Goal: Communication & Community: Answer question/provide support

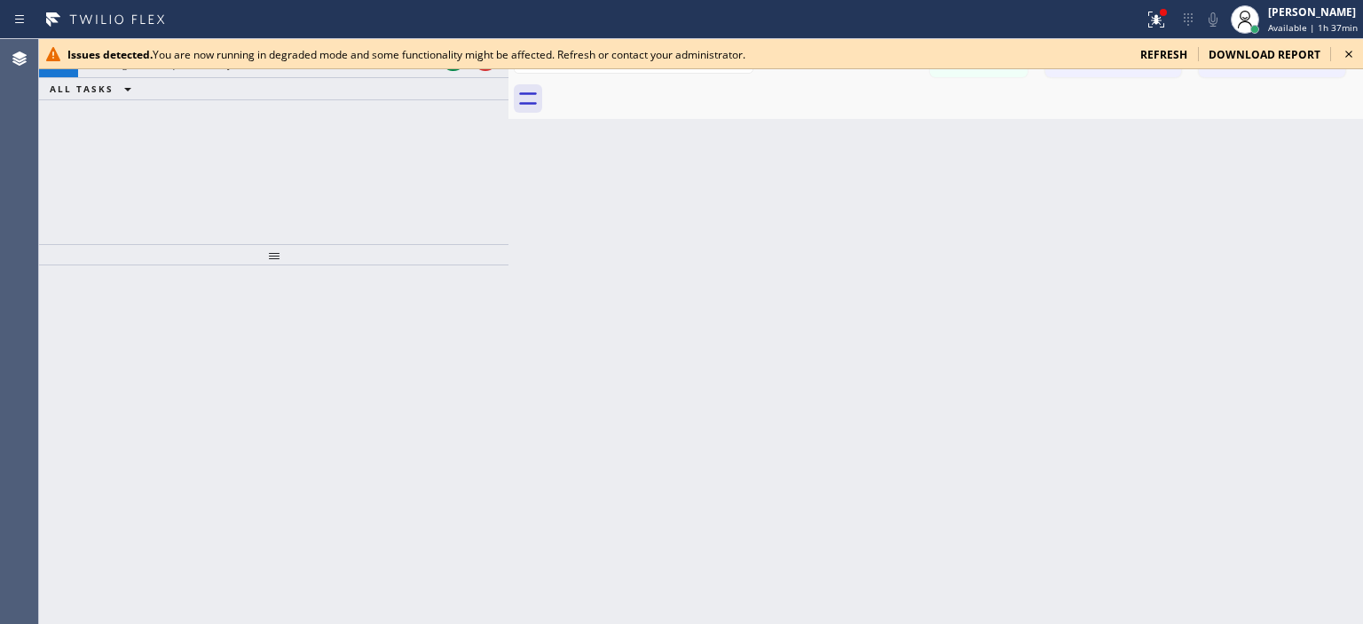
scroll to position [62, 0]
click at [1344, 49] on icon at bounding box center [1348, 53] width 21 height 21
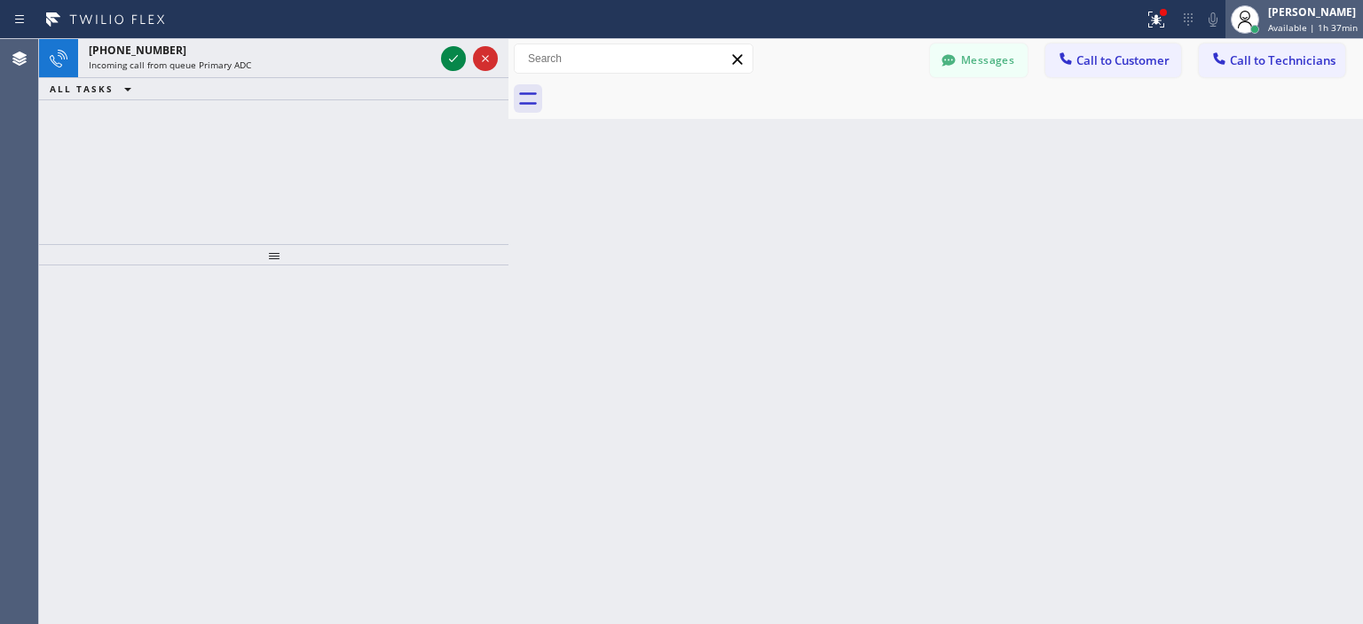
click at [1323, 13] on div "[PERSON_NAME]" at bounding box center [1313, 11] width 90 height 15
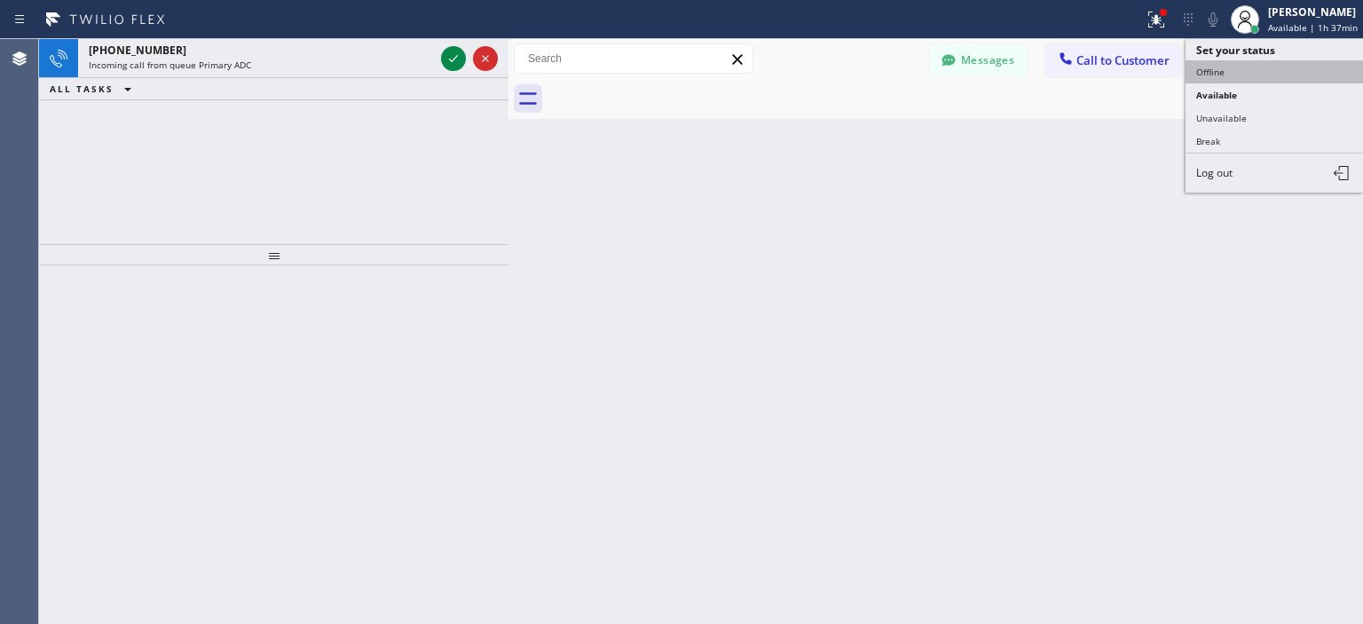
click at [1242, 70] on button "Offline" at bounding box center [1274, 71] width 177 height 23
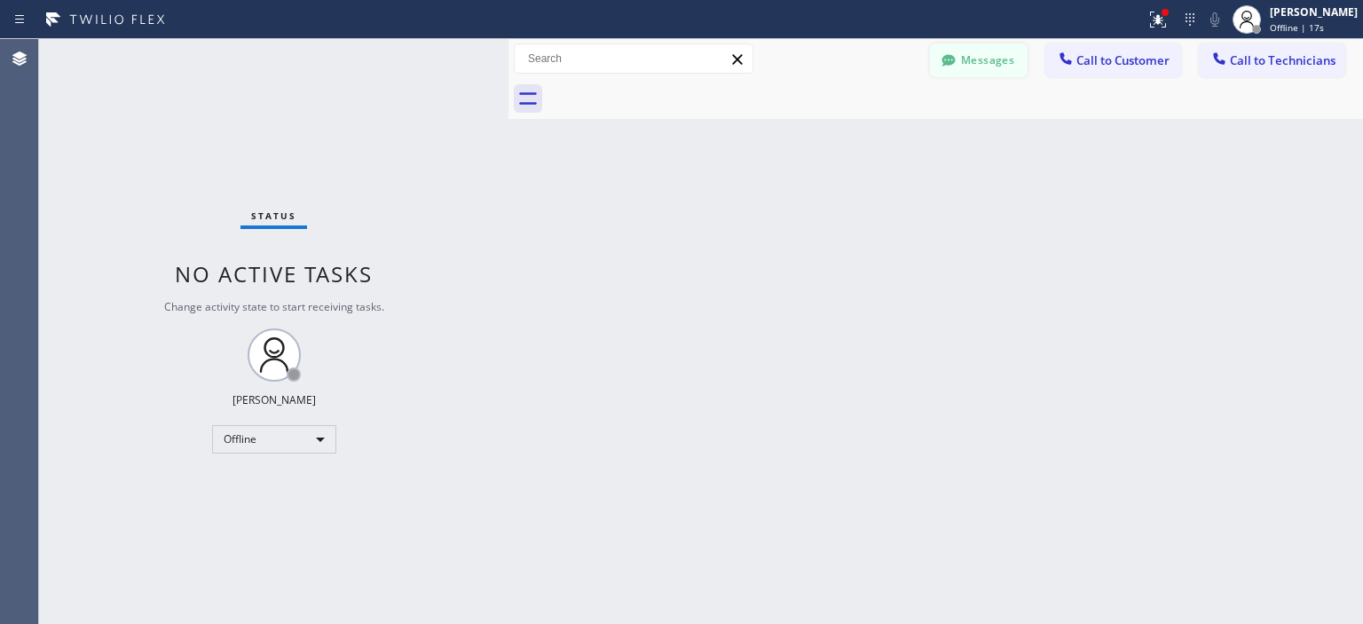
click at [1005, 57] on button "Messages" at bounding box center [979, 60] width 98 height 34
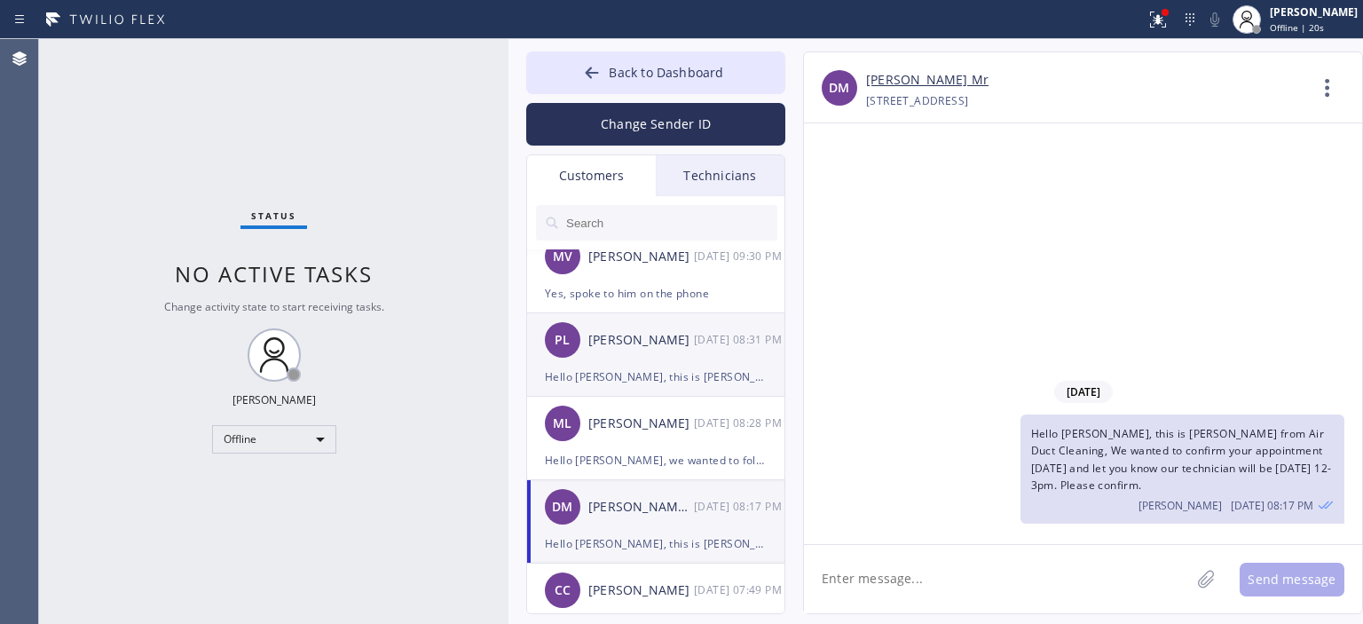
scroll to position [0, 0]
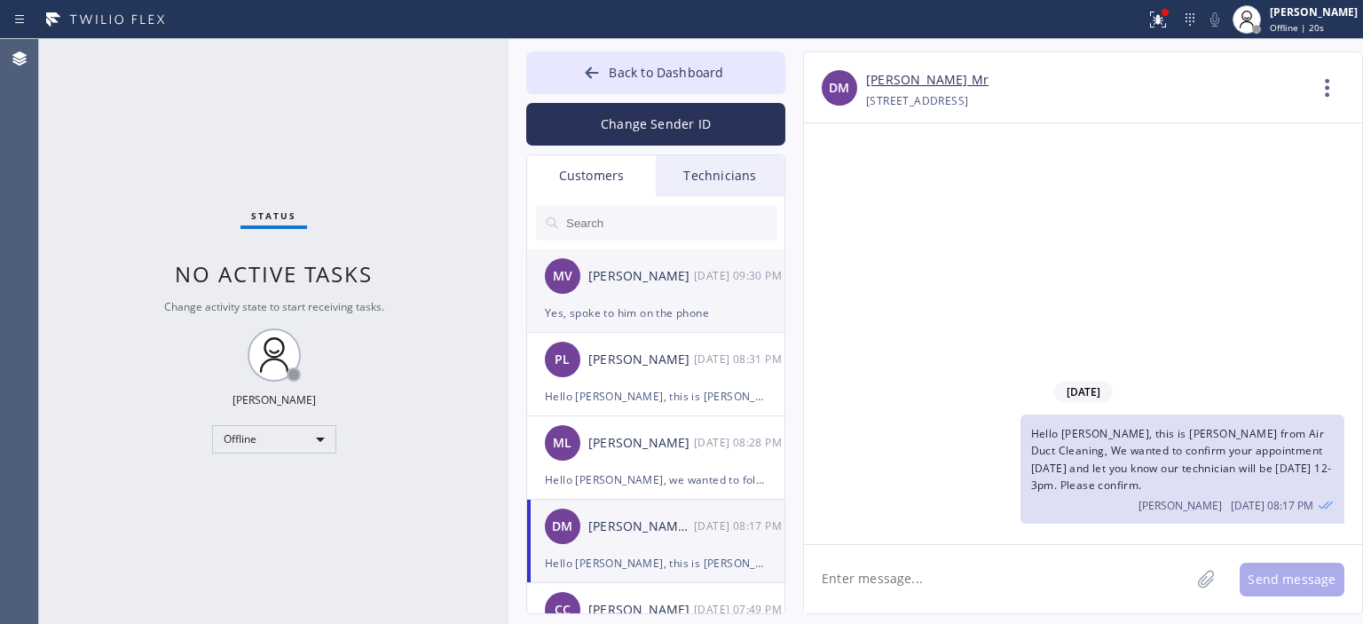
click at [705, 301] on div "MV [PERSON_NAME] [DATE] 09:30 PM" at bounding box center [656, 275] width 259 height 53
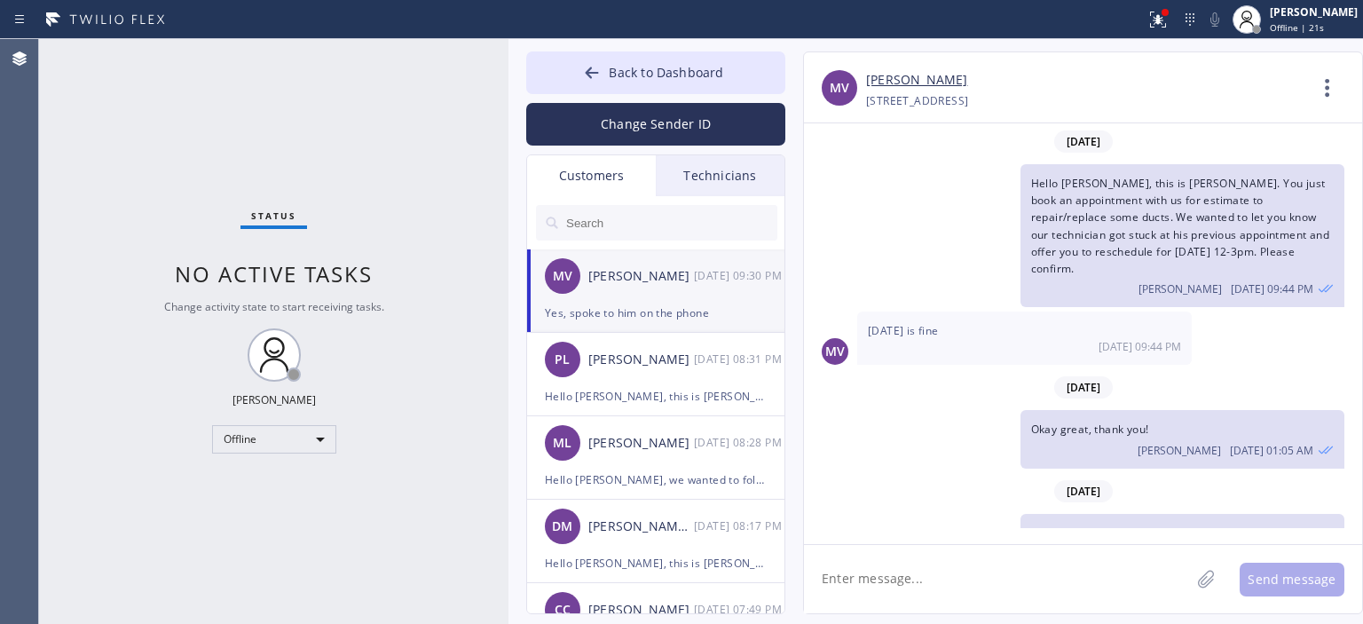
scroll to position [115, 0]
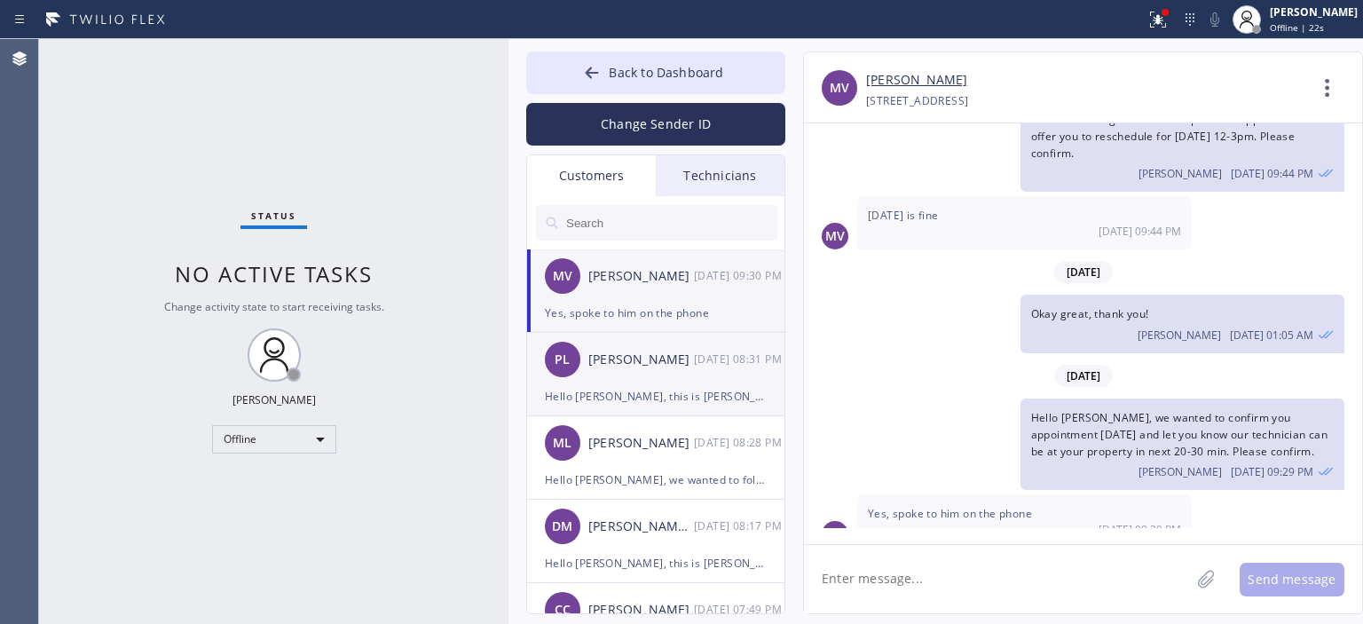
click at [718, 402] on div "Hello [PERSON_NAME], this is [PERSON_NAME] from 5 Star Air. I wanted to follow …" at bounding box center [656, 396] width 222 height 20
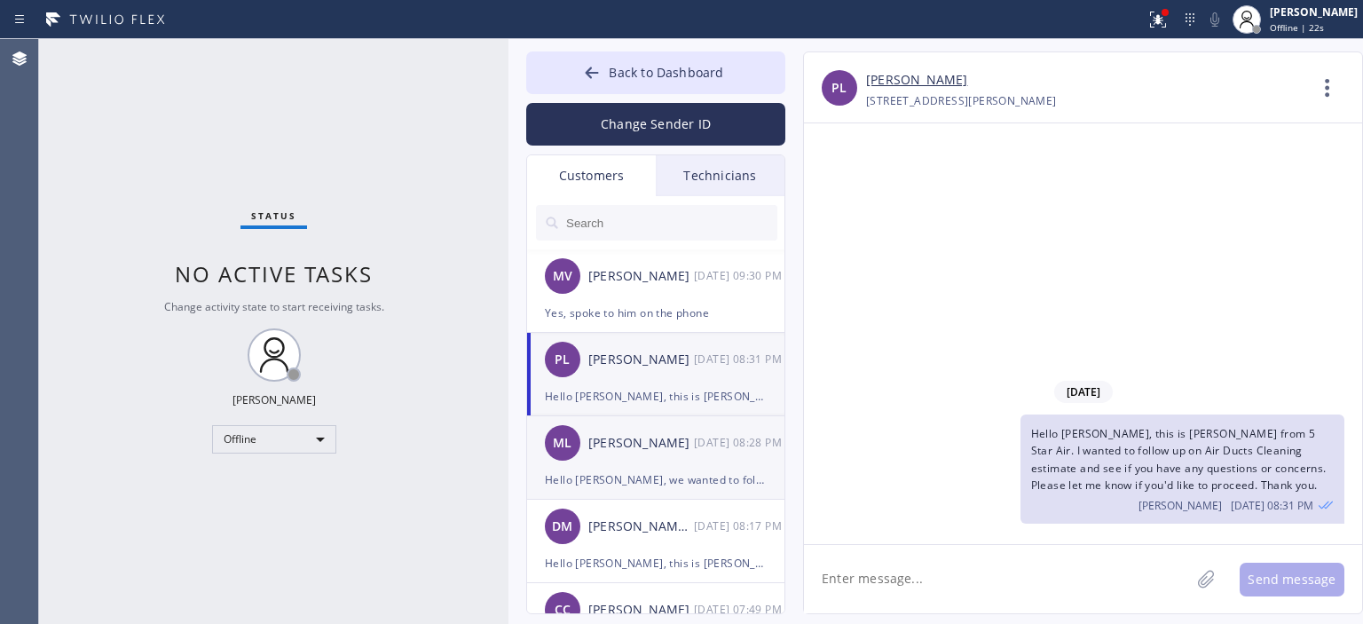
scroll to position [0, 0]
click at [691, 450] on div "[PERSON_NAME]" at bounding box center [641, 443] width 106 height 20
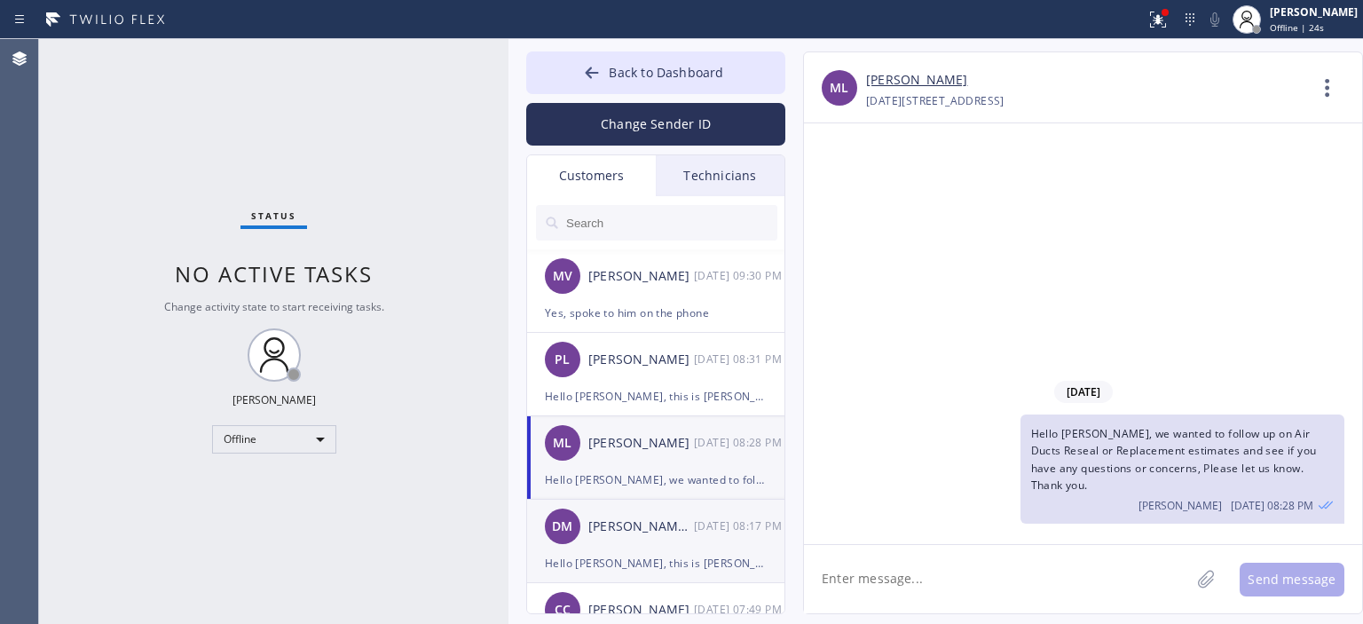
click at [689, 516] on div "[PERSON_NAME] Mr" at bounding box center [641, 526] width 106 height 20
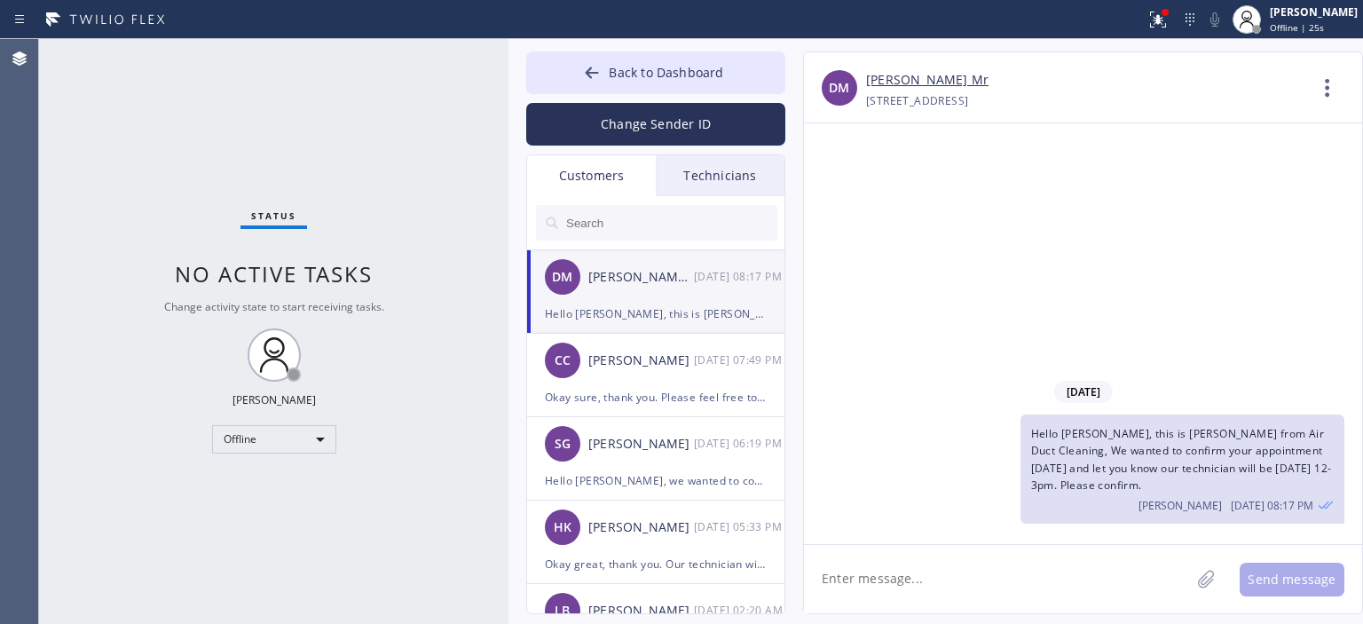
scroll to position [266, 0]
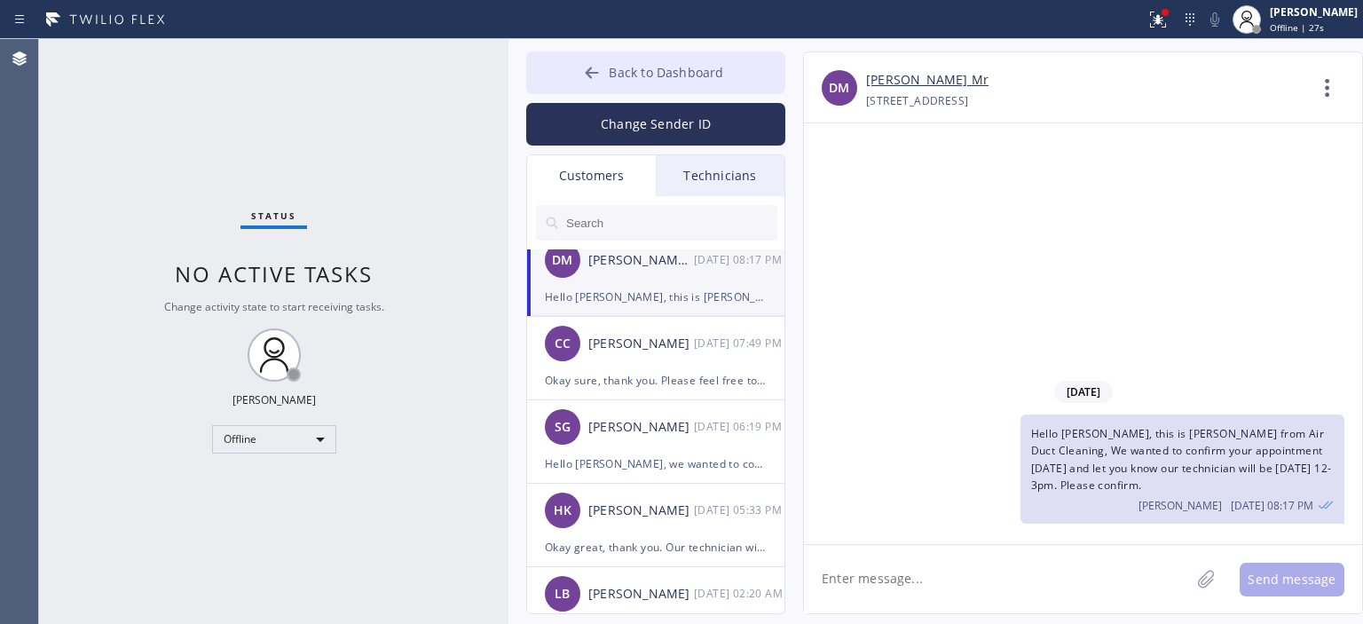
click at [585, 77] on icon at bounding box center [592, 73] width 18 height 18
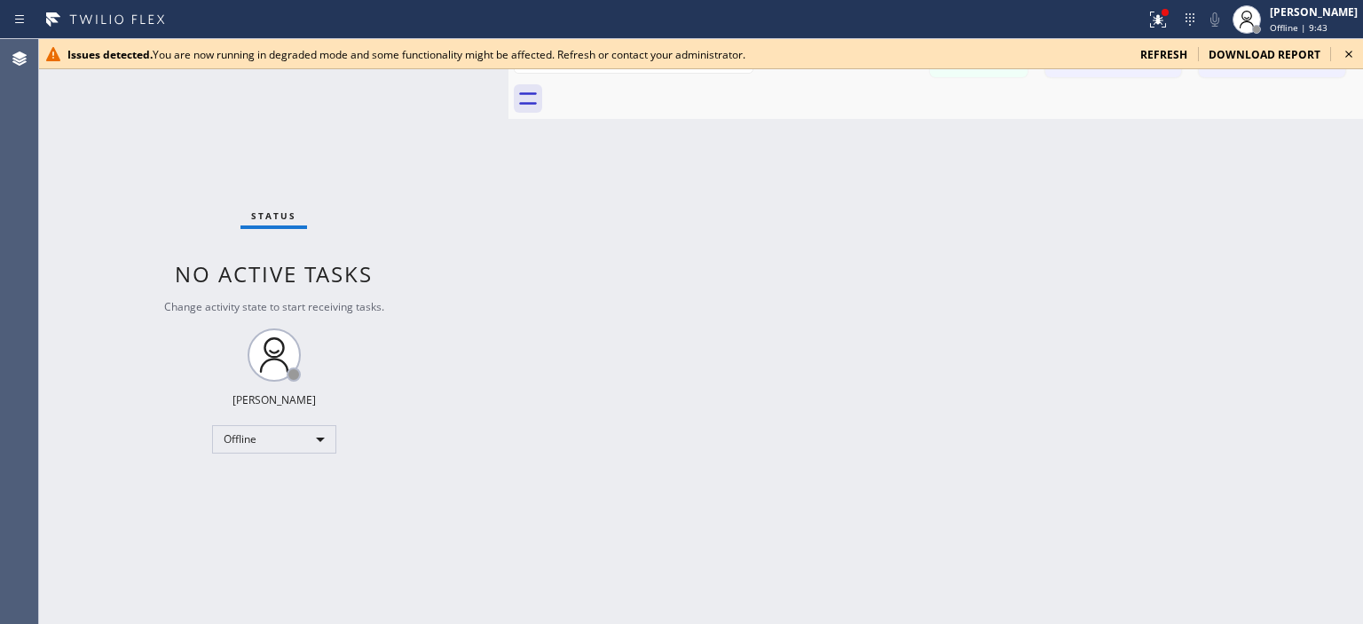
click at [1340, 59] on icon at bounding box center [1348, 53] width 21 height 21
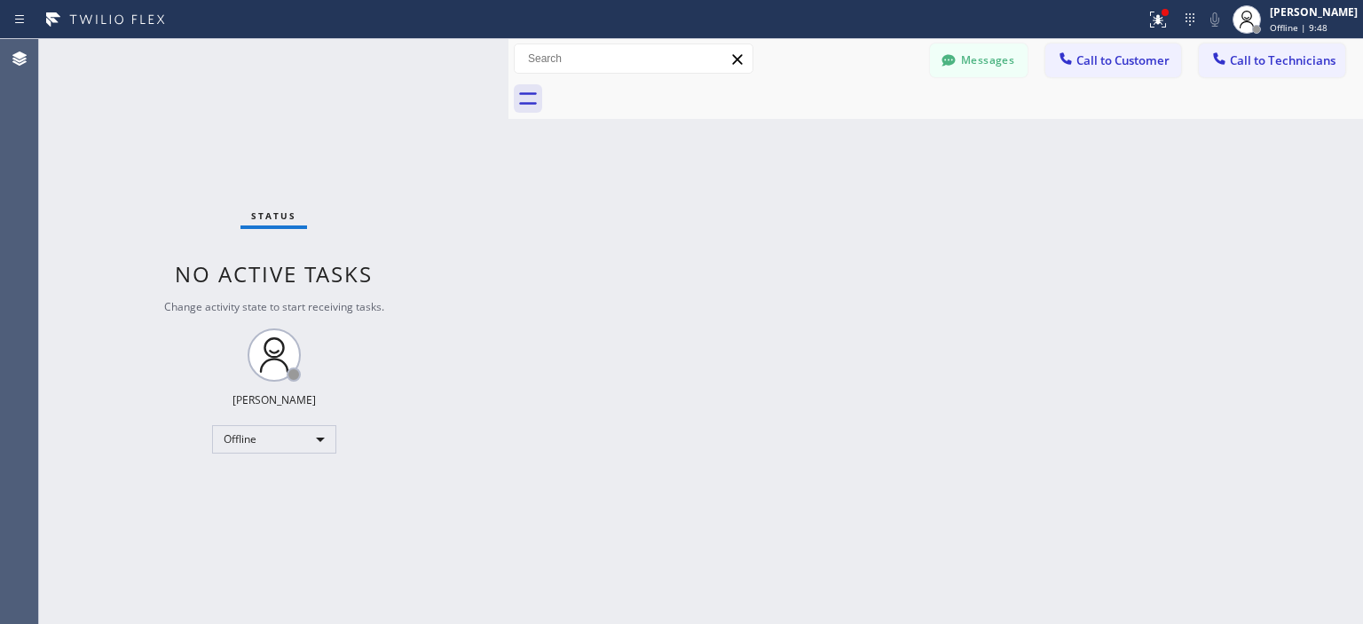
click at [1272, 225] on div "Back to Dashboard Change Sender ID Customers Technicians MV Mark Vanschlakwyk 0…" at bounding box center [935, 331] width 855 height 585
click at [297, 446] on div "Offline" at bounding box center [274, 439] width 124 height 28
click at [288, 482] on li "Available" at bounding box center [273, 485] width 121 height 21
click at [1317, 391] on div "Back to Dashboard Change Sender ID Customers Technicians MV Mark Vanschlakwyk 0…" at bounding box center [935, 331] width 855 height 585
drag, startPoint x: 1310, startPoint y: 414, endPoint x: 1249, endPoint y: 193, distance: 228.2
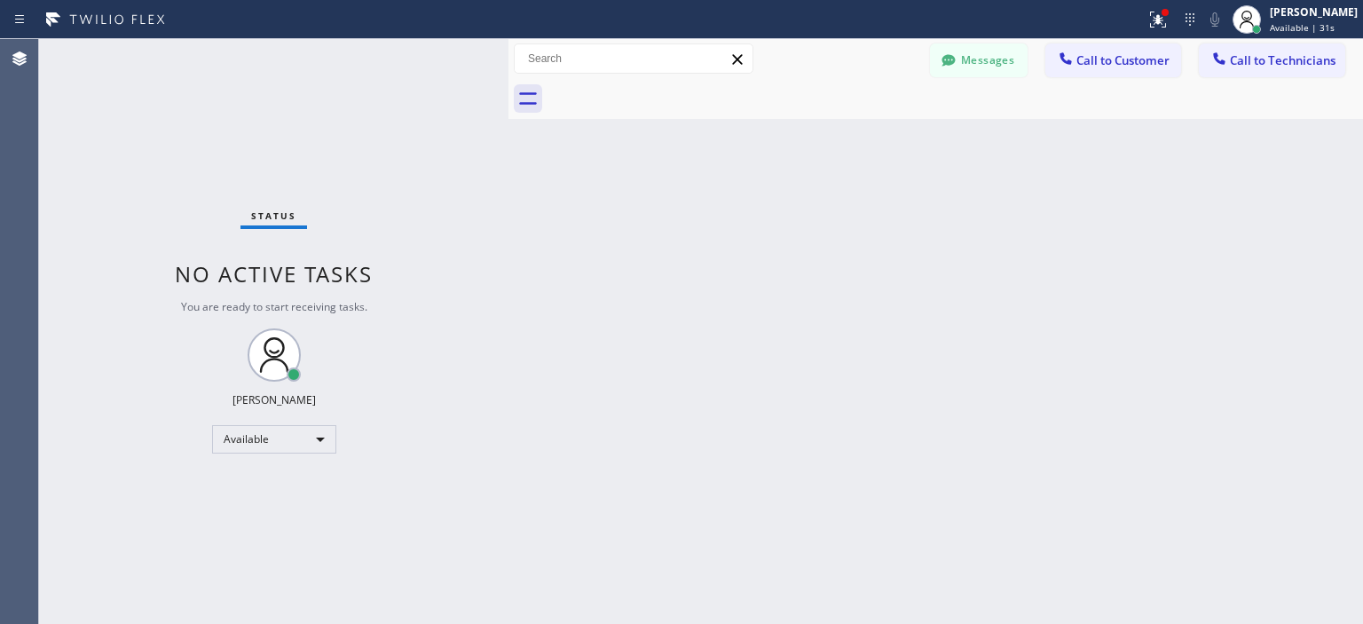
click at [1310, 409] on div "Back to Dashboard Change Sender ID Customers Technicians MV Mark Vanschlakwyk 0…" at bounding box center [935, 331] width 855 height 585
click at [1302, 396] on div "Back to Dashboard Change Sender ID Customers Technicians MV Mark Vanschlakwyk 0…" at bounding box center [935, 331] width 855 height 585
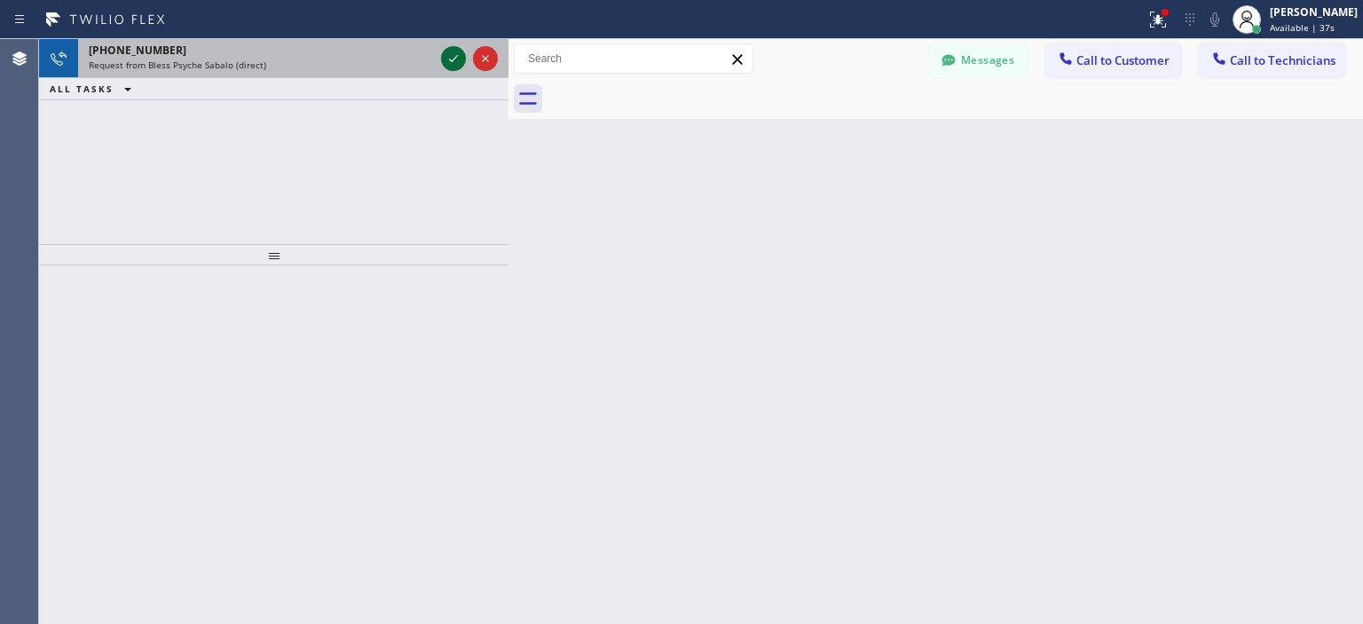
click at [448, 64] on icon at bounding box center [453, 58] width 21 height 21
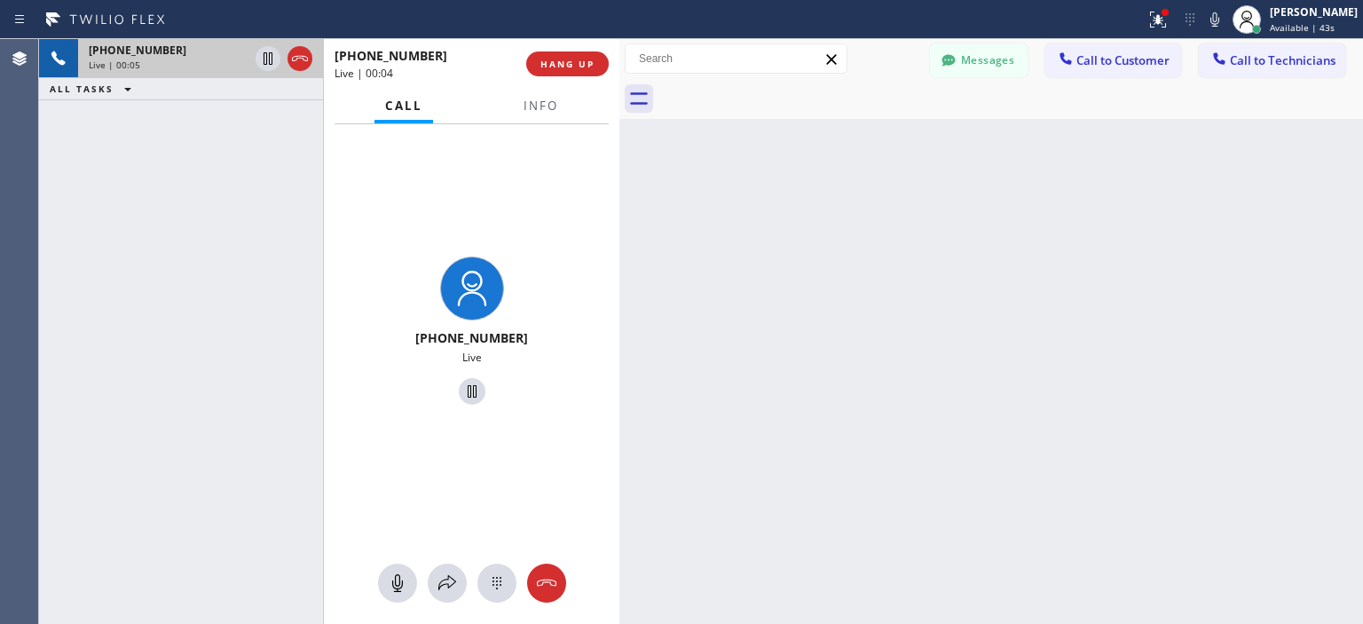
drag, startPoint x: 508, startPoint y: 119, endPoint x: 619, endPoint y: 128, distance: 111.3
click at [619, 128] on div at bounding box center [619, 331] width 0 height 585
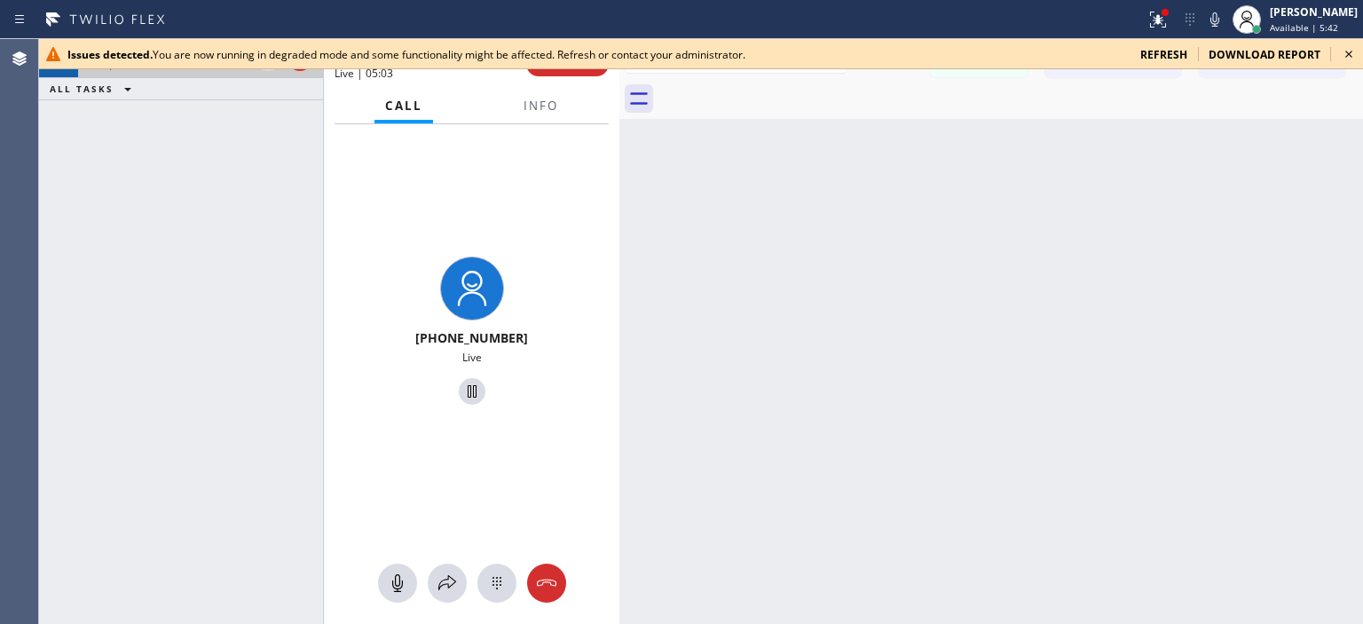
click at [1346, 51] on icon at bounding box center [1348, 53] width 21 height 21
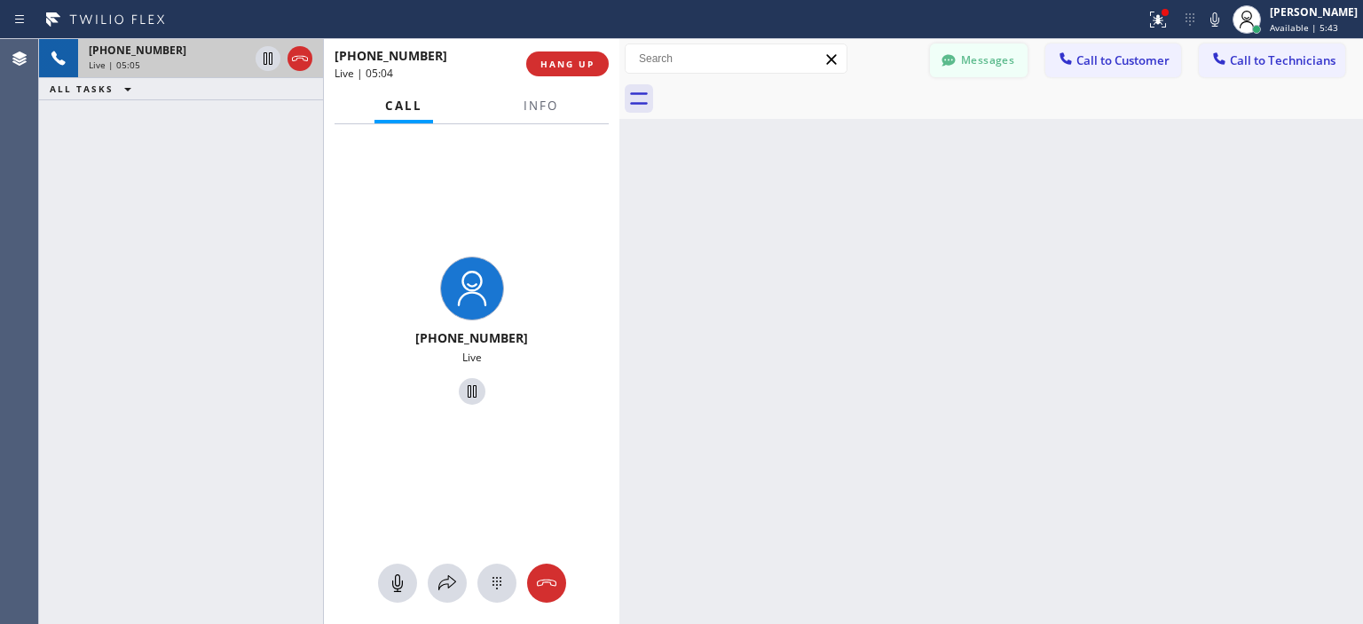
click at [973, 57] on button "Messages" at bounding box center [979, 60] width 98 height 34
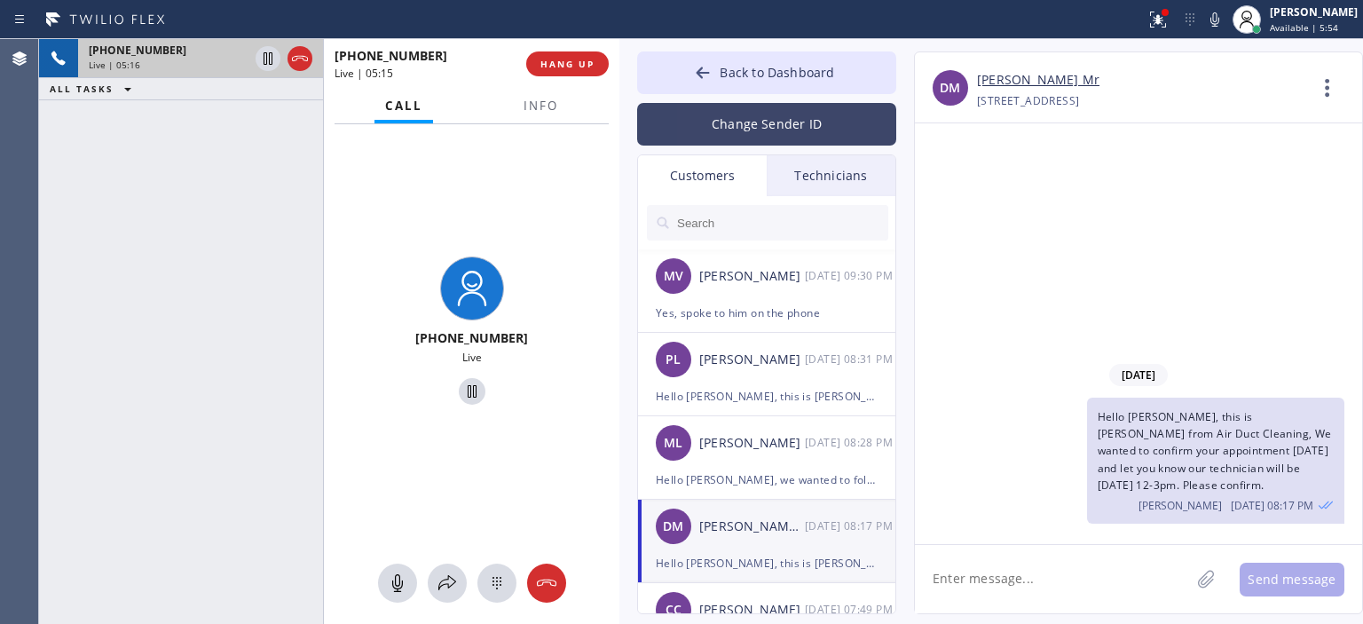
click at [767, 126] on button "Change Sender ID" at bounding box center [766, 124] width 259 height 43
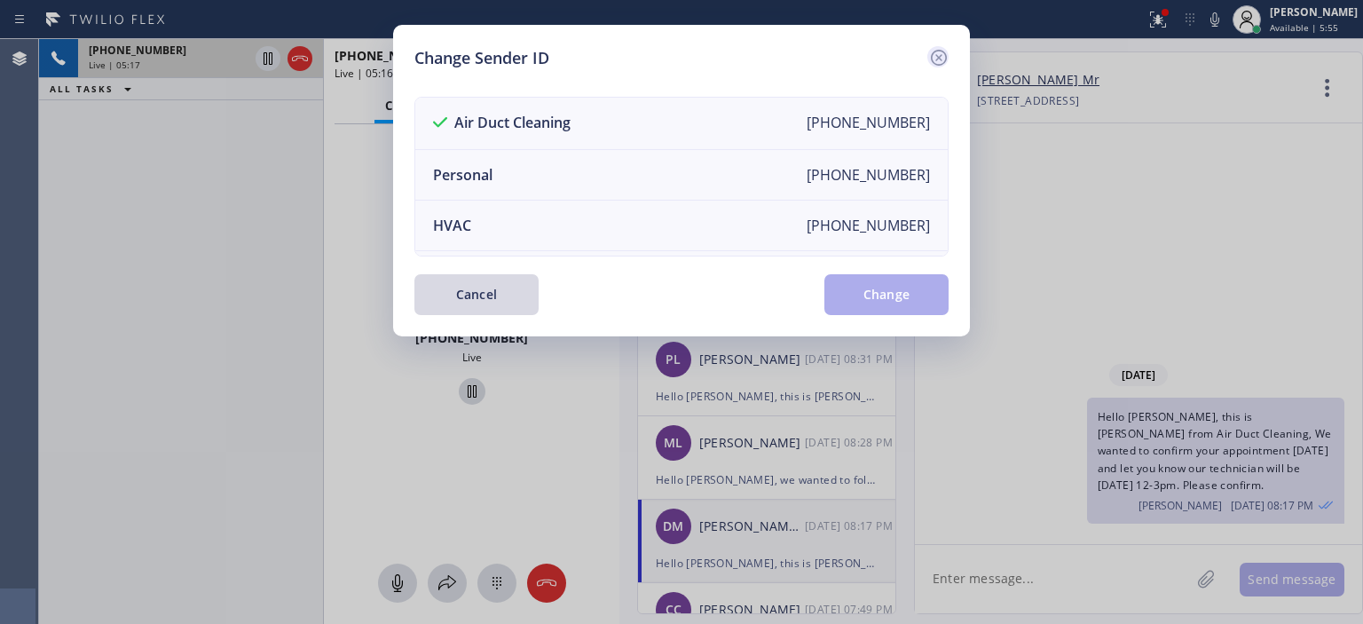
click at [931, 49] on icon at bounding box center [938, 57] width 21 height 21
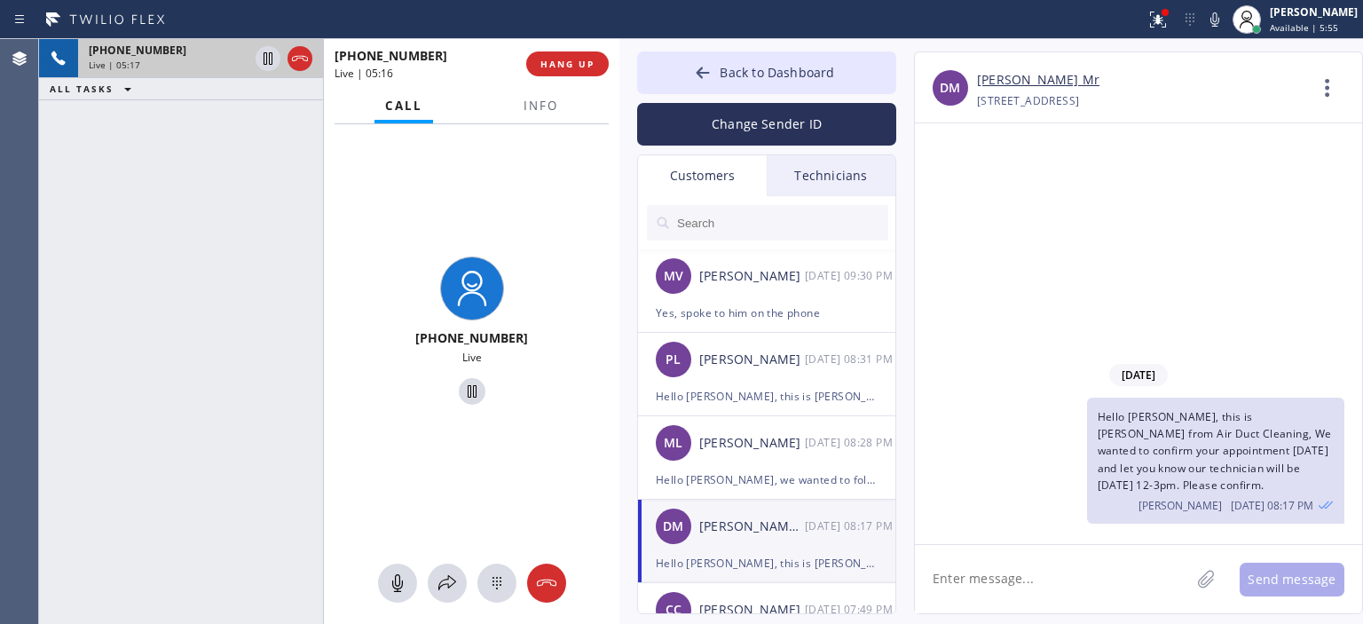
click at [777, 223] on input "text" at bounding box center [781, 222] width 213 height 35
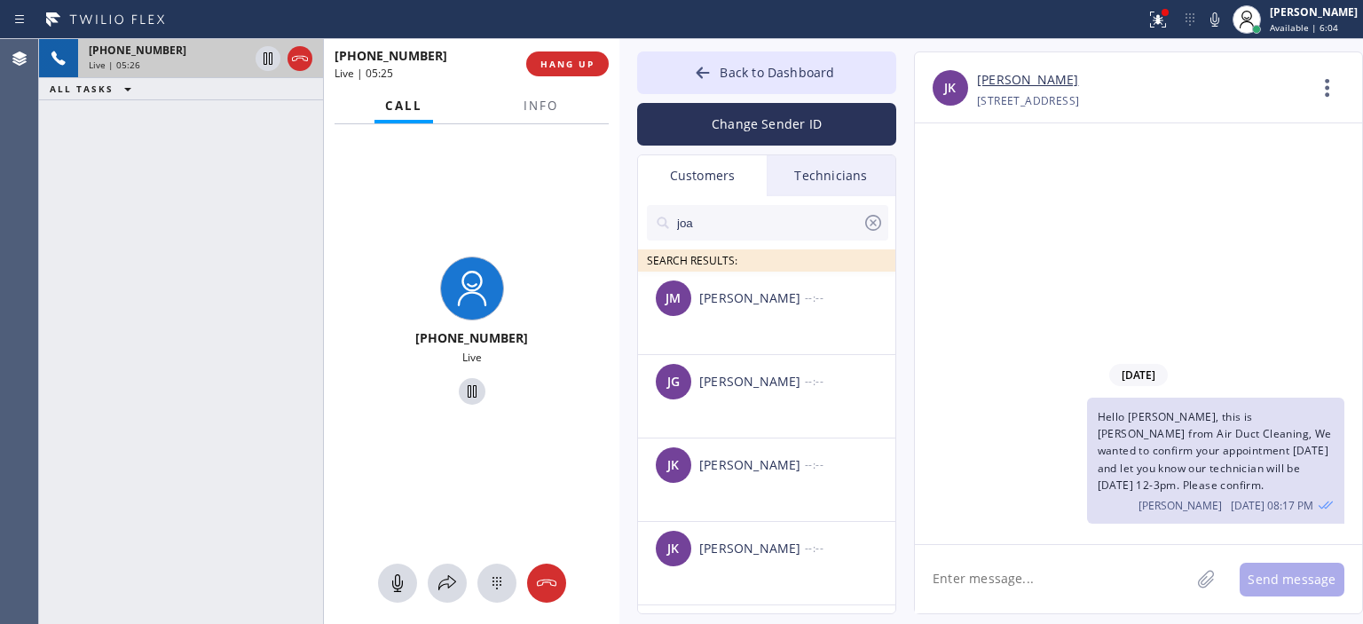
type input "joa"
click at [887, 219] on div "joa" at bounding box center [767, 222] width 241 height 35
click at [863, 225] on icon at bounding box center [873, 222] width 21 height 21
click at [799, 225] on input "text" at bounding box center [781, 222] width 213 height 35
paste input "Joanne Tolentino"
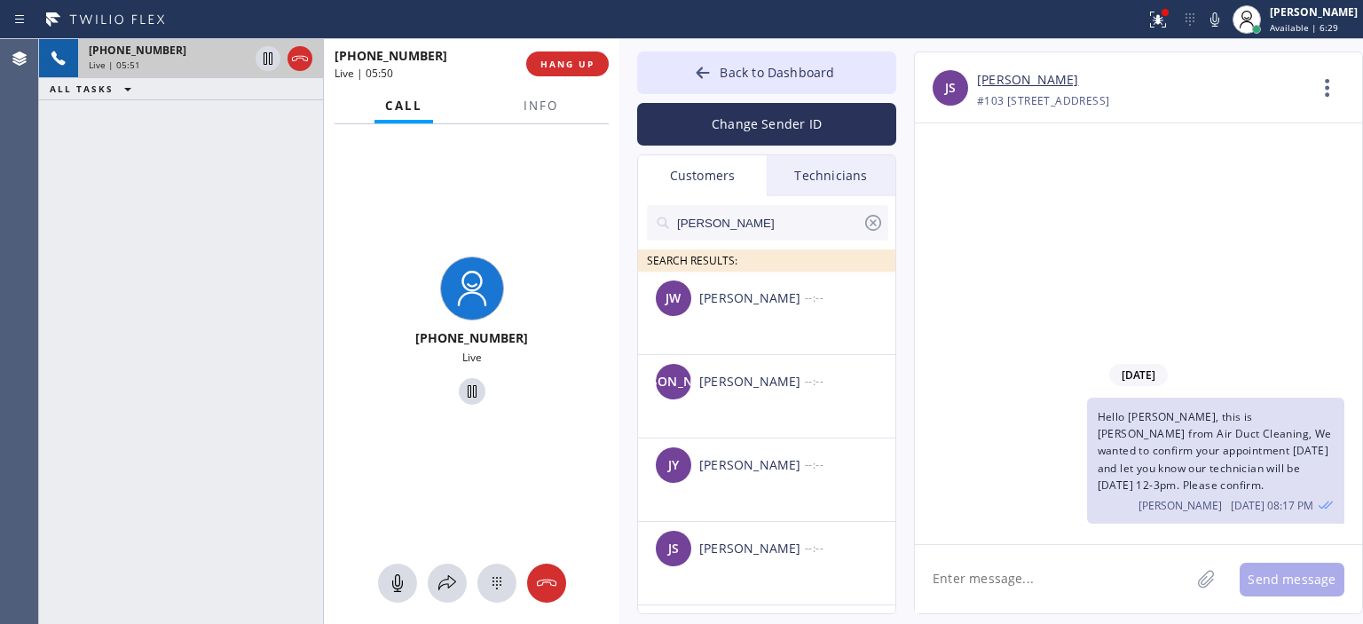
type input "[PERSON_NAME]"
click at [877, 223] on icon at bounding box center [873, 222] width 21 height 21
click at [785, 221] on input "text" at bounding box center [781, 222] width 213 height 35
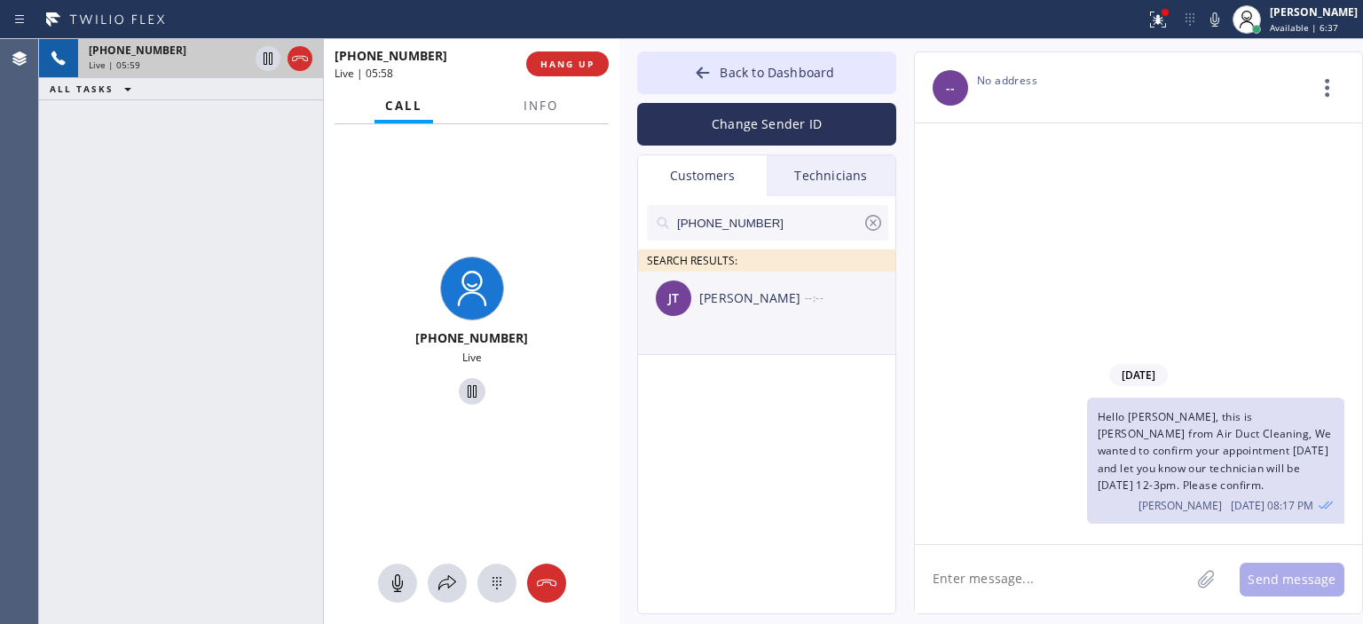
click at [768, 297] on div "[PERSON_NAME]" at bounding box center [752, 298] width 106 height 20
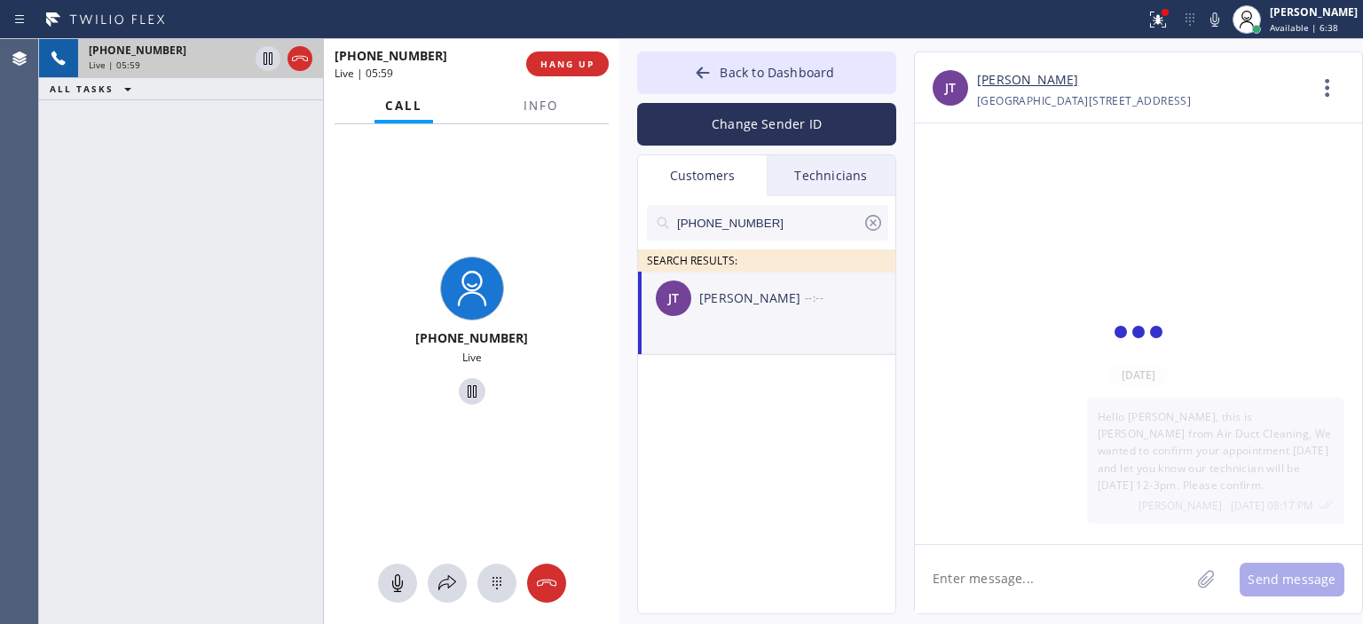
scroll to position [438, 0]
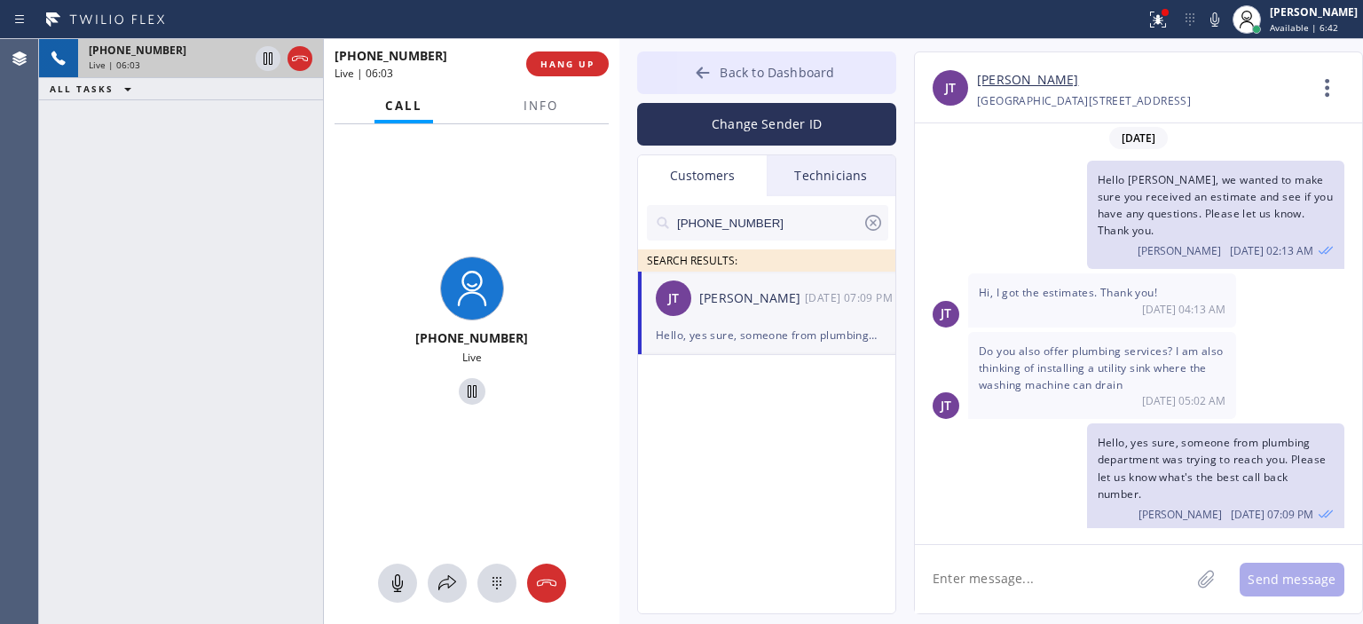
click at [706, 71] on icon at bounding box center [703, 73] width 18 height 18
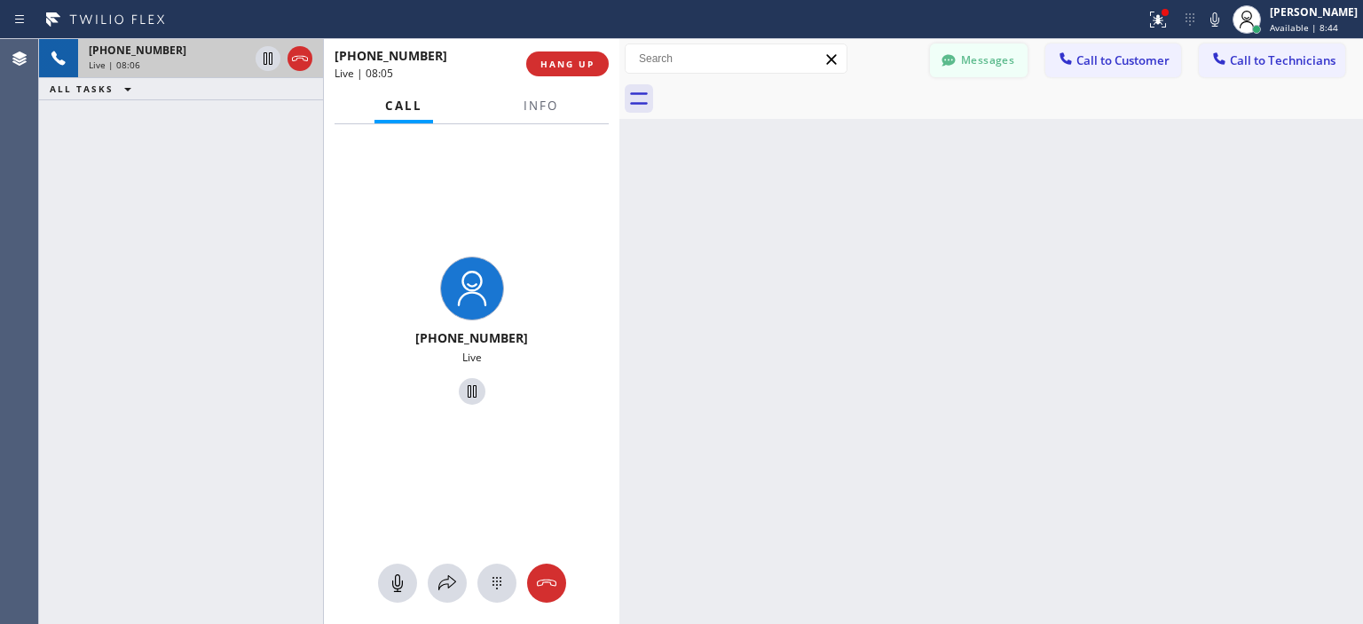
click at [973, 59] on button "Messages" at bounding box center [979, 60] width 98 height 34
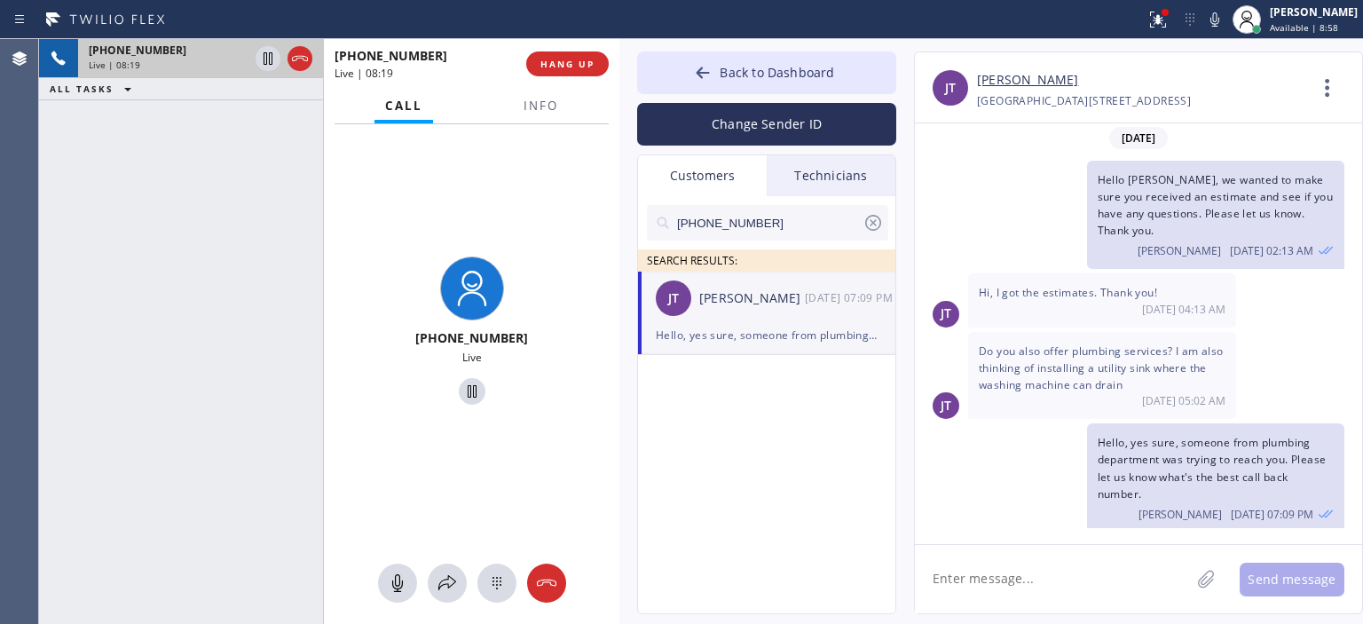
click at [1009, 581] on textarea at bounding box center [1052, 579] width 275 height 68
type textarea "Hello [PERSON_NAME]!"
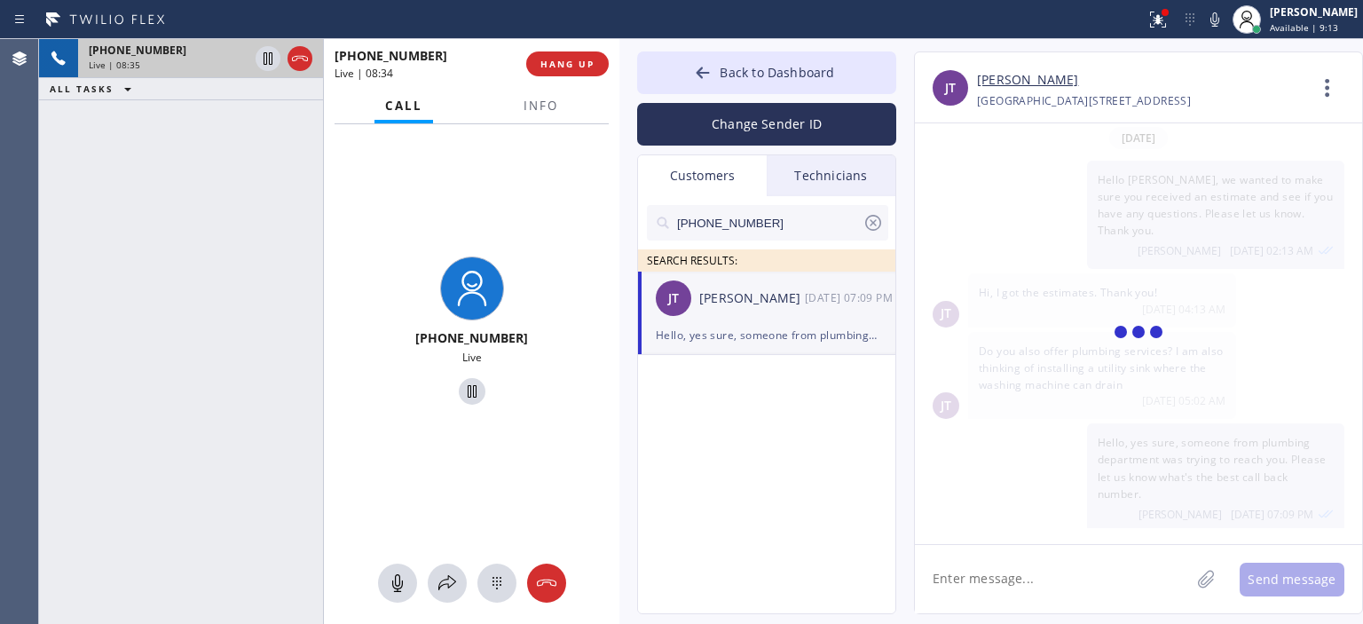
scroll to position [540, 0]
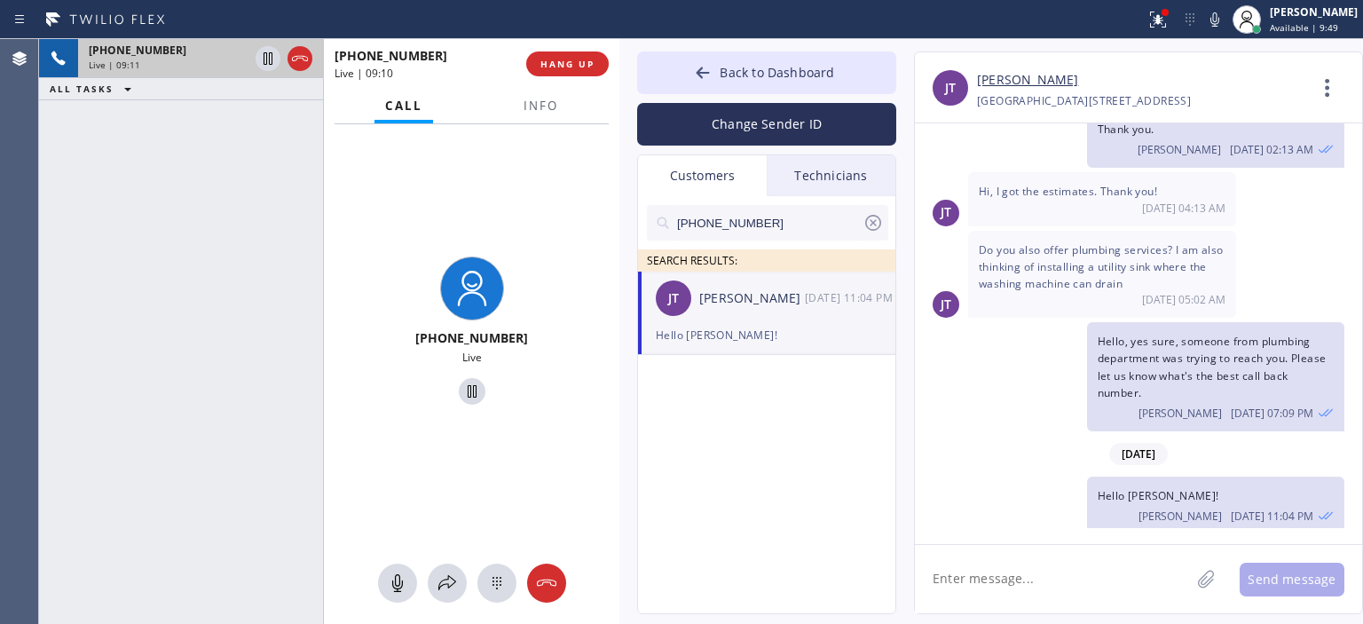
click at [59, 190] on div "+13133989383 Live | 09:11 ALL TASKS ALL TASKS ACTIVE TASKS TASKS IN WRAP UP" at bounding box center [181, 331] width 284 height 585
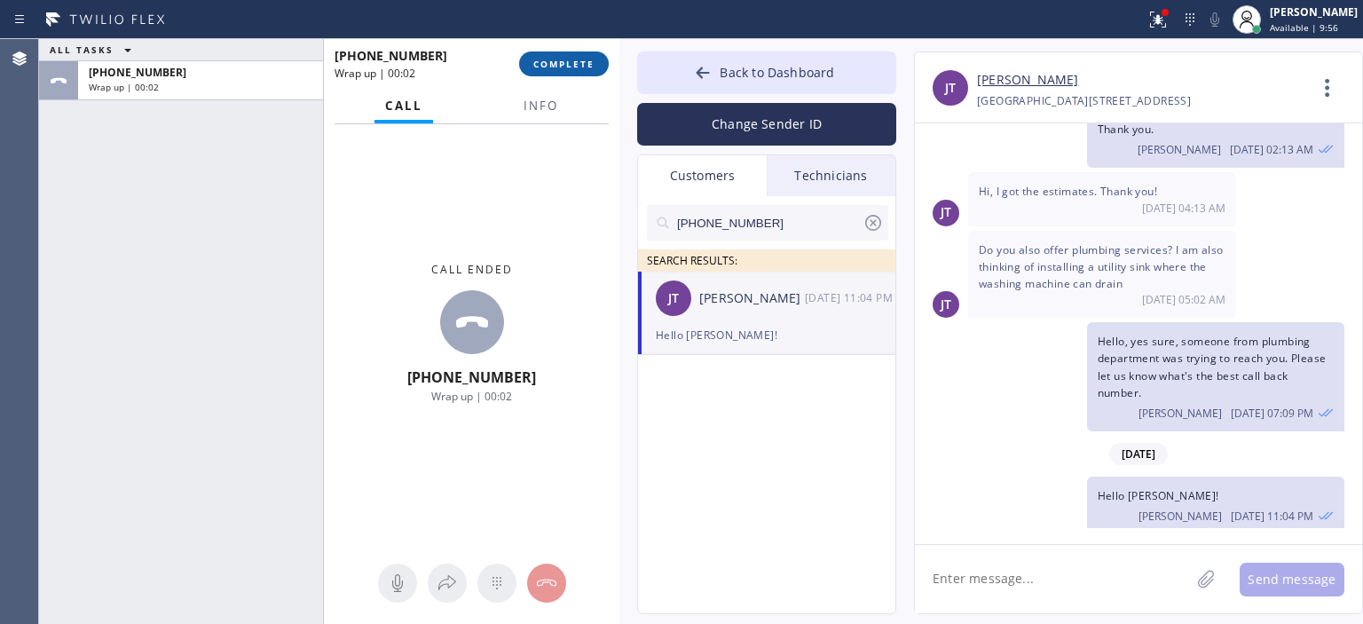
click at [563, 59] on span "COMPLETE" at bounding box center [563, 64] width 61 height 12
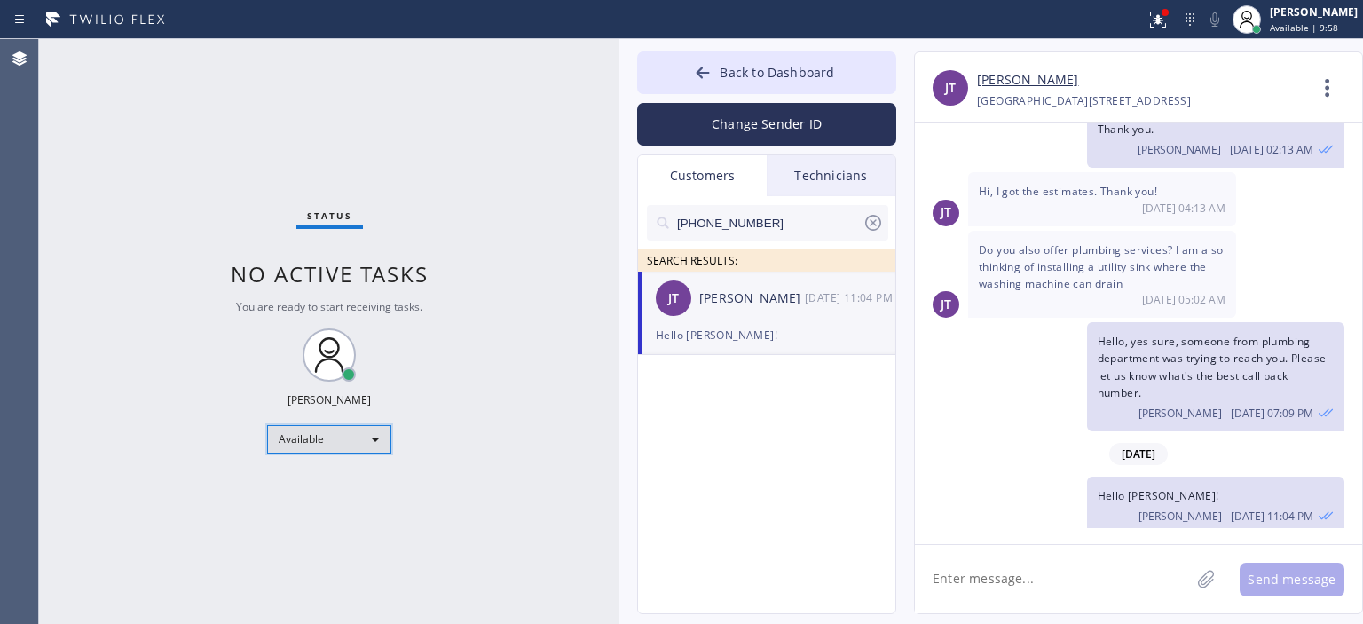
click at [345, 439] on div "Available" at bounding box center [329, 439] width 124 height 28
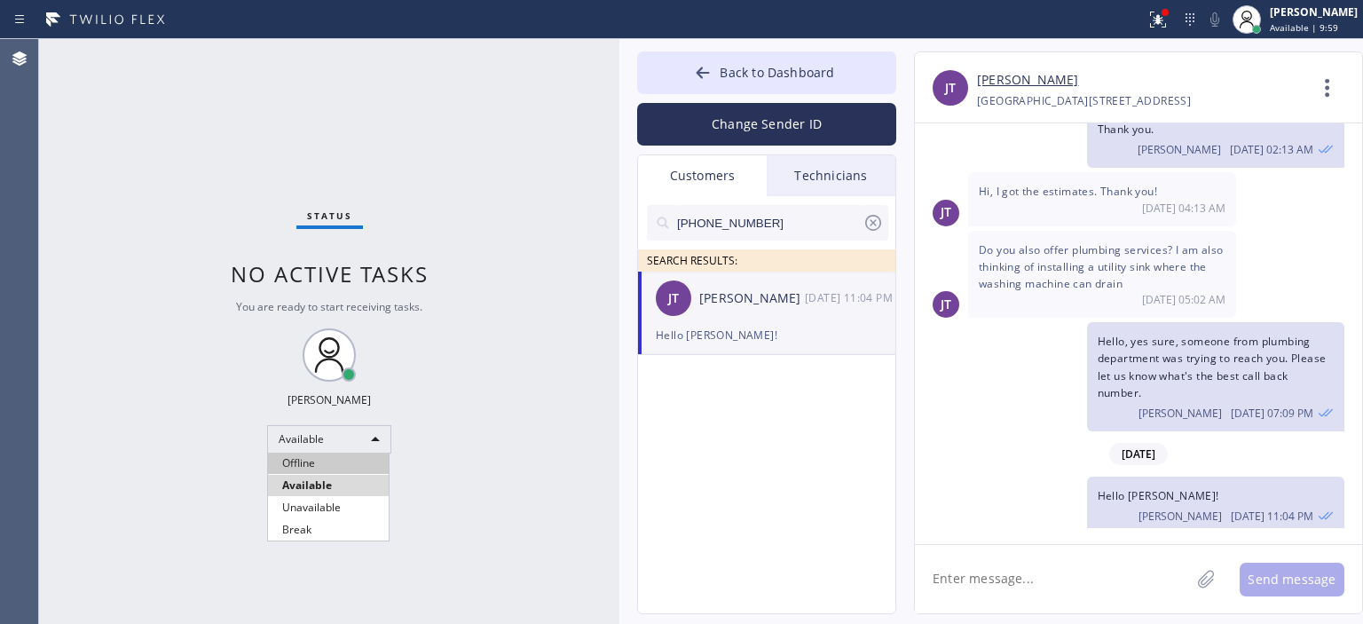
click at [350, 470] on li "Offline" at bounding box center [328, 463] width 121 height 21
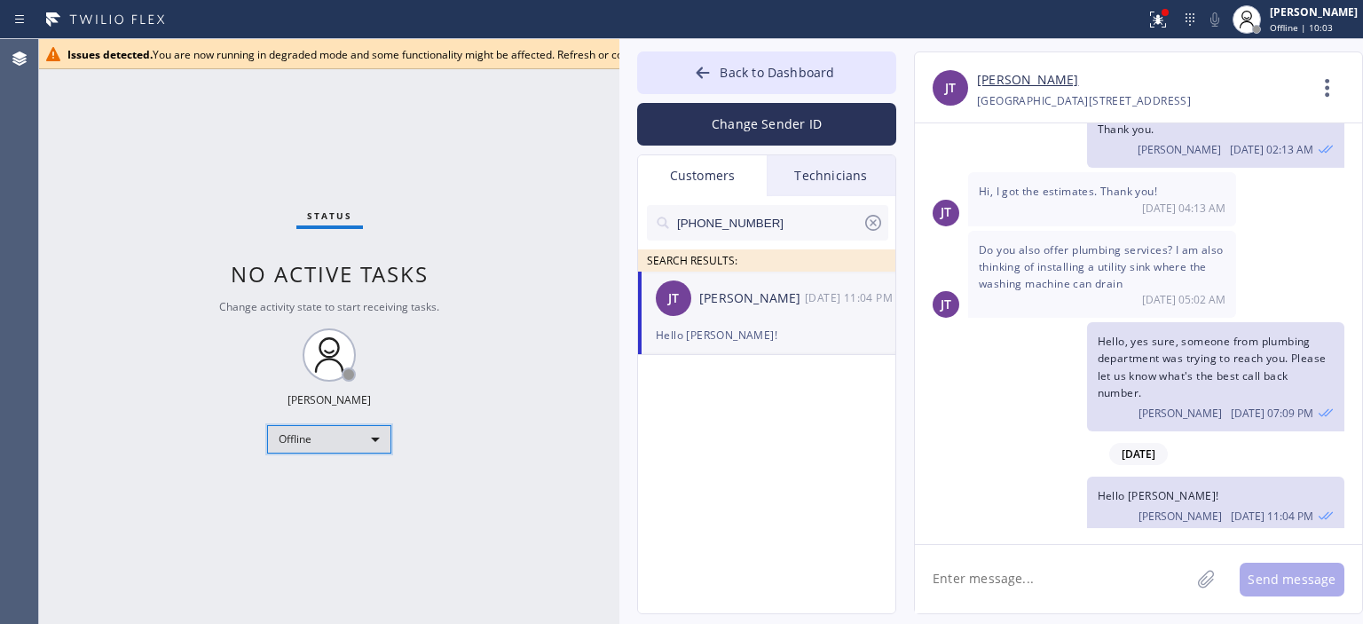
click at [327, 435] on div "Offline" at bounding box center [329, 439] width 124 height 28
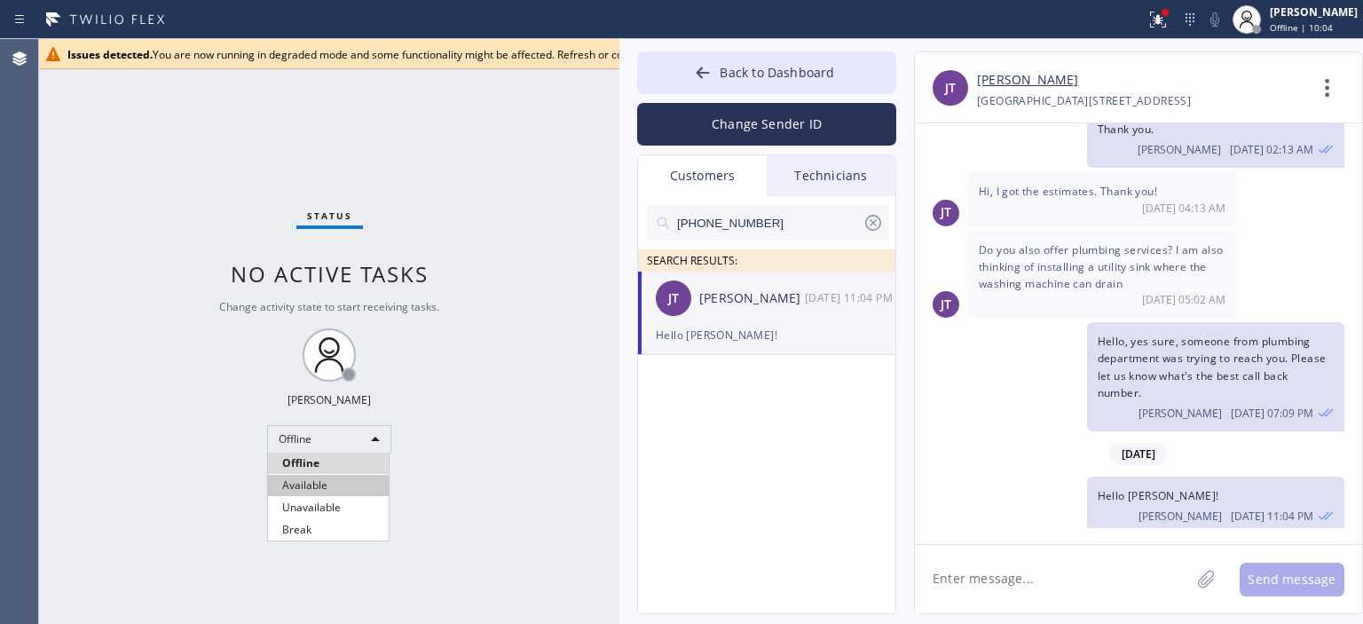
click at [351, 485] on li "Available" at bounding box center [328, 485] width 121 height 21
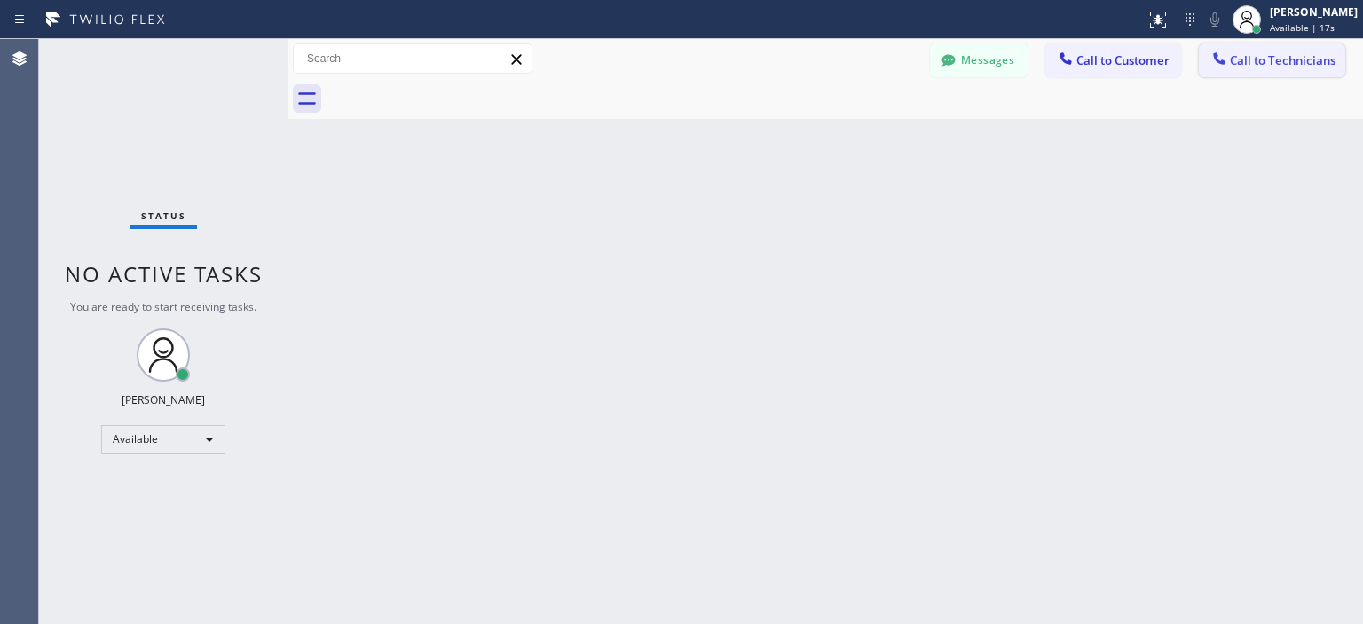
click at [1307, 67] on span "Call to Technicians" at bounding box center [1283, 60] width 106 height 16
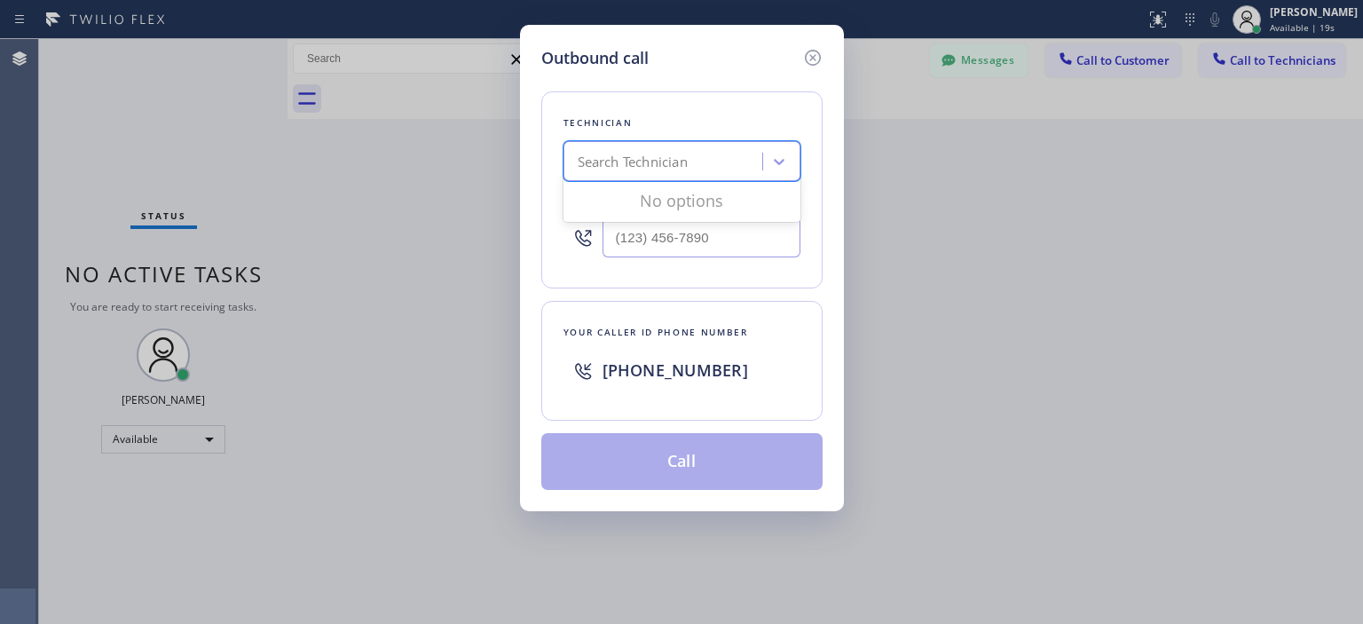
click at [701, 155] on div "Search Technician" at bounding box center [665, 161] width 193 height 31
type input "don"
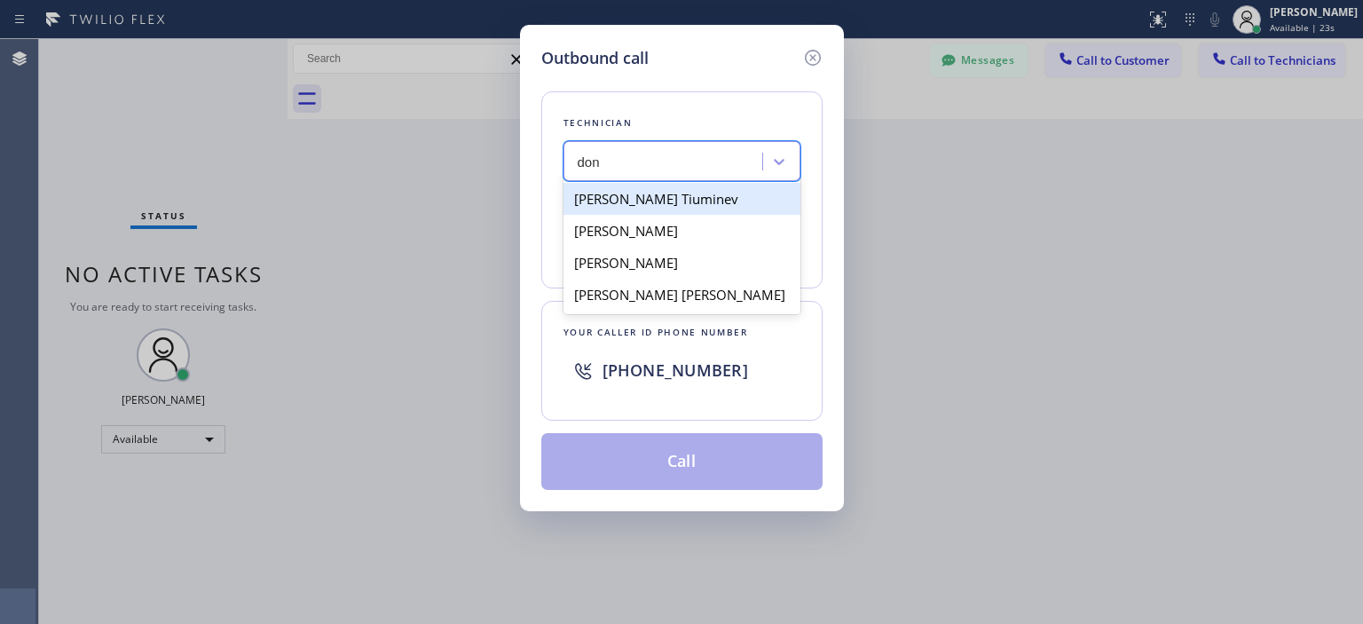
click at [653, 199] on div "[PERSON_NAME] Tiuminev" at bounding box center [681, 199] width 237 height 32
type input "[PHONE_NUMBER]"
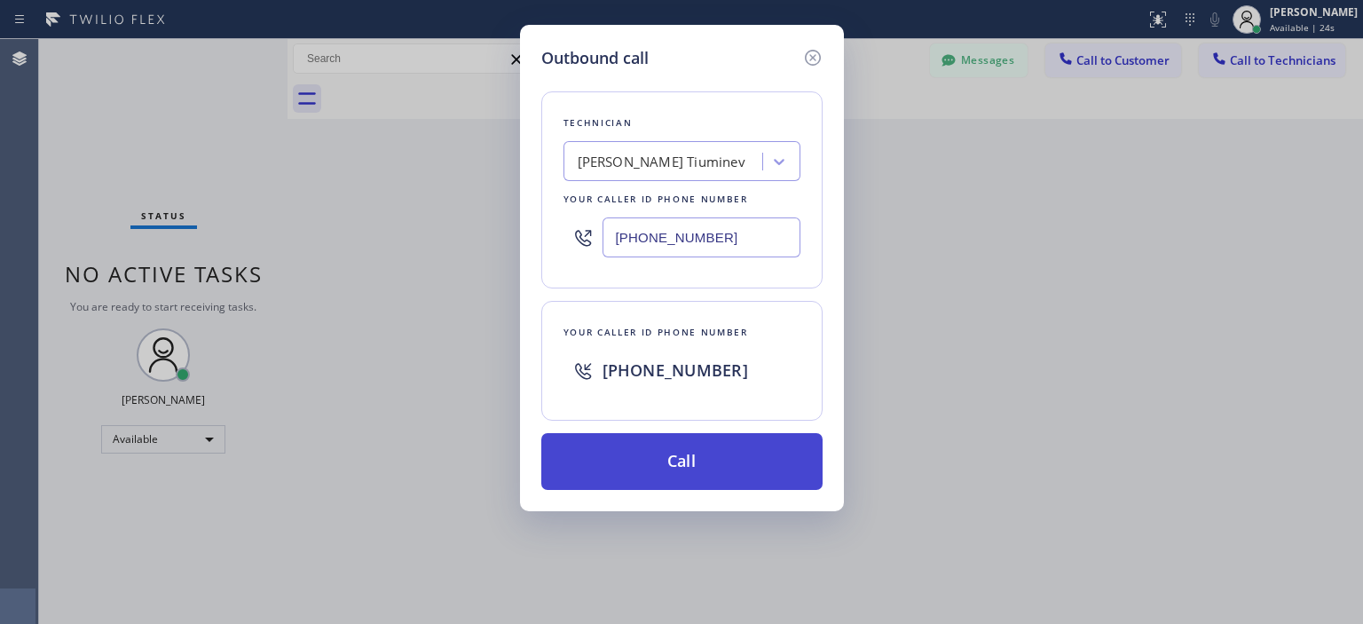
click at [662, 449] on button "Call" at bounding box center [681, 461] width 281 height 57
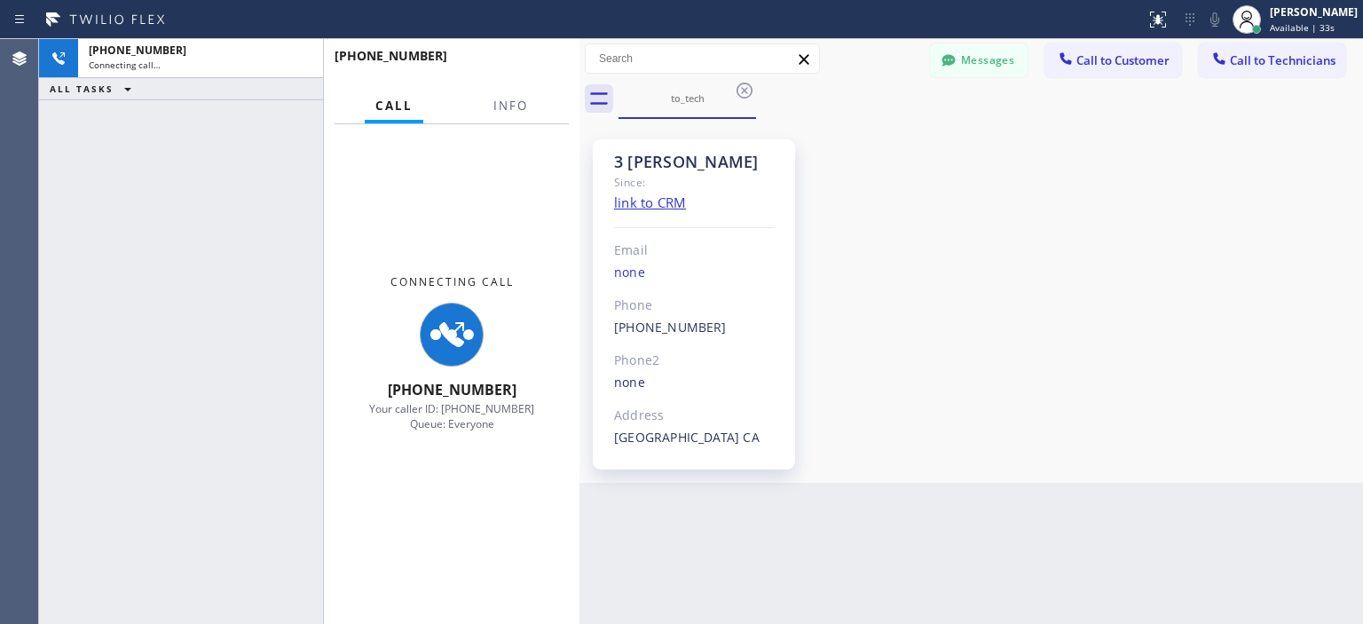
drag, startPoint x: 286, startPoint y: 160, endPoint x: 578, endPoint y: 175, distance: 292.3
click at [579, 175] on div at bounding box center [579, 331] width 0 height 585
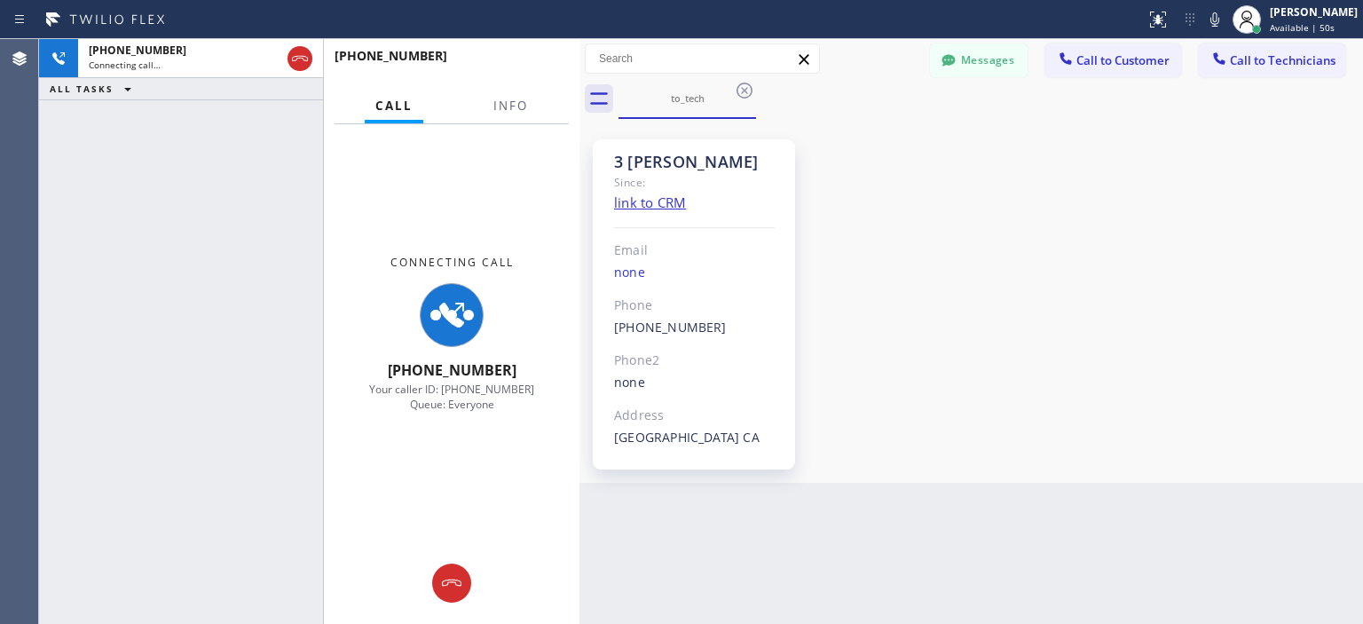
click at [56, 162] on div "[PHONE_NUMBER] Connecting call… ALL TASKS ALL TASKS ACTIVE TASKS TASKS IN WRAP …" at bounding box center [181, 331] width 284 height 585
click at [469, 570] on div at bounding box center [452, 582] width 256 height 39
click at [453, 581] on icon at bounding box center [451, 582] width 21 height 21
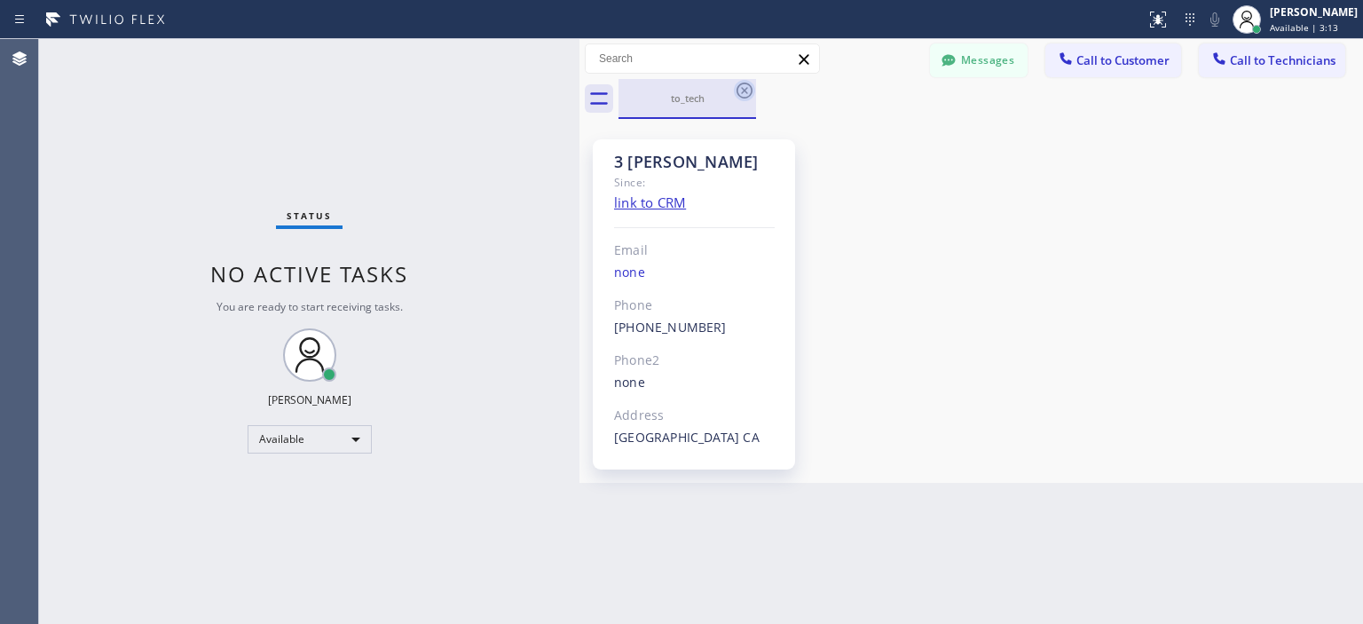
click at [738, 91] on icon at bounding box center [744, 90] width 21 height 21
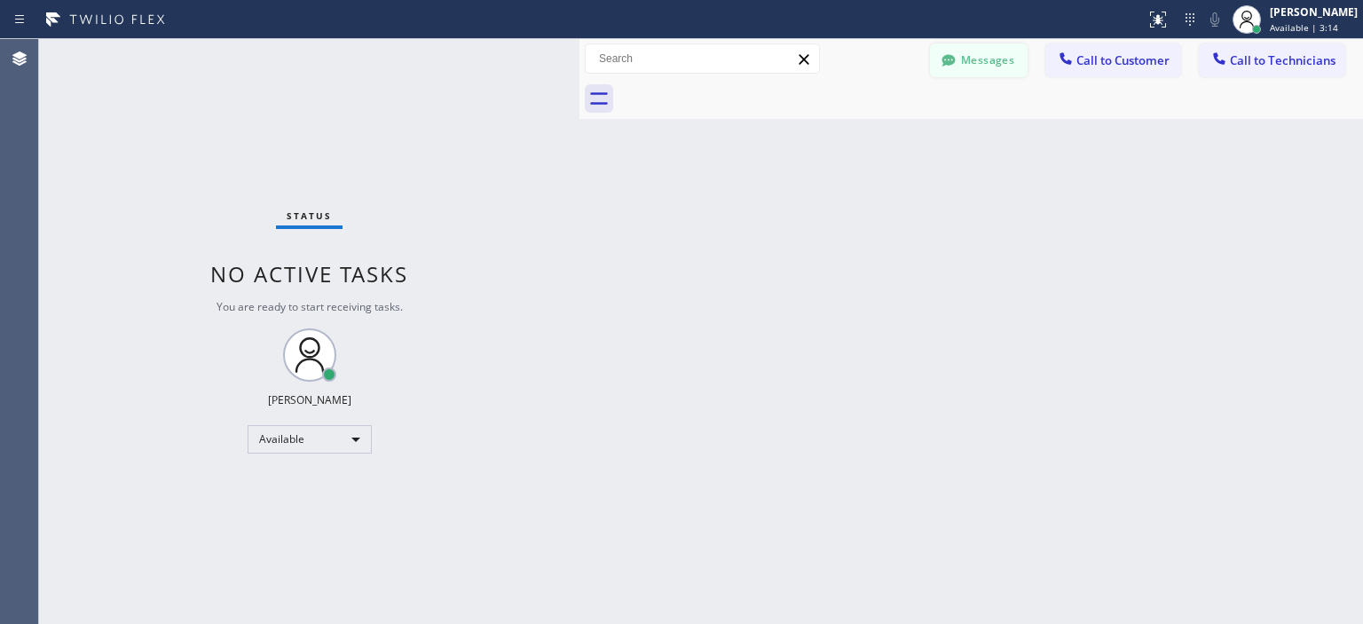
click at [958, 58] on div at bounding box center [948, 61] width 21 height 21
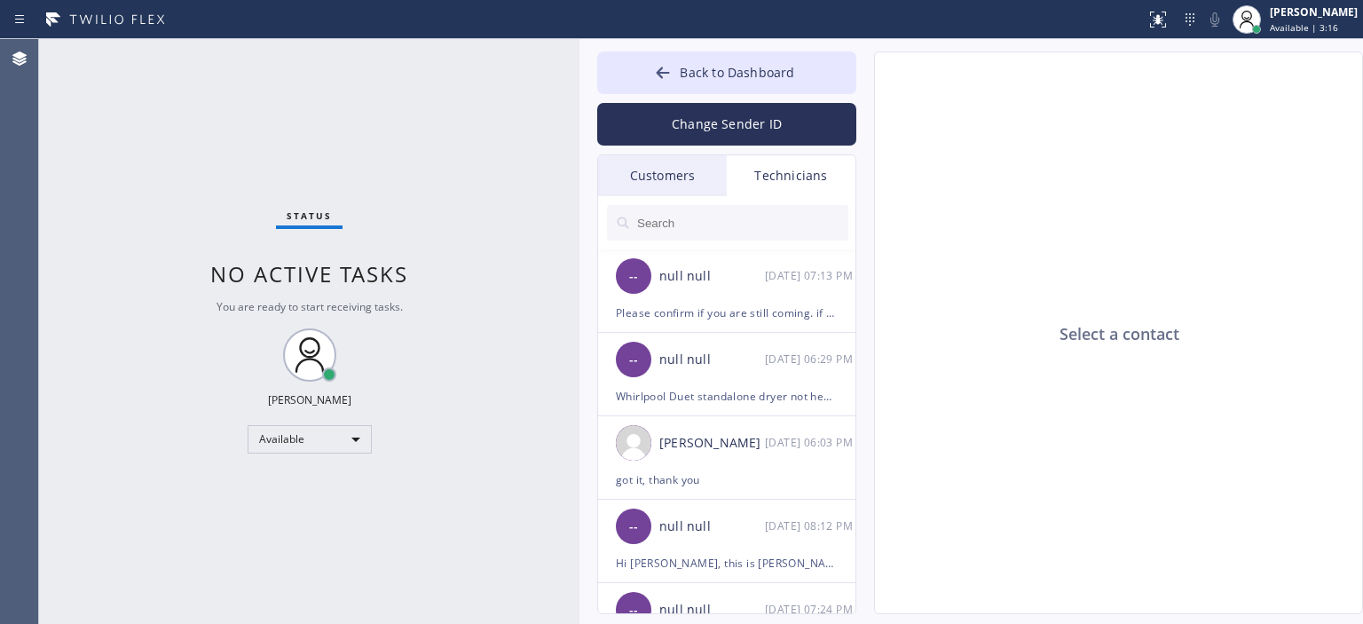
click at [692, 167] on div "Customers" at bounding box center [662, 175] width 129 height 41
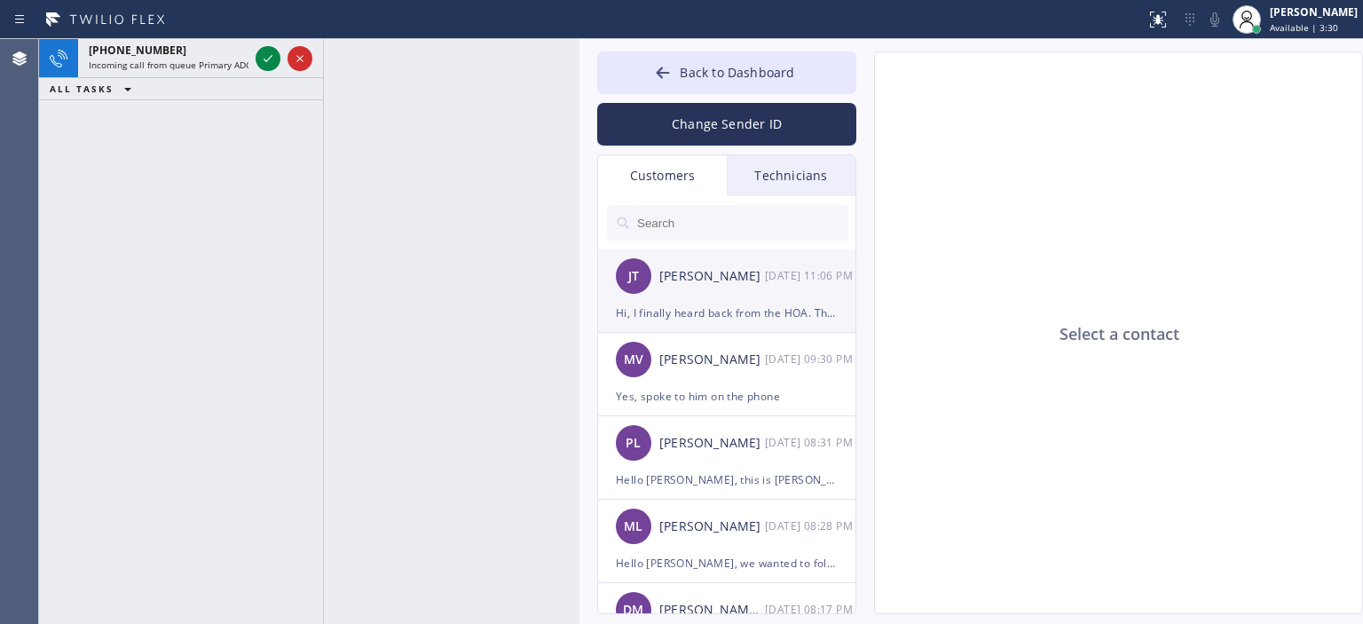
click at [692, 301] on div "[PERSON_NAME] [PERSON_NAME] [DATE] 11:06 PM" at bounding box center [727, 275] width 259 height 53
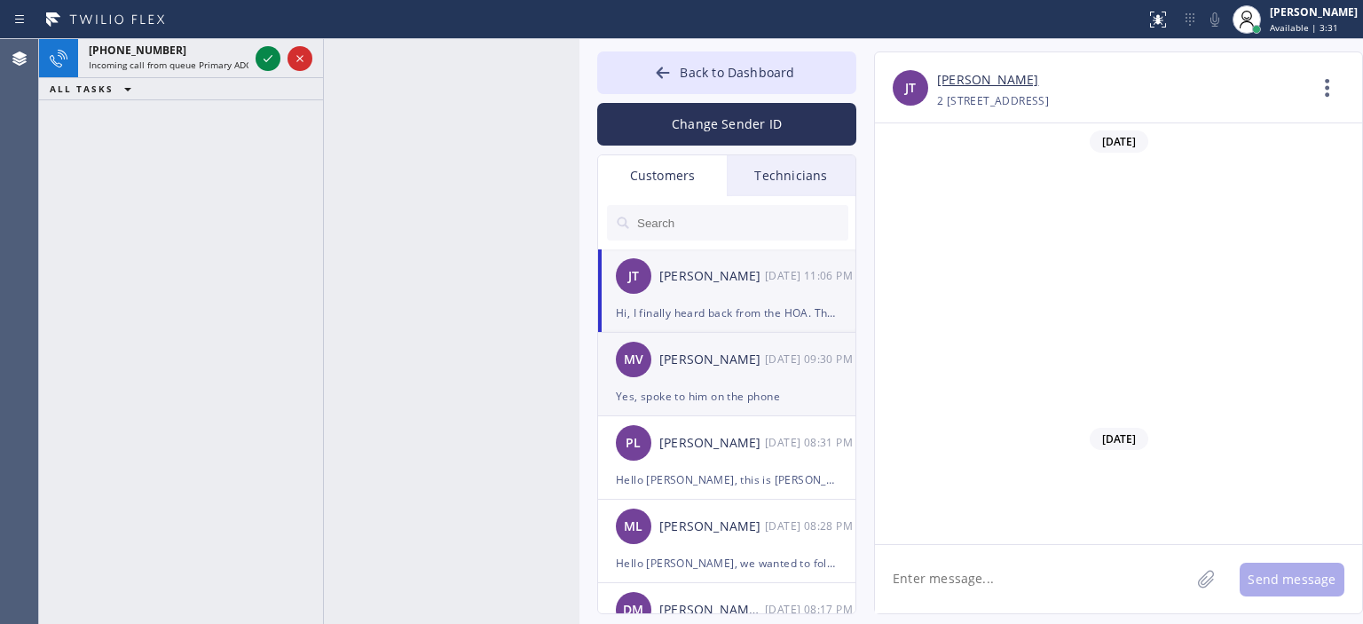
scroll to position [721, 0]
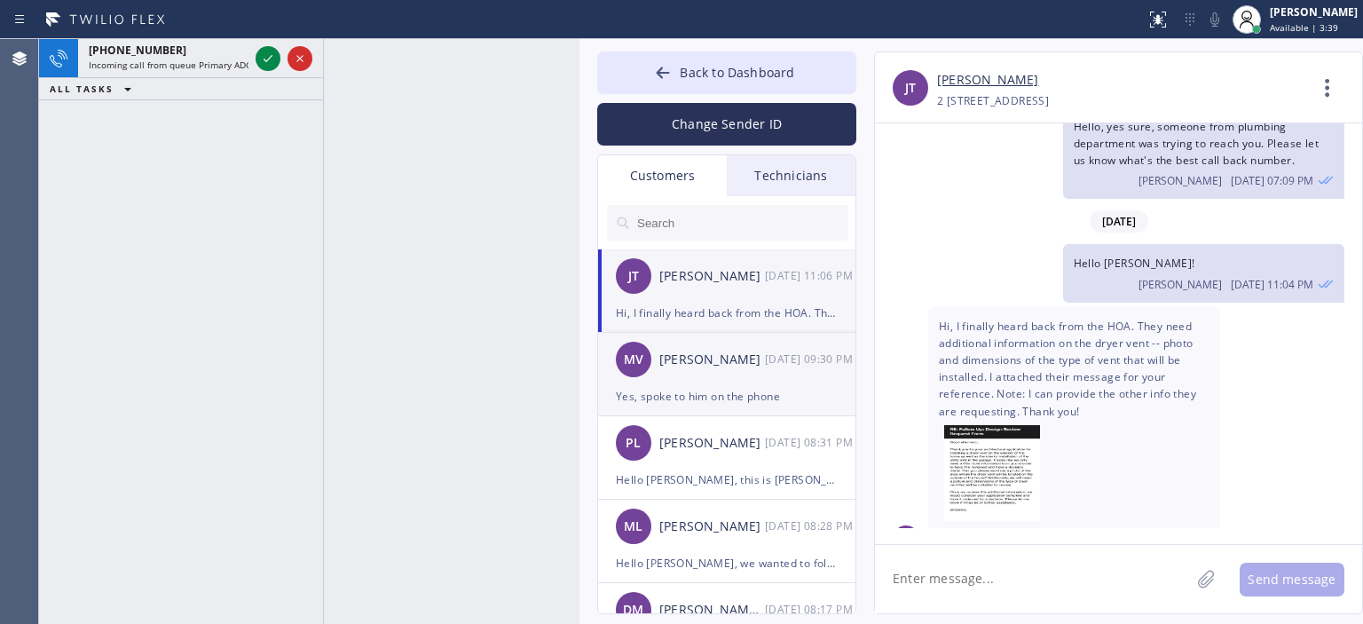
click at [691, 356] on div "[PERSON_NAME]" at bounding box center [712, 360] width 106 height 20
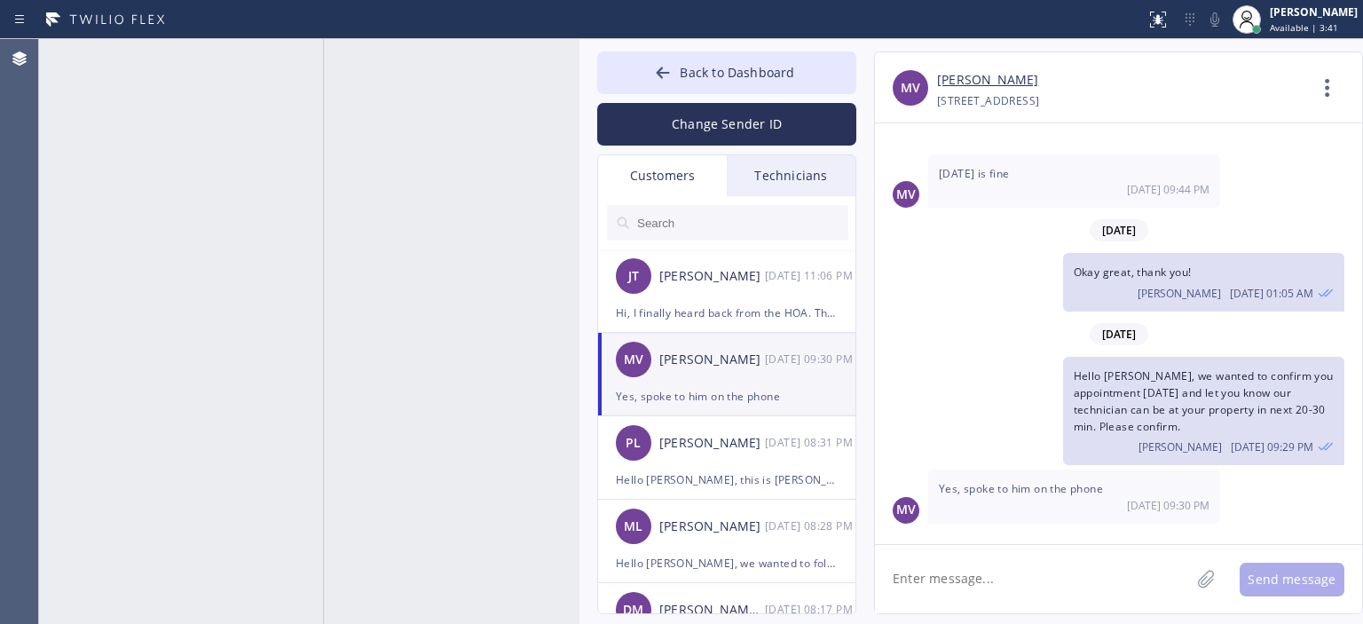
scroll to position [149, 0]
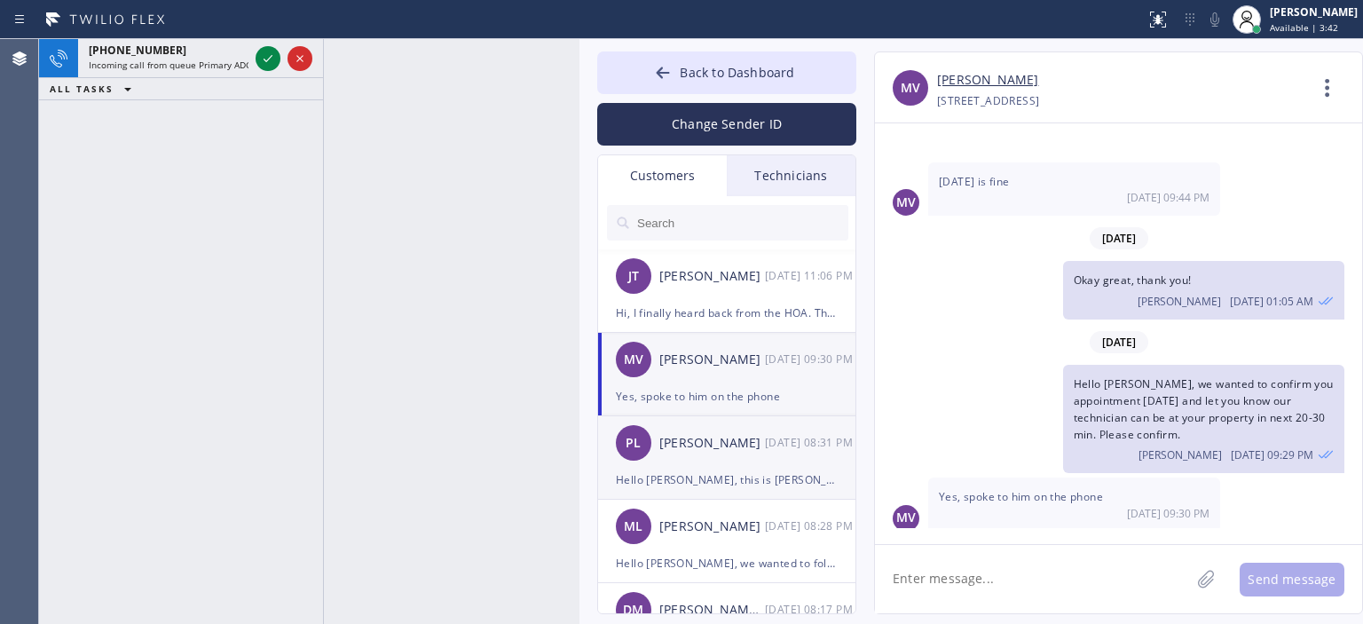
click at [724, 451] on div "[PERSON_NAME]" at bounding box center [712, 443] width 106 height 20
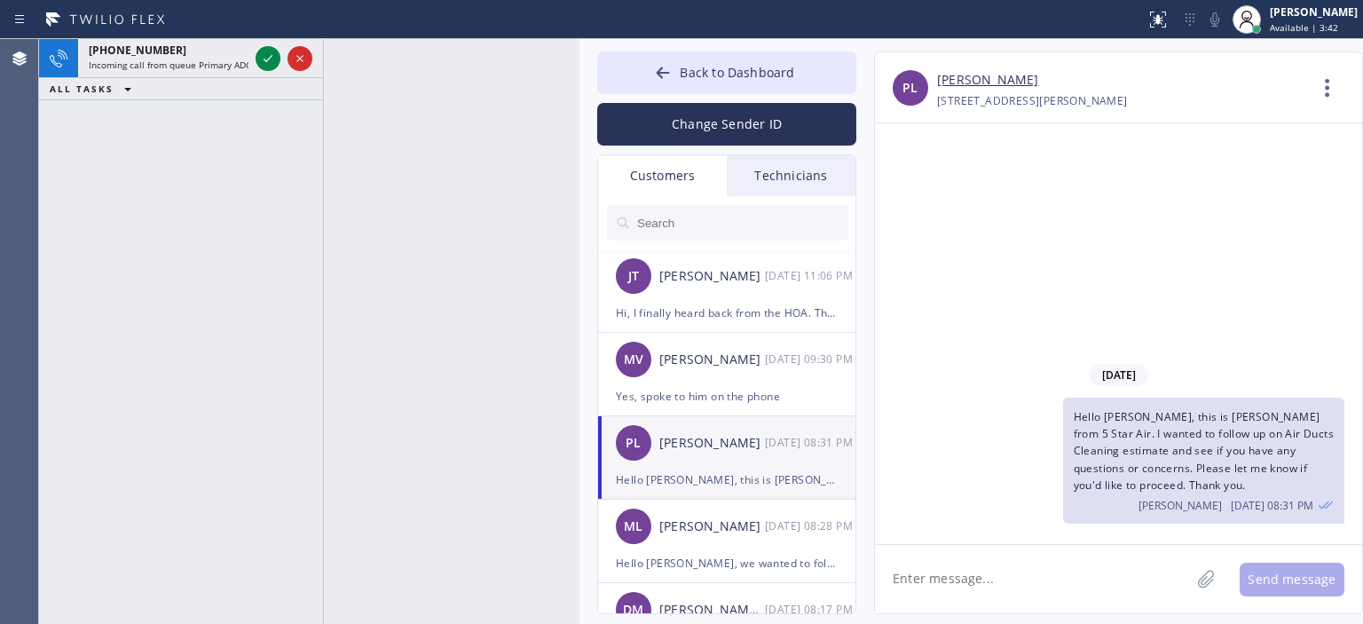
scroll to position [0, 0]
click at [727, 508] on div "ML [PERSON_NAME] [DATE] 08:28 PM" at bounding box center [727, 526] width 259 height 53
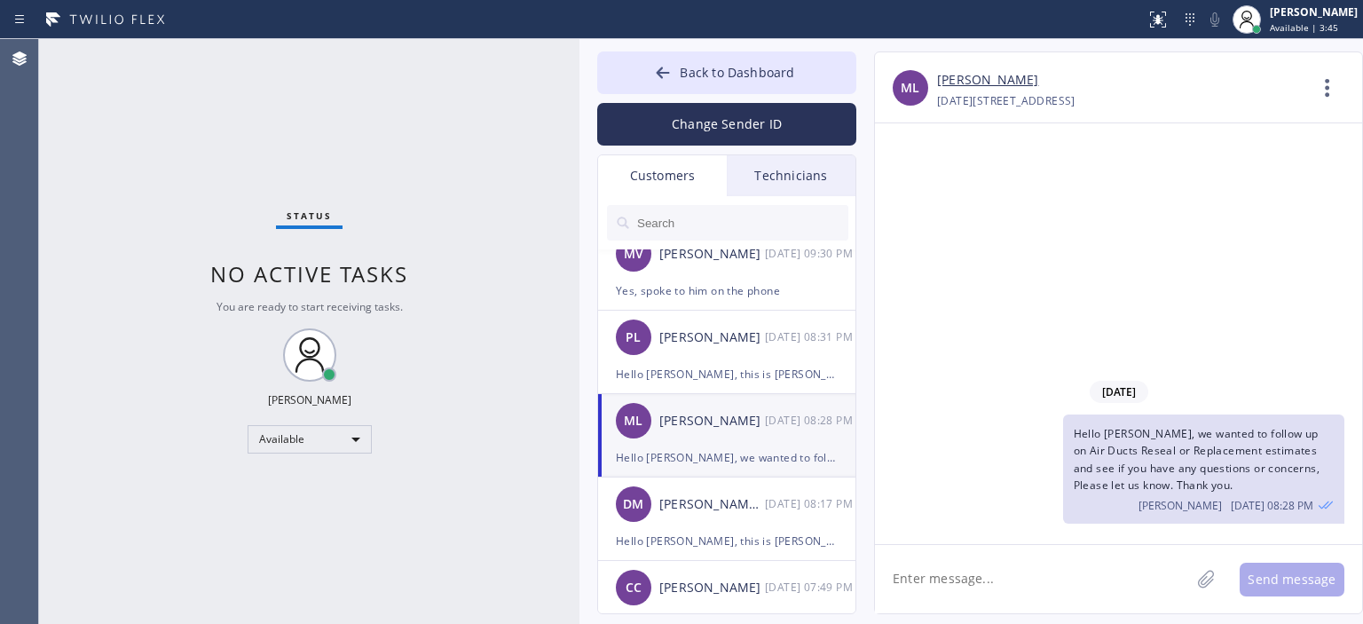
scroll to position [105, 0]
click at [727, 508] on div "[PERSON_NAME] Mr" at bounding box center [712, 505] width 106 height 20
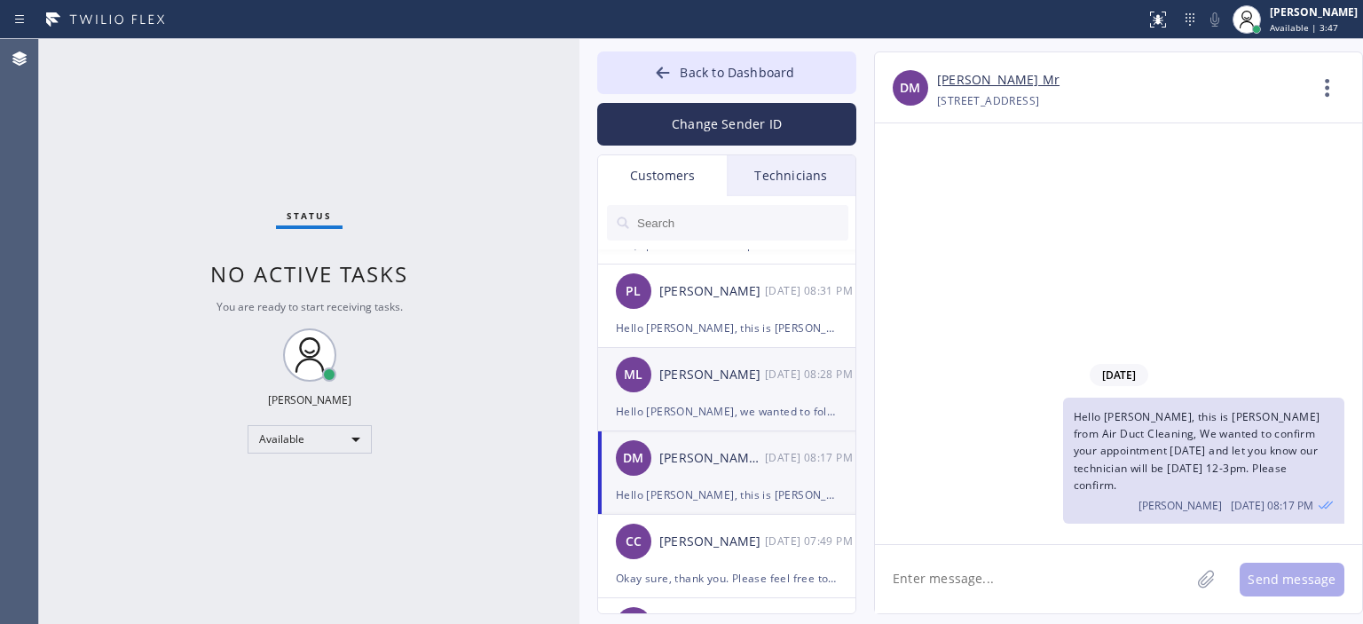
scroll to position [185, 0]
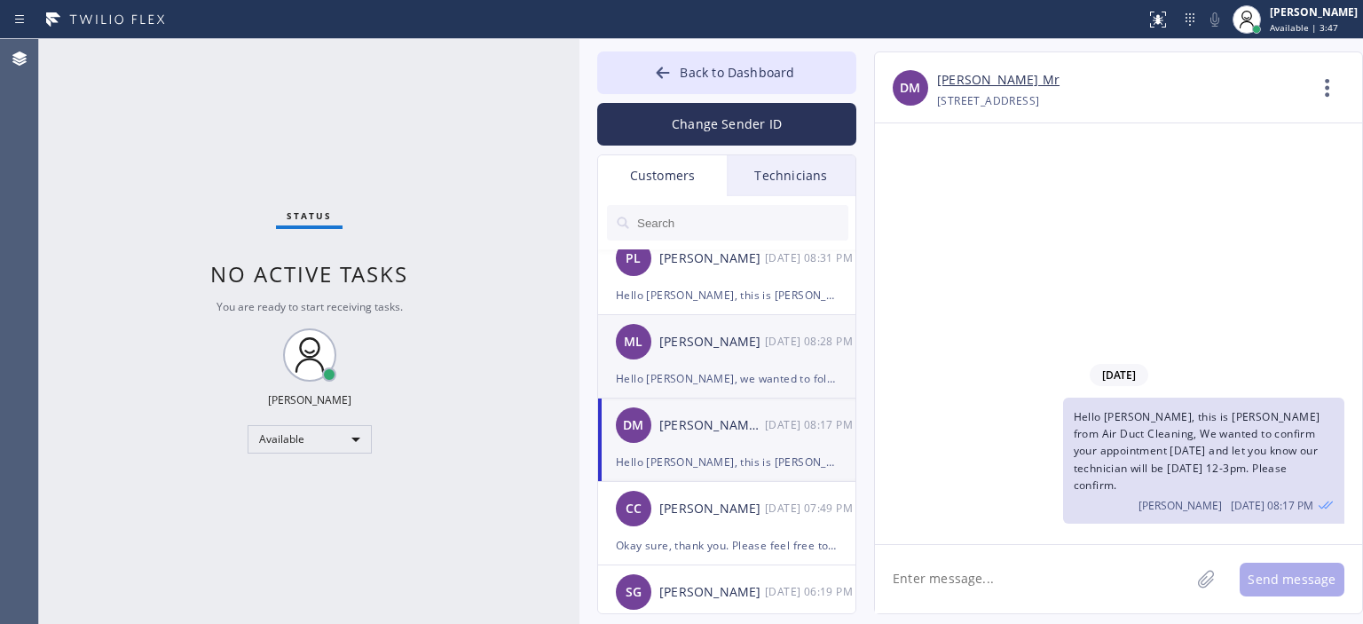
click at [727, 508] on div "[PERSON_NAME]" at bounding box center [712, 509] width 106 height 20
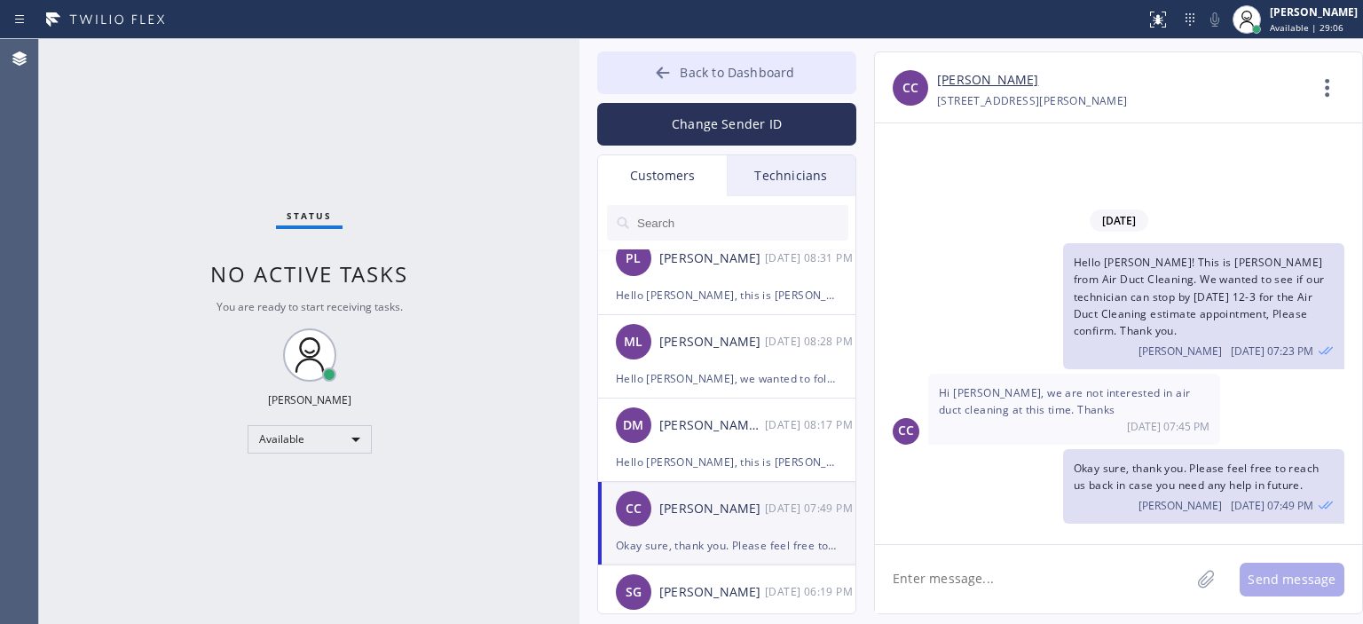
click at [697, 68] on span "Back to Dashboard" at bounding box center [737, 72] width 114 height 17
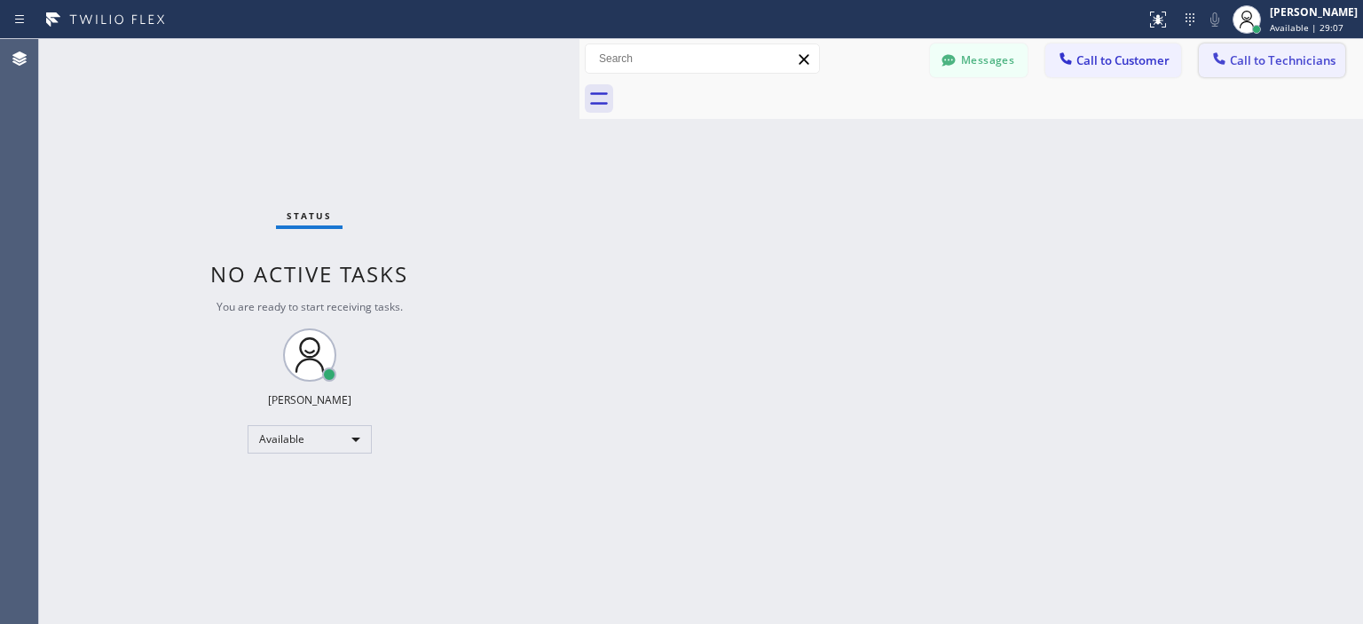
click at [1233, 61] on span "Call to Technicians" at bounding box center [1283, 60] width 106 height 16
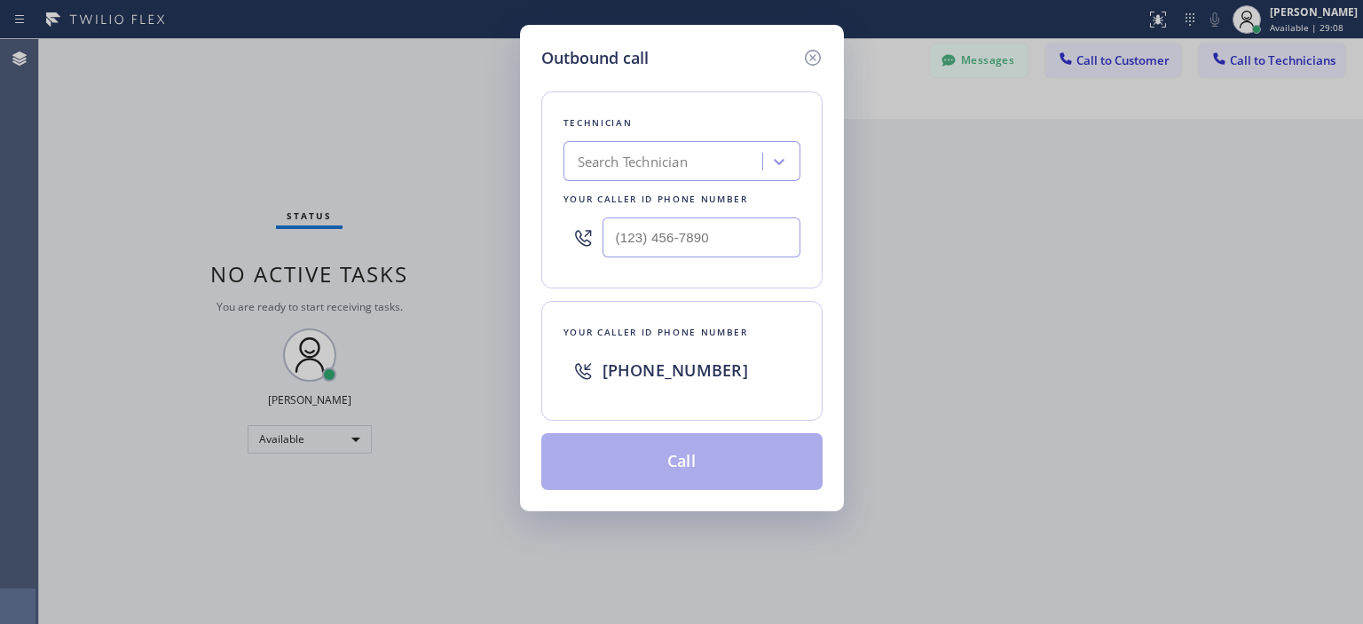
click at [696, 149] on div "Search Technician" at bounding box center [665, 161] width 193 height 31
type input "don"
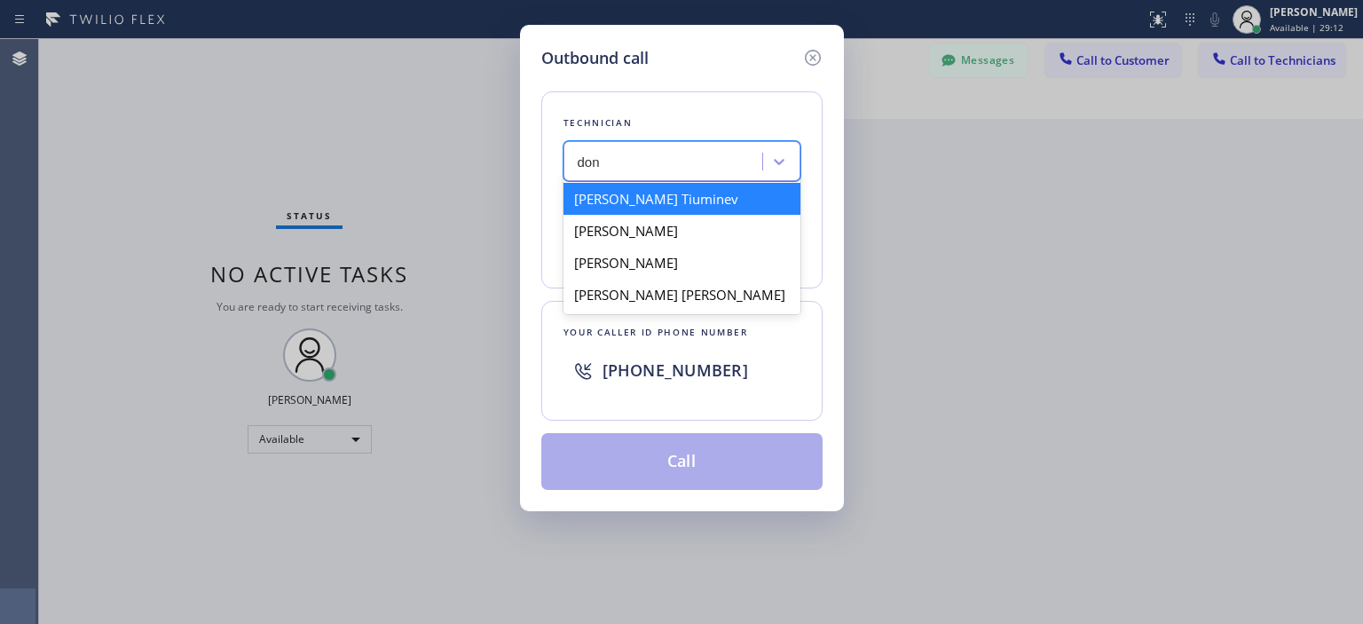
click at [713, 193] on div "[PERSON_NAME] Tiuminev" at bounding box center [681, 199] width 237 height 32
type input "[PHONE_NUMBER]"
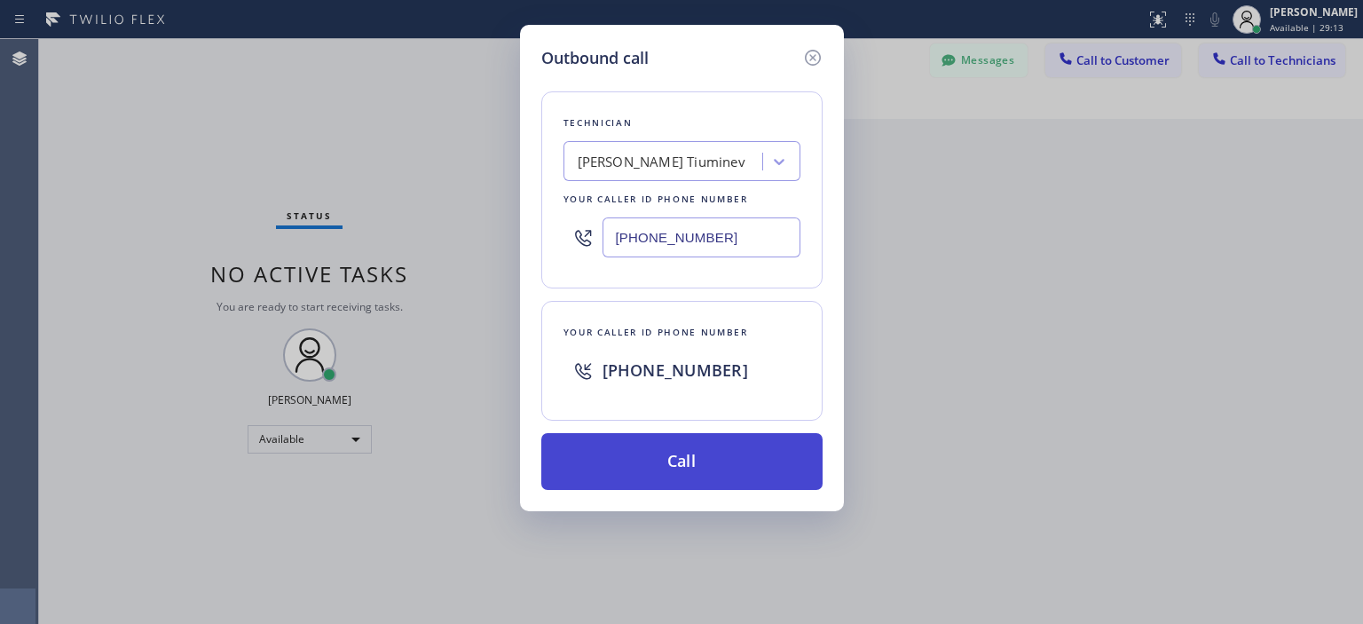
click at [710, 461] on button "Call" at bounding box center [681, 461] width 281 height 57
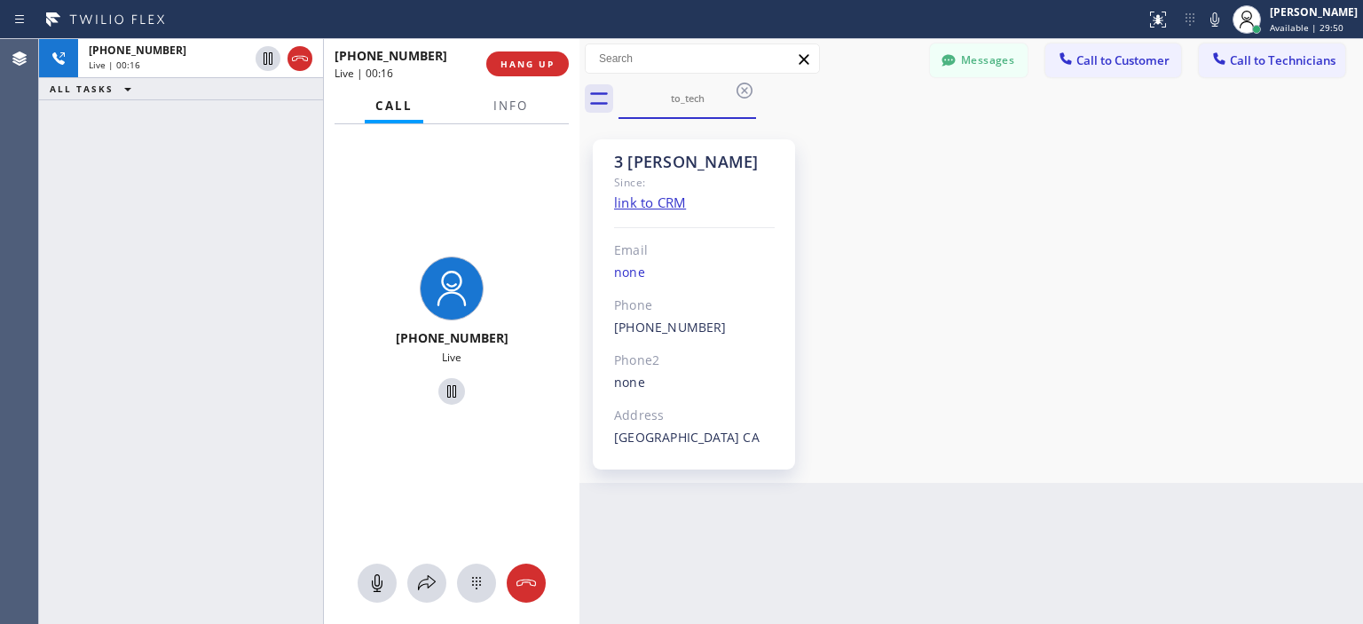
click at [1306, 365] on div "3 [PERSON_NAME] Since: link to CRM Email none Phone [PHONE_NUMBER] Outbound cal…" at bounding box center [971, 300] width 775 height 355
click at [983, 63] on button "Messages" at bounding box center [979, 60] width 98 height 34
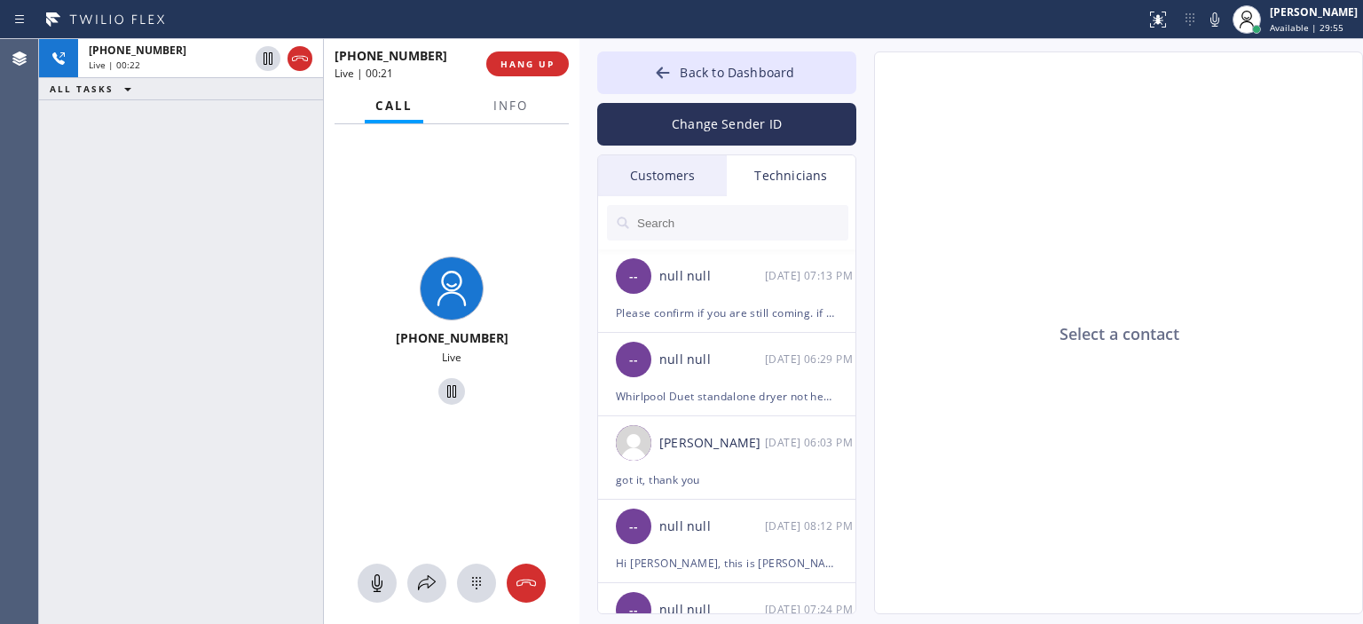
click at [689, 187] on div "Customers" at bounding box center [662, 175] width 129 height 41
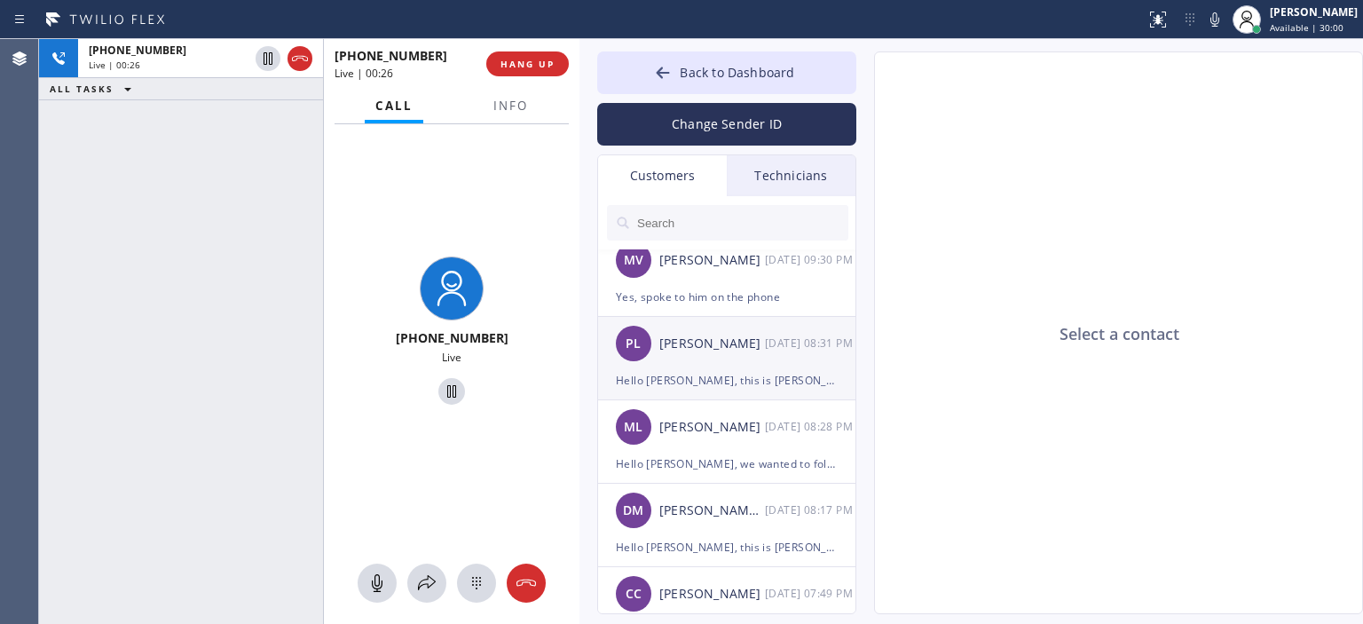
scroll to position [103, 0]
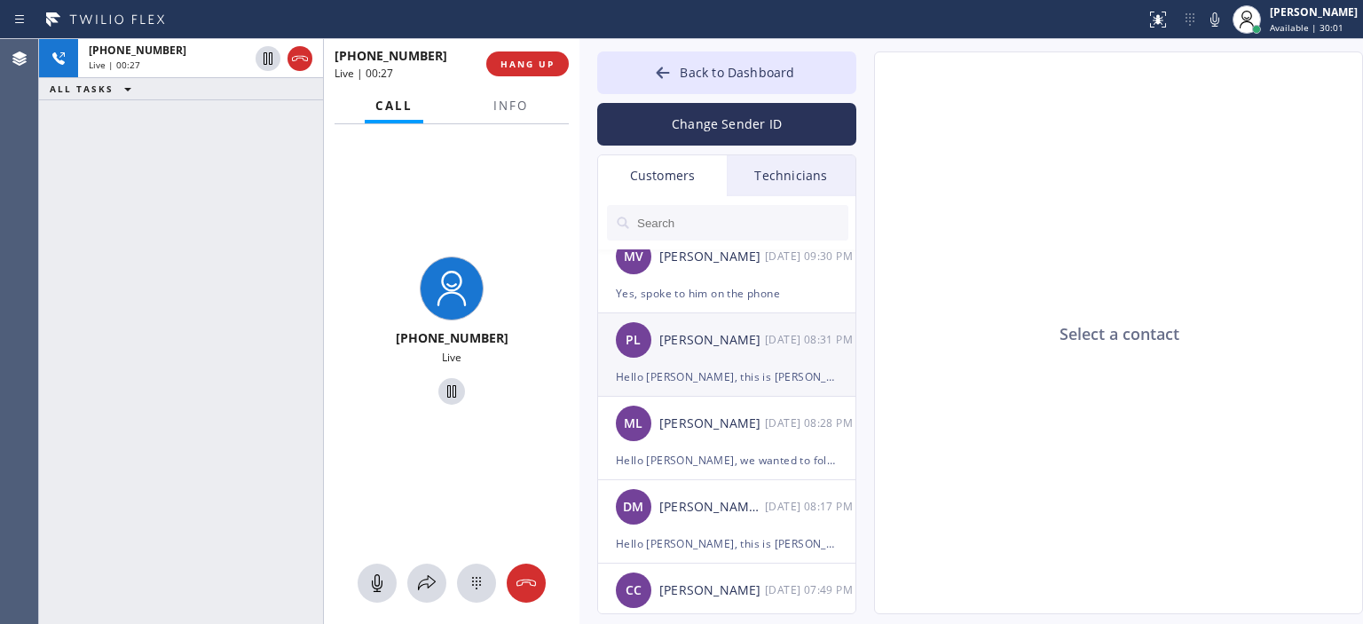
click at [673, 497] on div "[PERSON_NAME] Mr" at bounding box center [712, 507] width 106 height 20
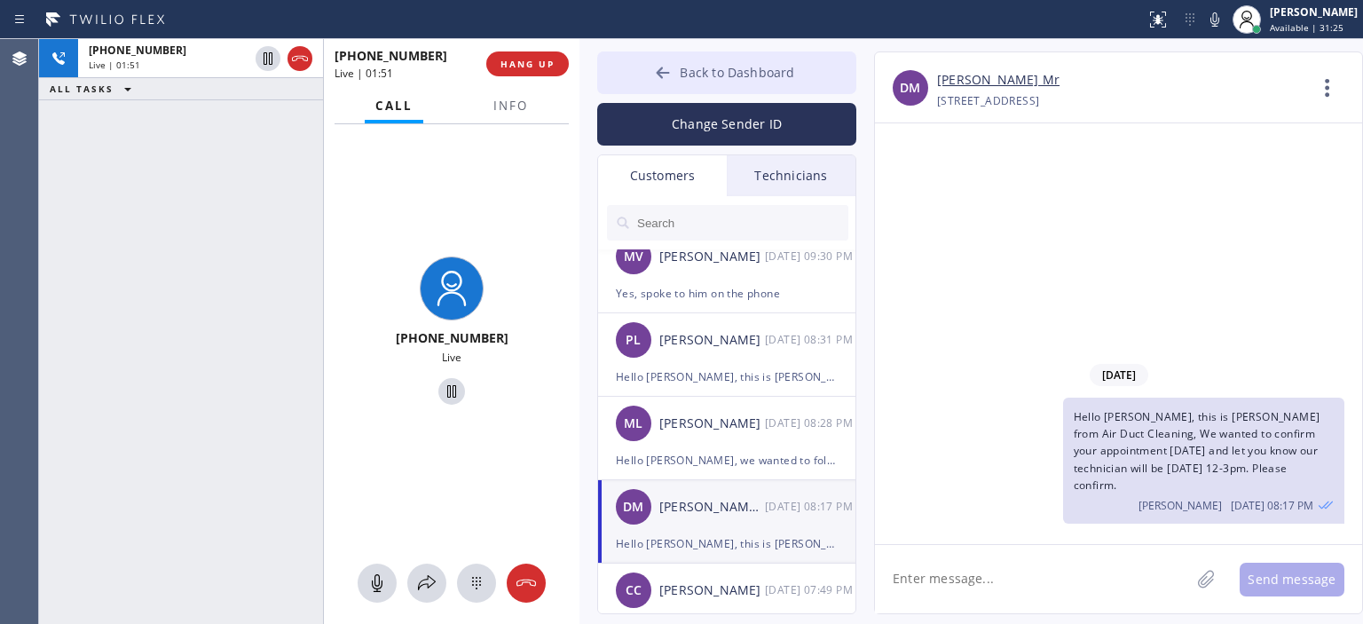
click at [657, 84] on div at bounding box center [662, 74] width 21 height 21
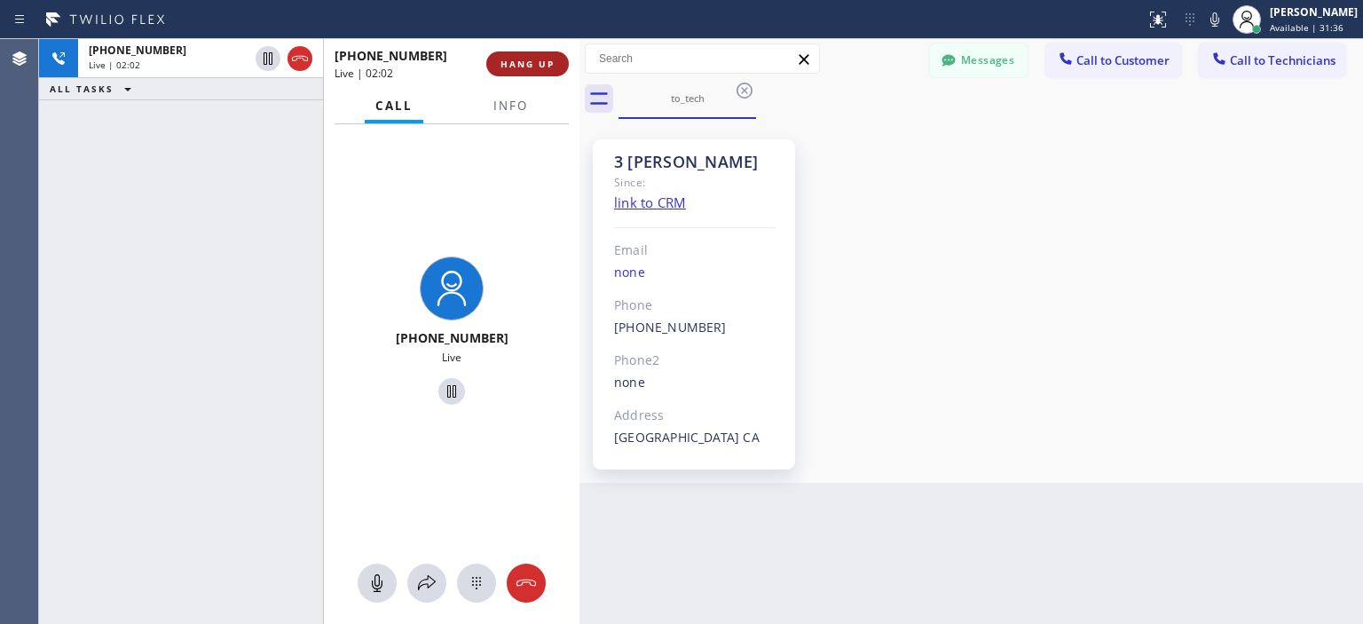
click at [546, 67] on span "HANG UP" at bounding box center [527, 64] width 54 height 12
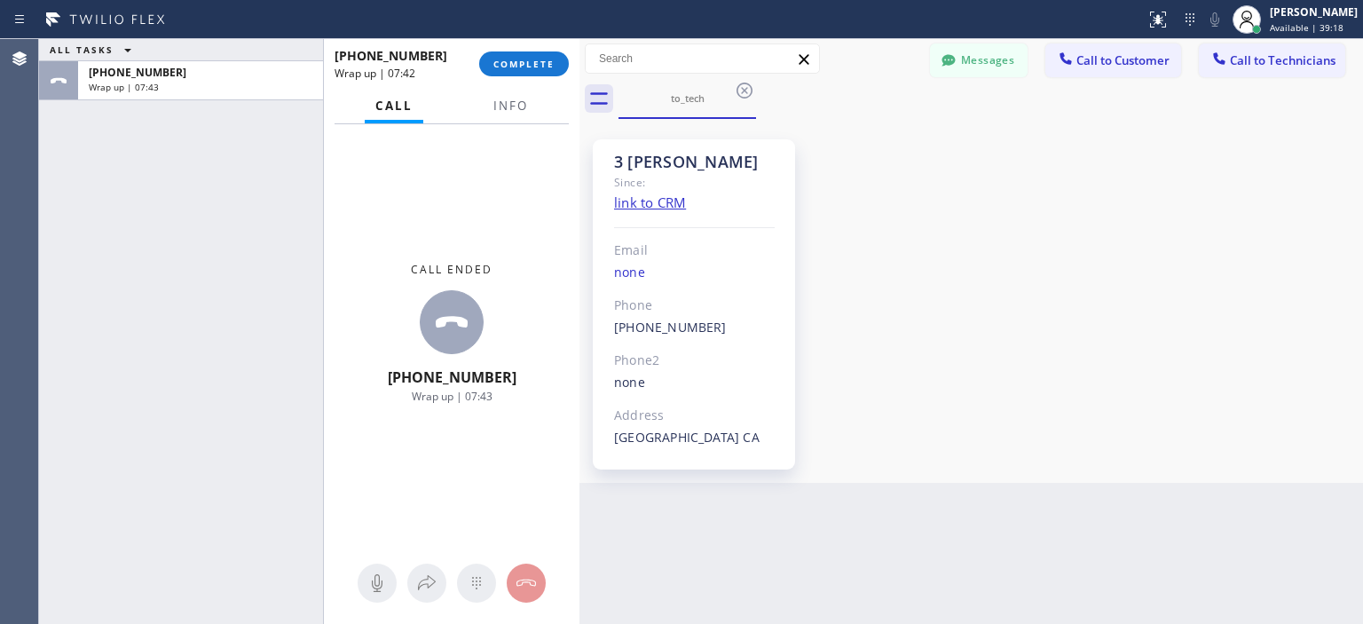
click at [1215, 329] on div "3 [PERSON_NAME] Since: link to CRM Email none Phone [PHONE_NUMBER] Outbound cal…" at bounding box center [971, 300] width 775 height 355
click at [52, 258] on div "ALL TASKS ALL TASKS ACTIVE TASKS TASKS IN WRAP UP [PHONE_NUMBER] Wrap up | 09:06" at bounding box center [181, 331] width 284 height 585
click at [1119, 439] on div "3 [PERSON_NAME] Since: link to CRM Email none Phone [PHONE_NUMBER] Outbound cal…" at bounding box center [971, 300] width 775 height 355
click at [1278, 374] on div "3 [PERSON_NAME] Since: link to CRM Email none Phone [PHONE_NUMBER] Outbound cal…" at bounding box center [971, 300] width 775 height 355
click at [1209, 302] on div "3 [PERSON_NAME] Since: link to CRM Email none Phone [PHONE_NUMBER] Outbound cal…" at bounding box center [971, 300] width 775 height 355
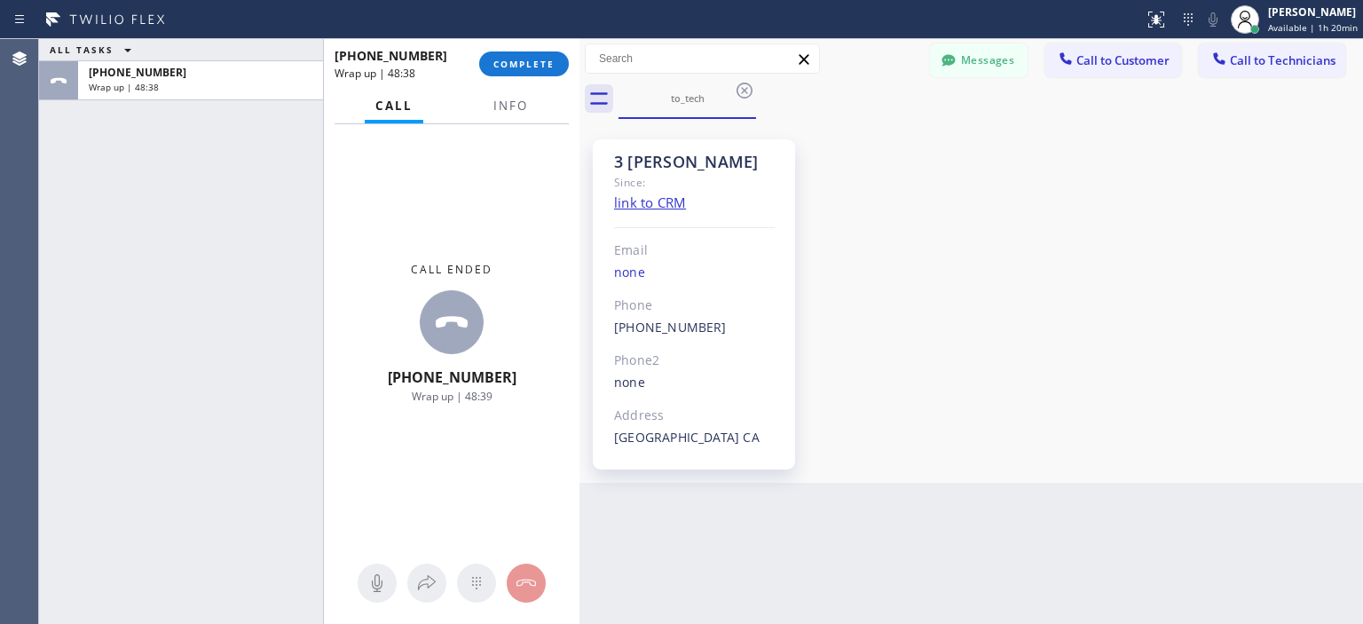
click at [1221, 296] on div "3 [PERSON_NAME] Since: link to CRM Email none Phone [PHONE_NUMBER] Outbound cal…" at bounding box center [971, 300] width 775 height 355
click at [1362, 312] on div "3 [PERSON_NAME] Since: link to CRM Email none Phone [PHONE_NUMBER] Outbound cal…" at bounding box center [971, 301] width 784 height 364
click at [529, 56] on button "COMPLETE" at bounding box center [524, 63] width 90 height 25
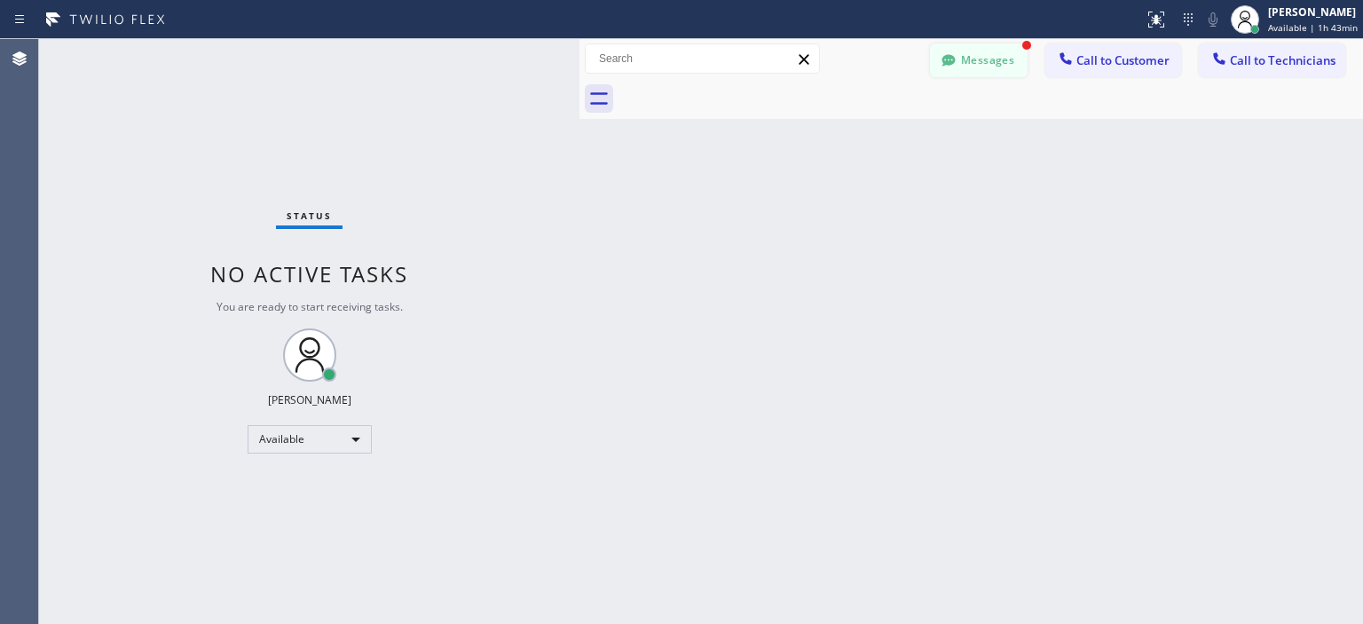
click at [993, 65] on button "Messages" at bounding box center [979, 60] width 98 height 34
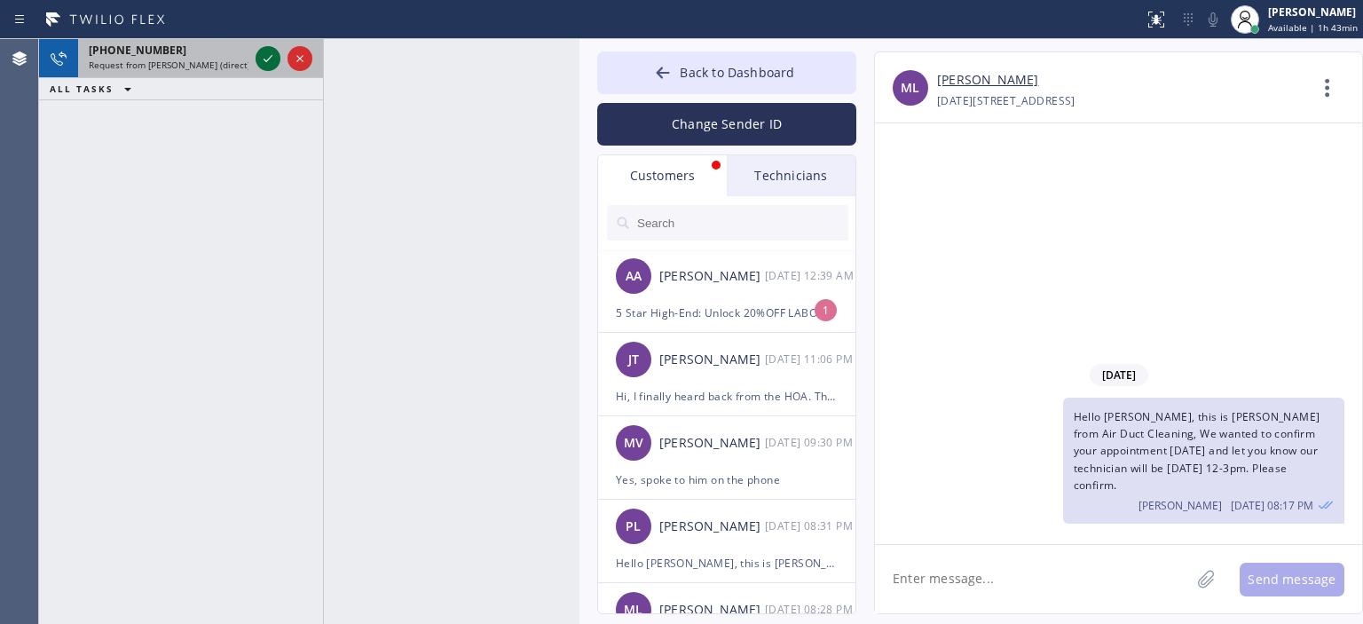
click at [270, 56] on icon at bounding box center [267, 58] width 21 height 21
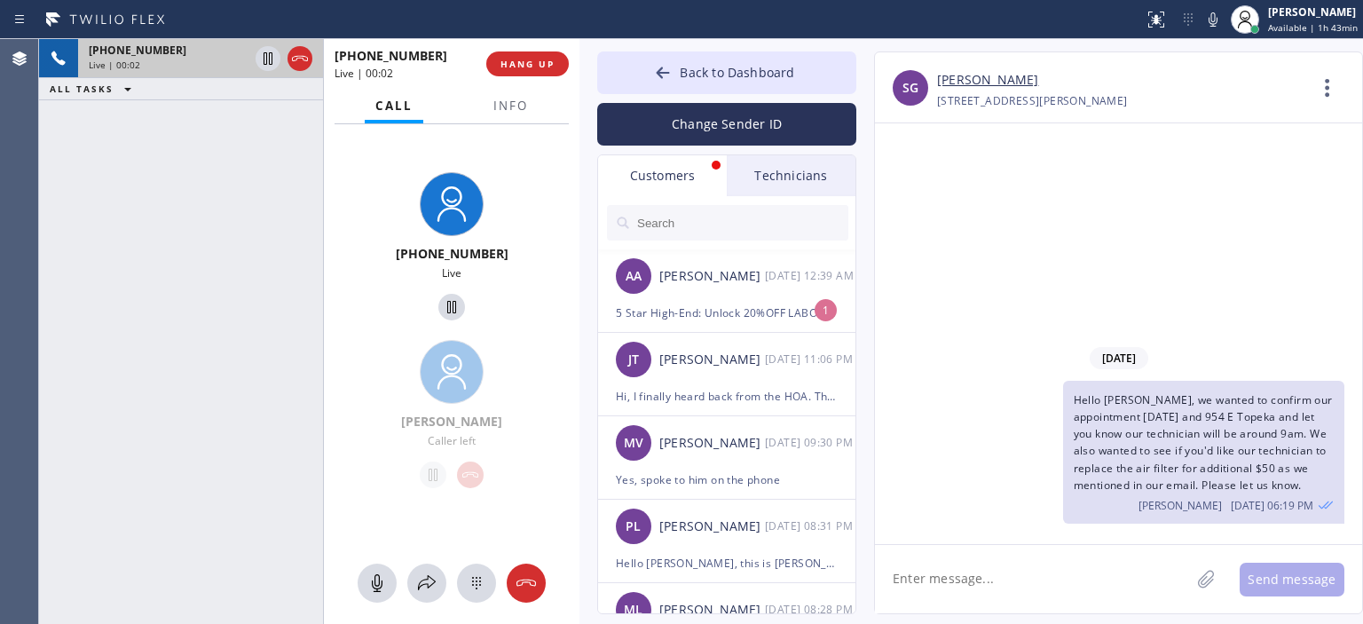
type input "[PHONE_NUMBER]"
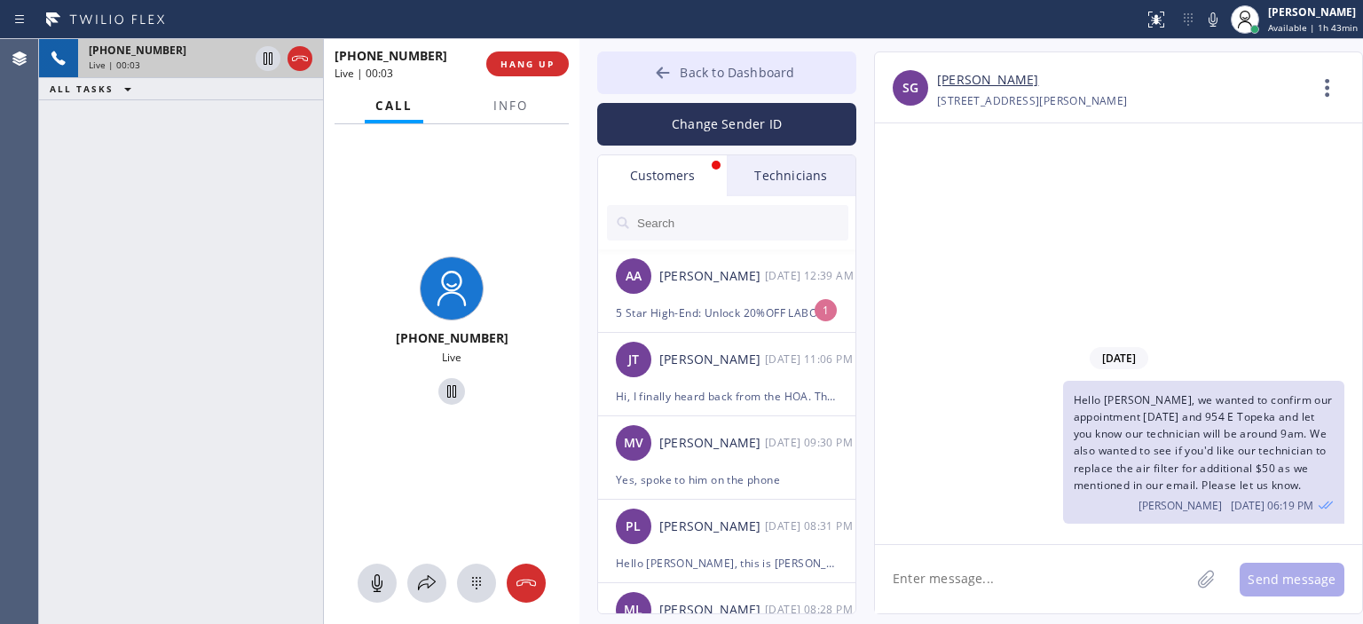
click at [693, 62] on button "Back to Dashboard" at bounding box center [726, 72] width 259 height 43
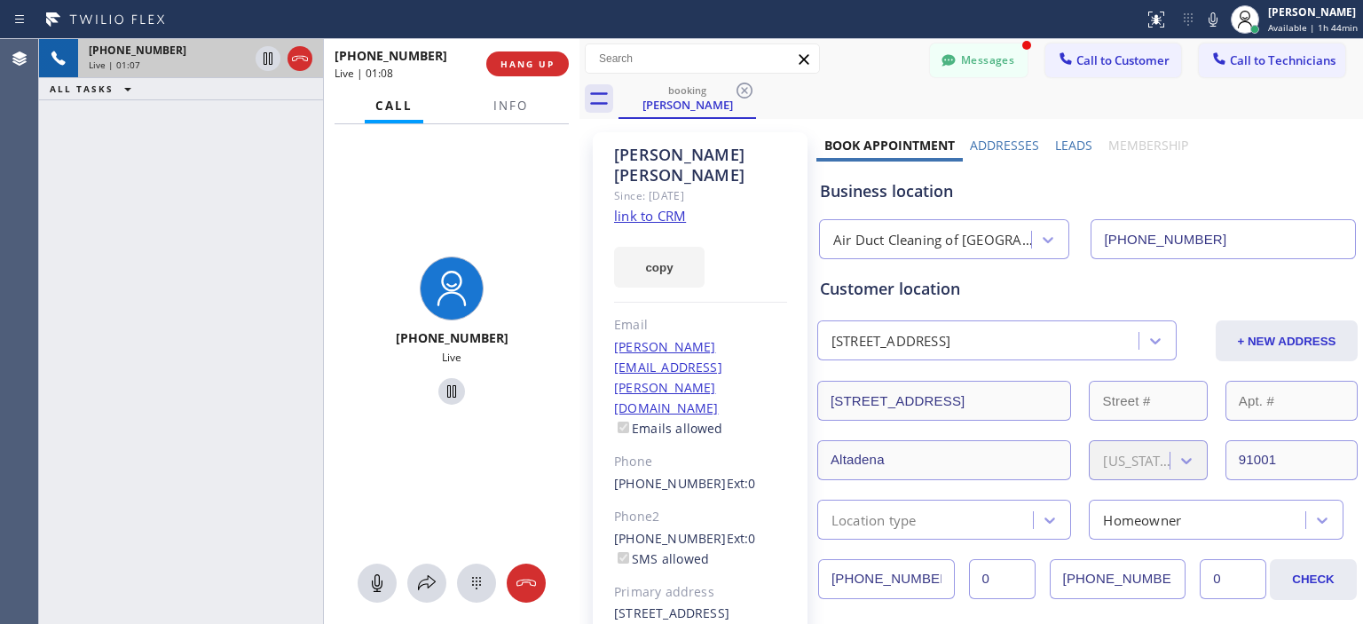
click at [68, 190] on div "[PHONE_NUMBER] Live | 01:07 ALL TASKS ALL TASKS ACTIVE TASKS TASKS IN WRAP UP" at bounding box center [181, 331] width 284 height 585
click at [537, 586] on div at bounding box center [526, 582] width 39 height 21
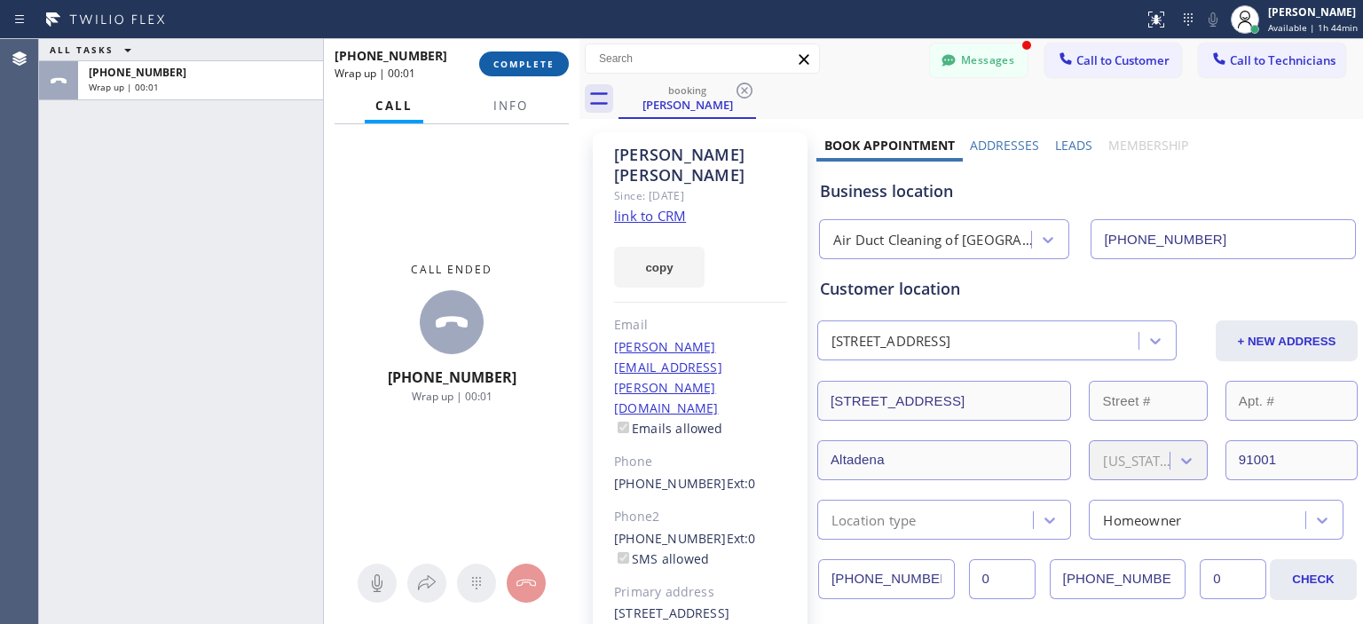
click at [530, 55] on button "COMPLETE" at bounding box center [524, 63] width 90 height 25
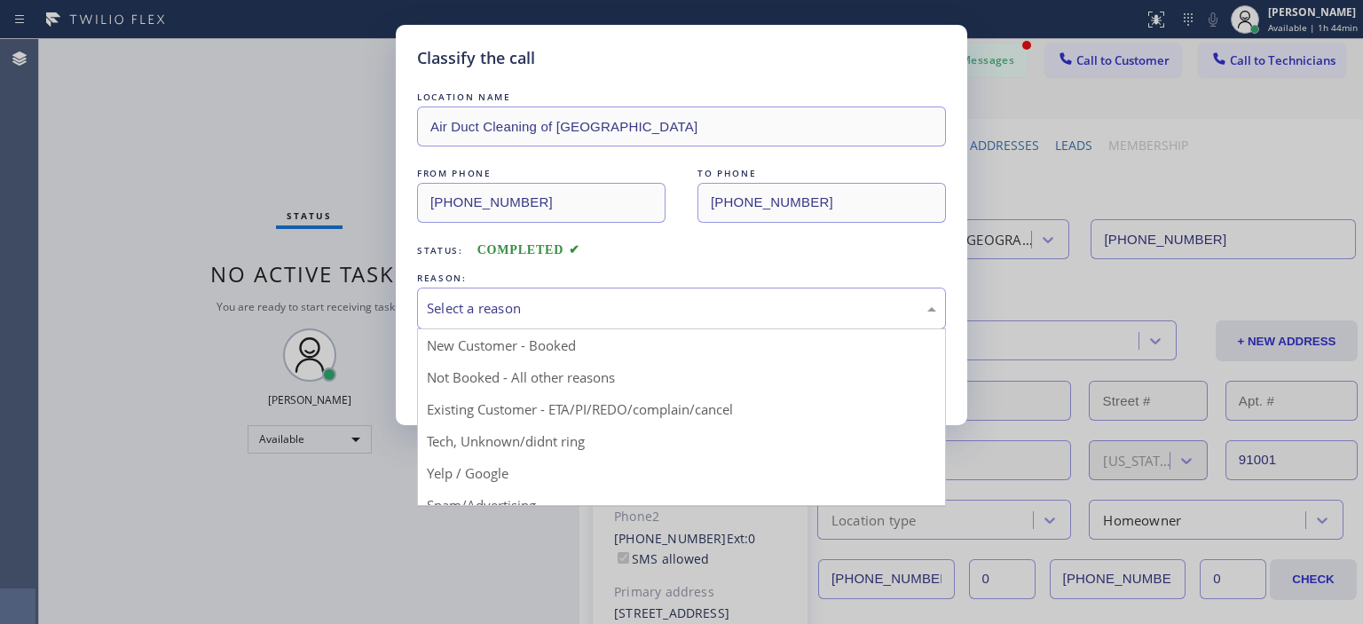
click at [713, 310] on div "Select a reason" at bounding box center [681, 308] width 509 height 20
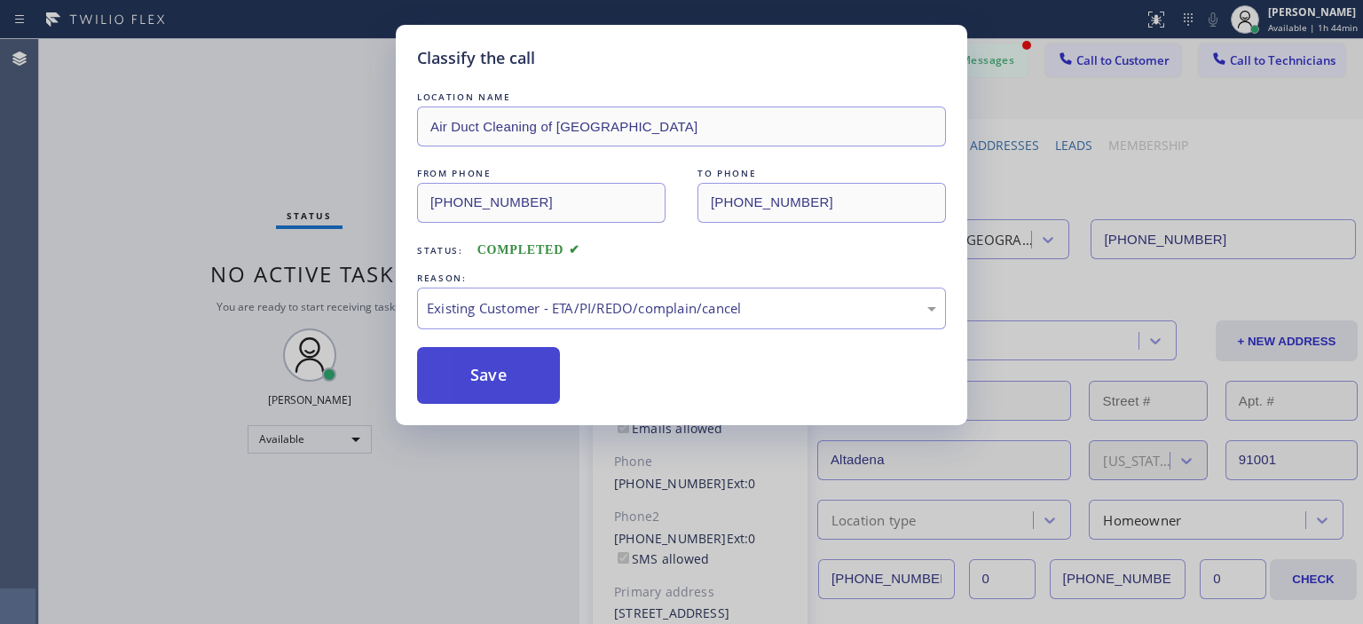
click at [518, 378] on button "Save" at bounding box center [488, 375] width 143 height 57
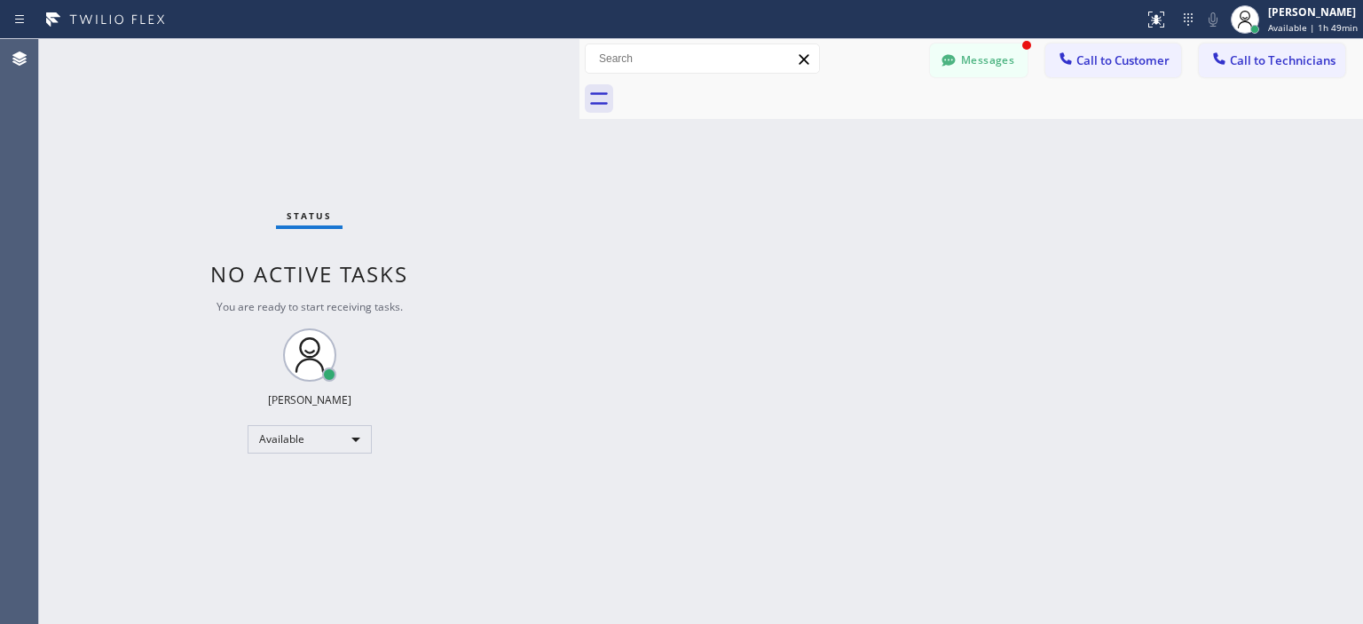
click at [1324, 263] on div "Back to Dashboard Change Sender ID Customers Technicians [PERSON_NAME] [PERSON_…" at bounding box center [971, 331] width 784 height 585
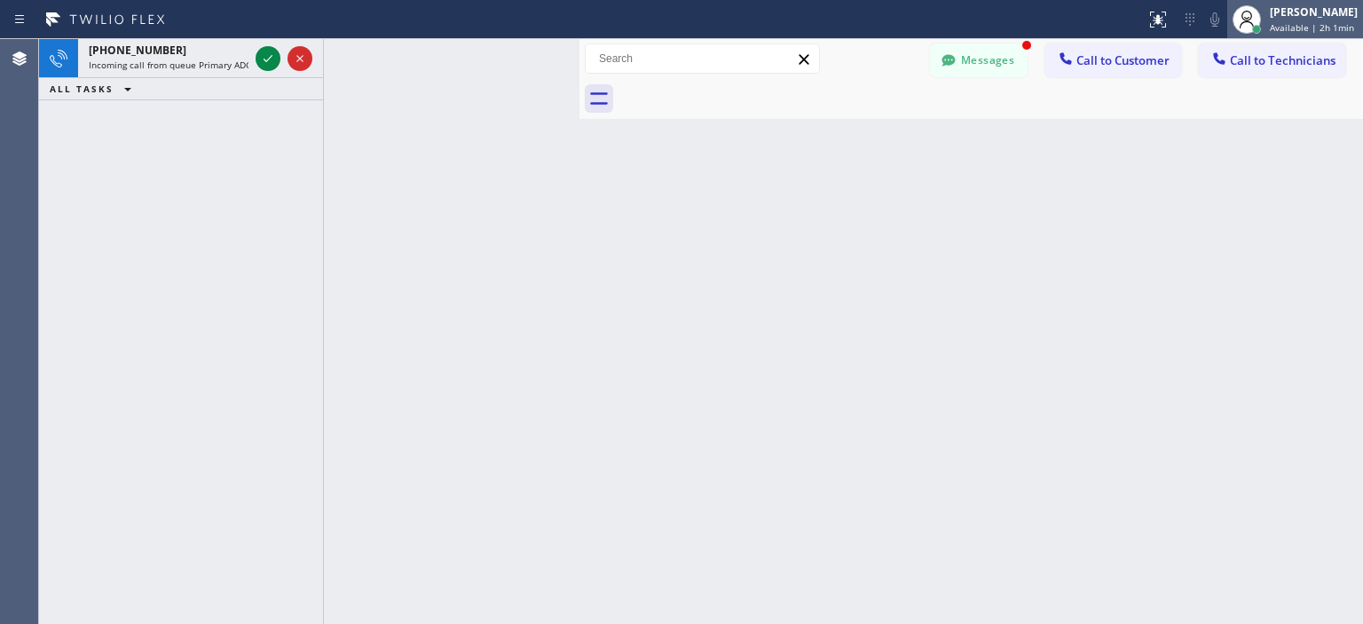
click at [1296, 8] on div "[PERSON_NAME]" at bounding box center [1314, 11] width 88 height 15
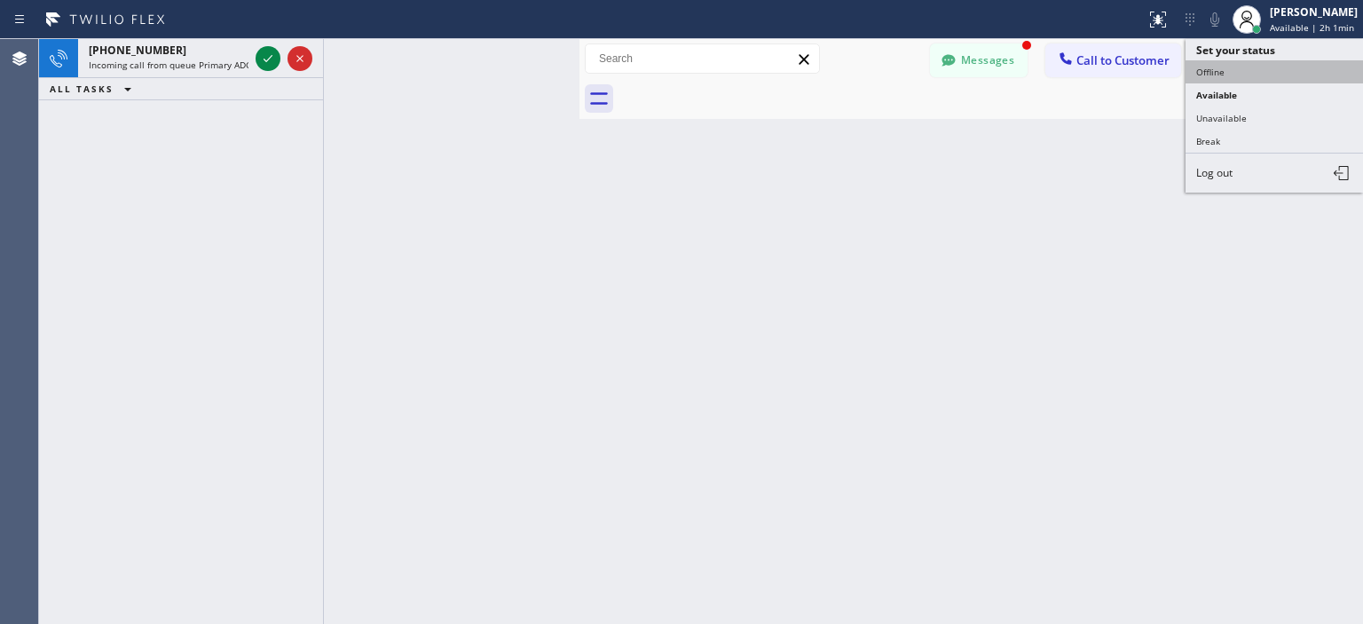
click at [1250, 67] on button "Offline" at bounding box center [1274, 71] width 177 height 23
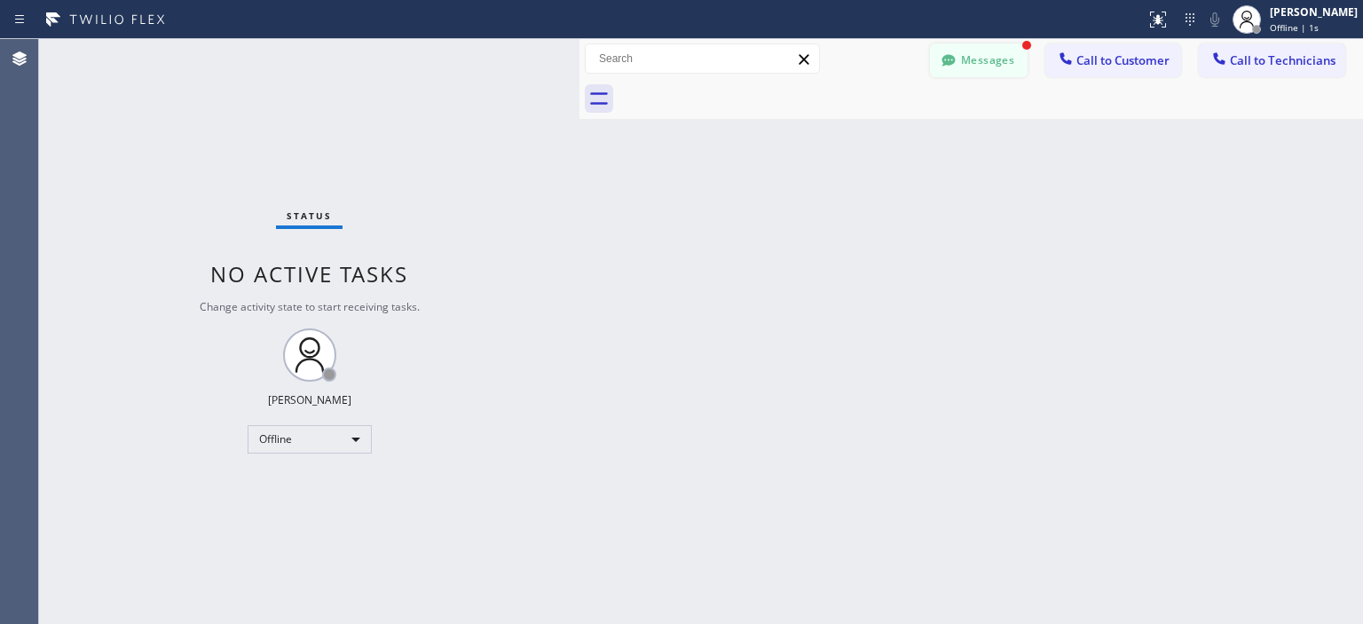
click at [980, 63] on button "Messages" at bounding box center [979, 60] width 98 height 34
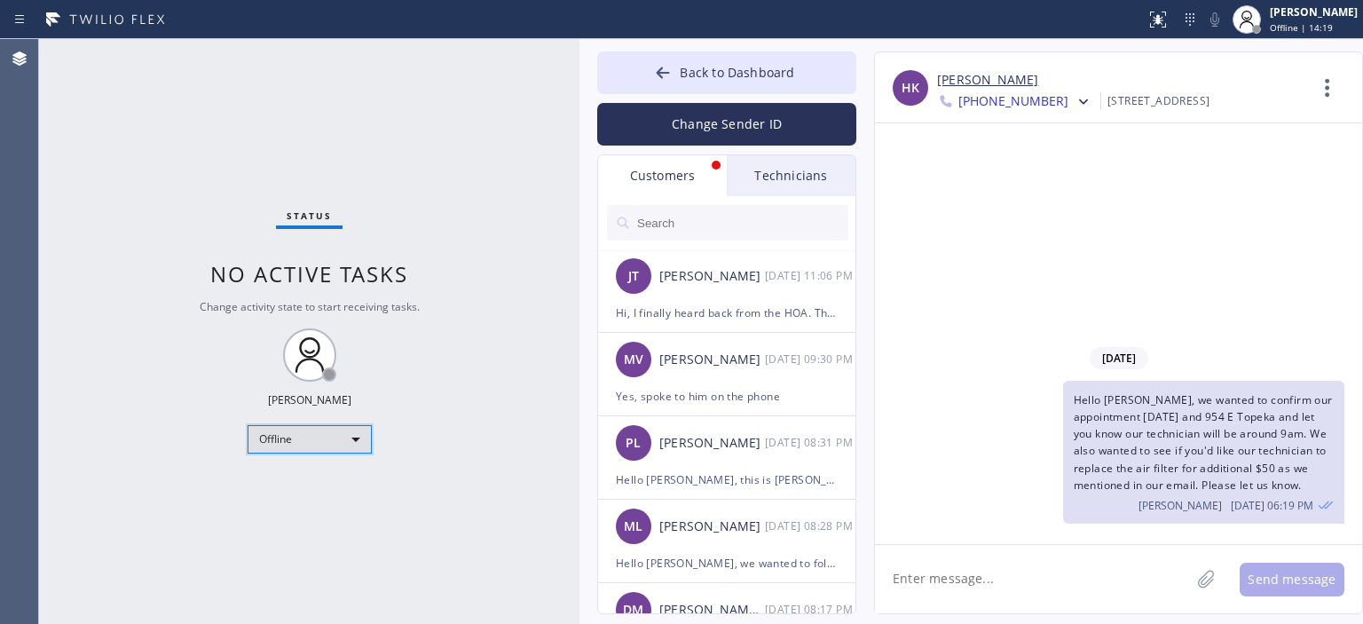
click at [350, 432] on div "Offline" at bounding box center [310, 439] width 124 height 28
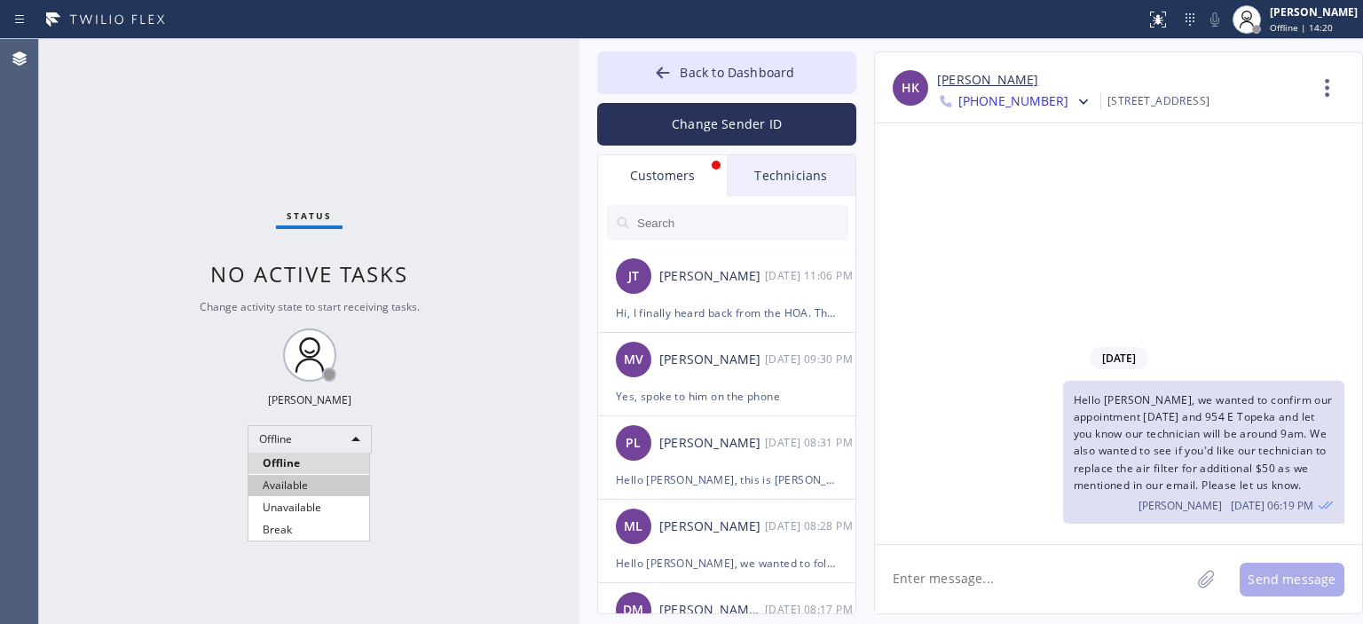
click at [323, 483] on li "Available" at bounding box center [308, 485] width 121 height 21
click at [323, 497] on li "Unavailable" at bounding box center [308, 507] width 121 height 21
click at [655, 67] on icon at bounding box center [663, 73] width 18 height 18
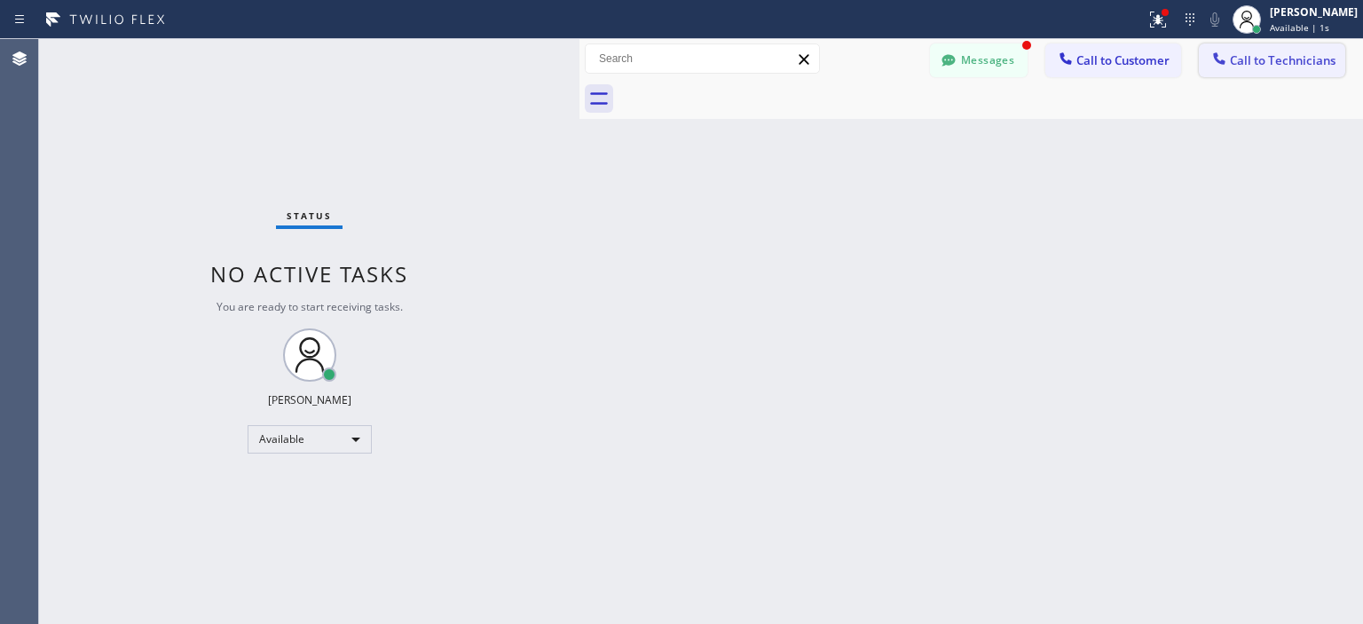
click at [1311, 59] on span "Call to Technicians" at bounding box center [1283, 60] width 106 height 16
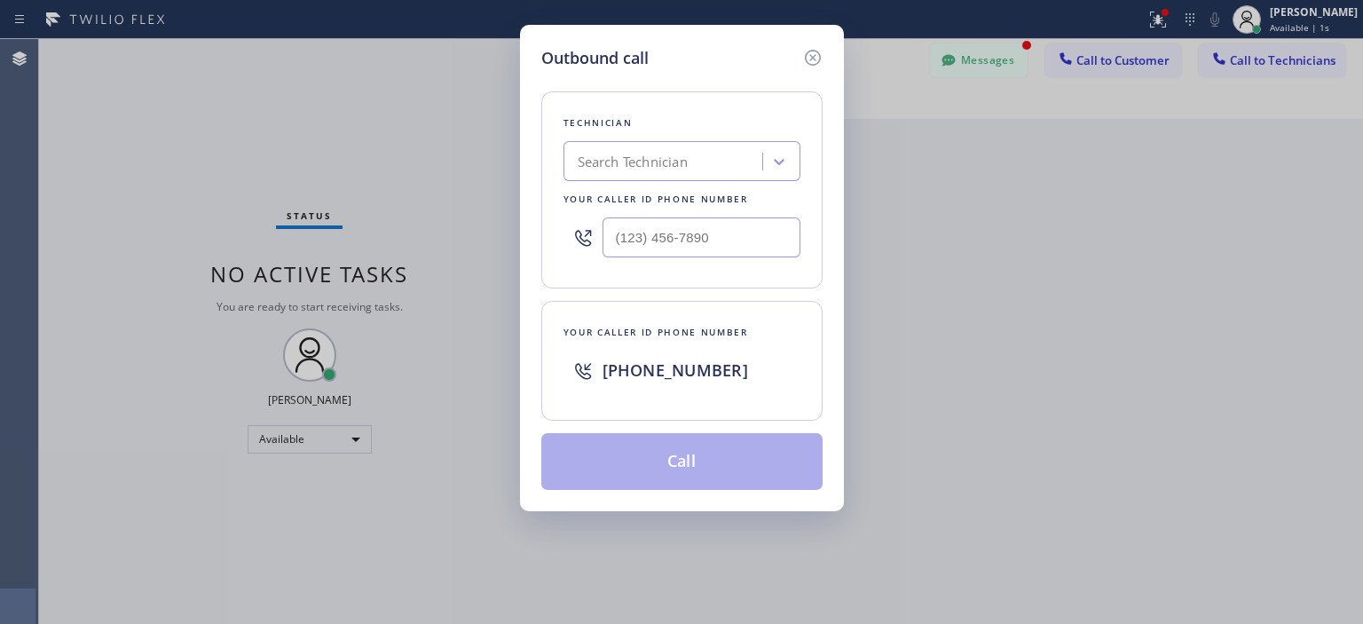
click at [678, 169] on div "Search Technician" at bounding box center [633, 162] width 110 height 20
type input "anth"
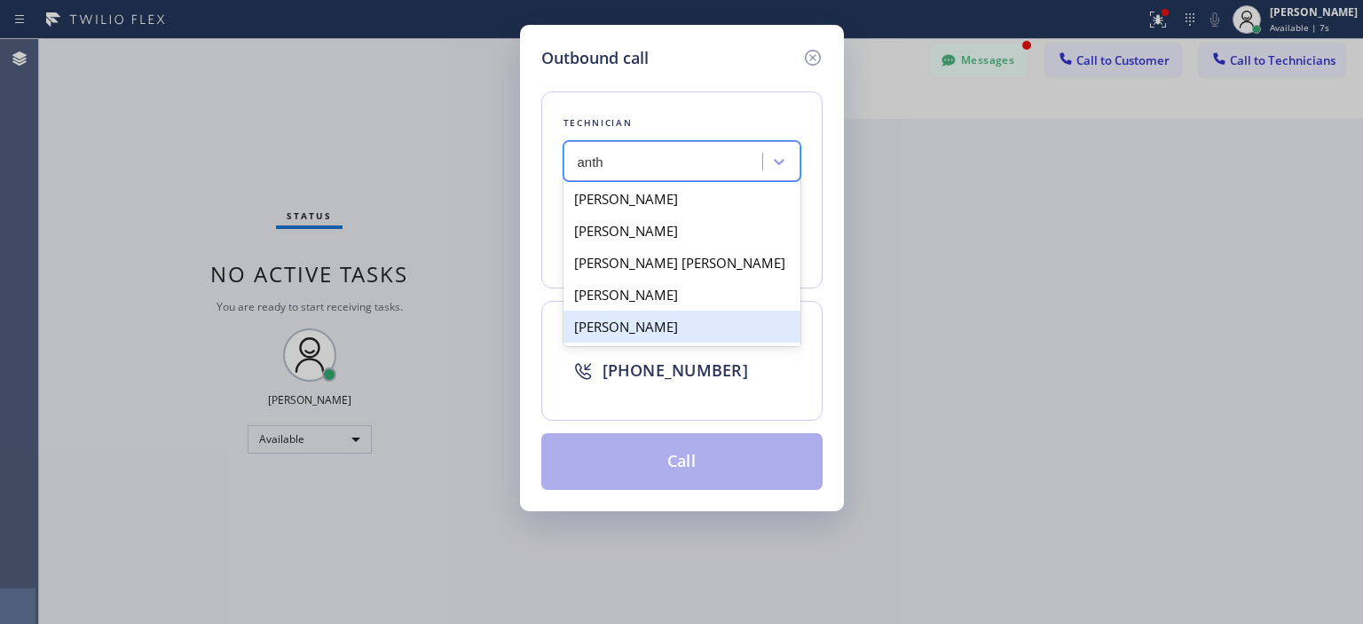
click at [733, 327] on div "[PERSON_NAME]" at bounding box center [681, 327] width 237 height 32
type input "[PHONE_NUMBER]"
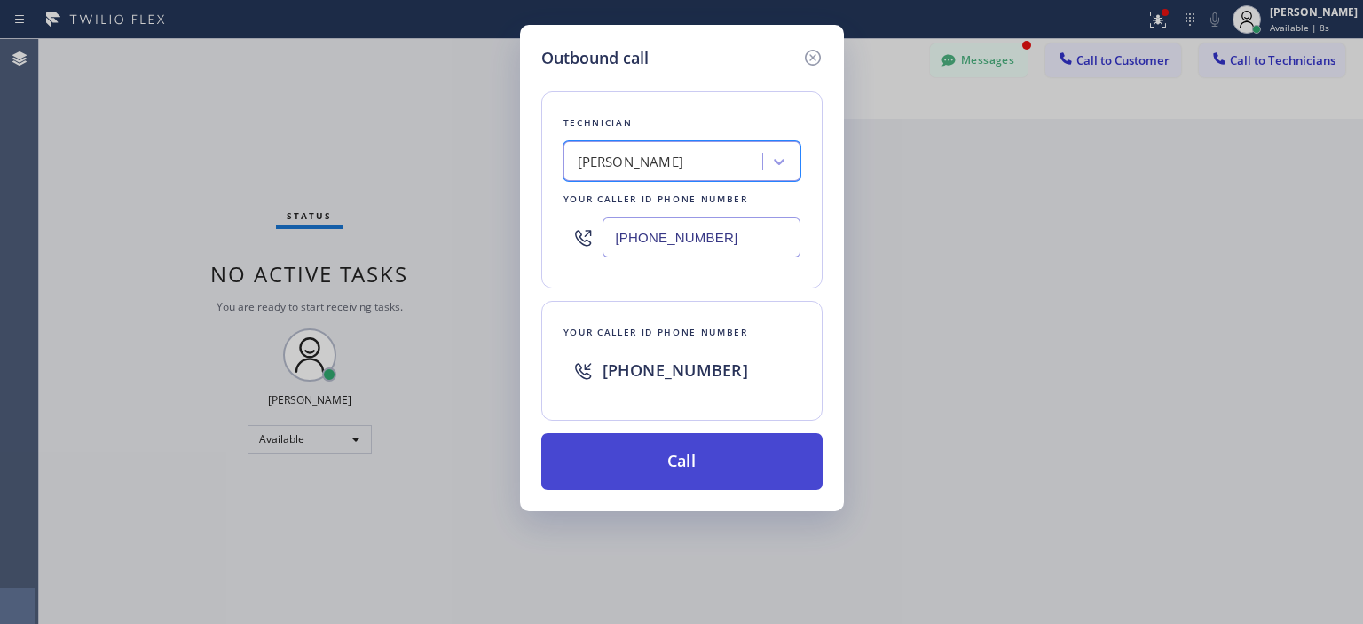
click at [722, 469] on button "Call" at bounding box center [681, 461] width 281 height 57
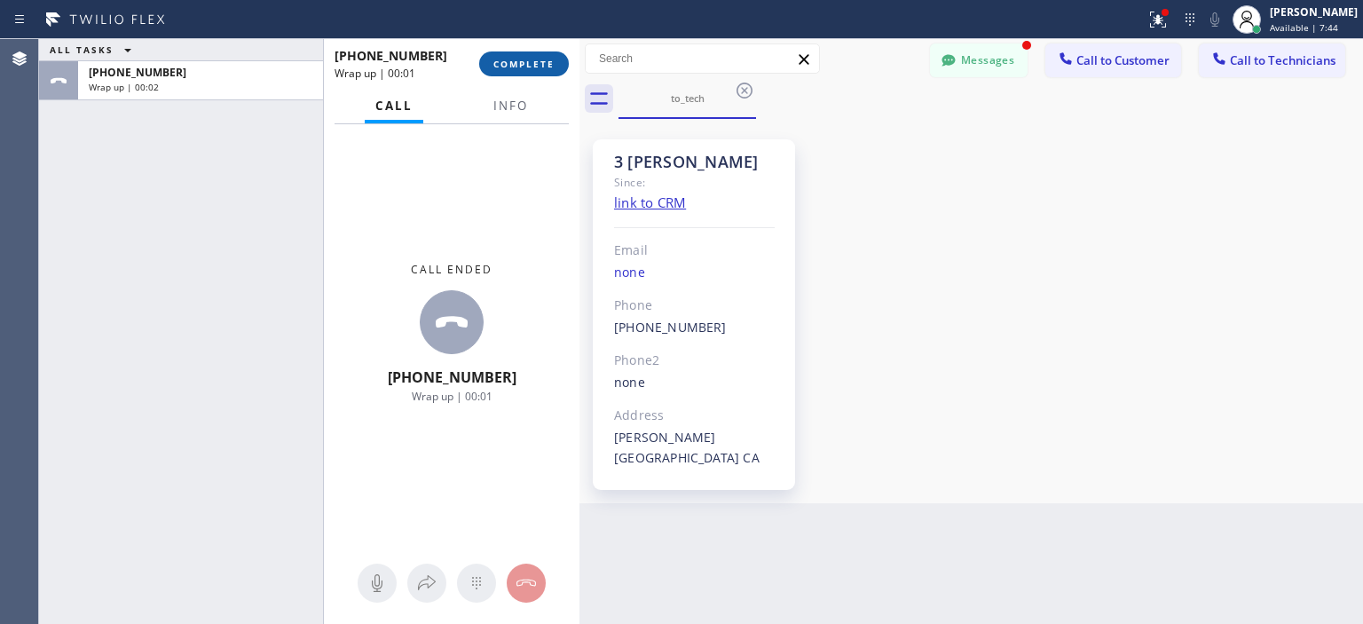
click at [526, 71] on button "COMPLETE" at bounding box center [524, 63] width 90 height 25
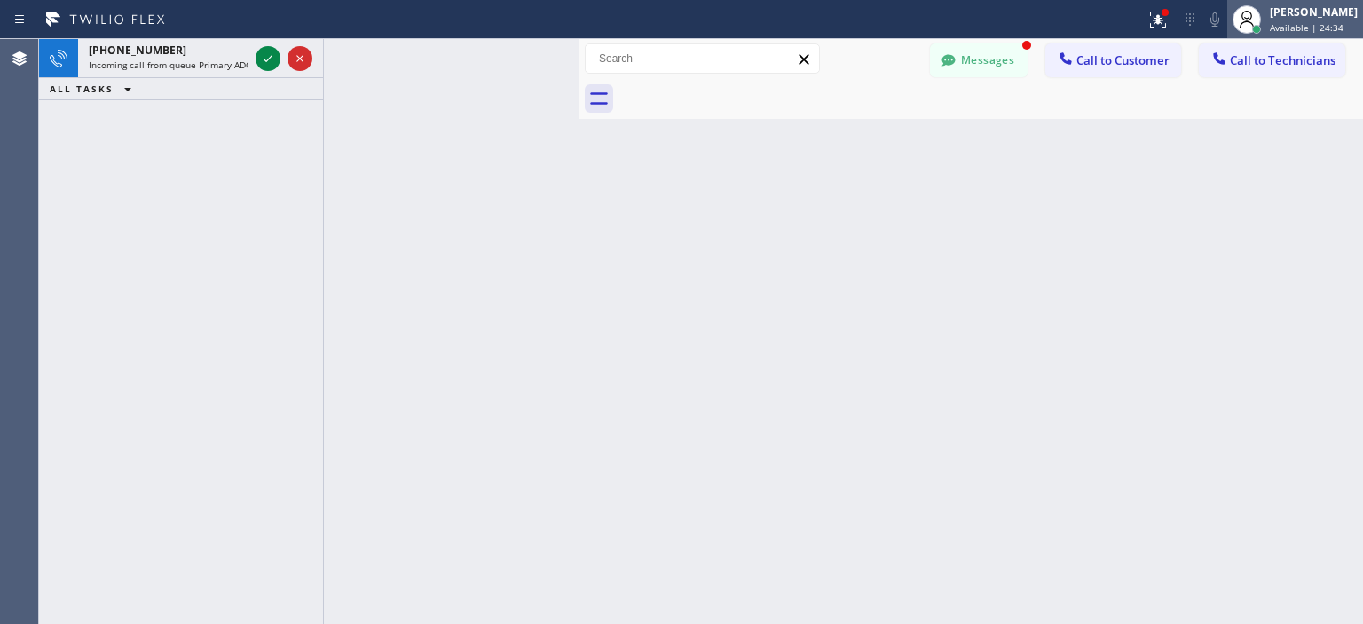
click at [1279, 13] on div "[PERSON_NAME]" at bounding box center [1314, 11] width 88 height 15
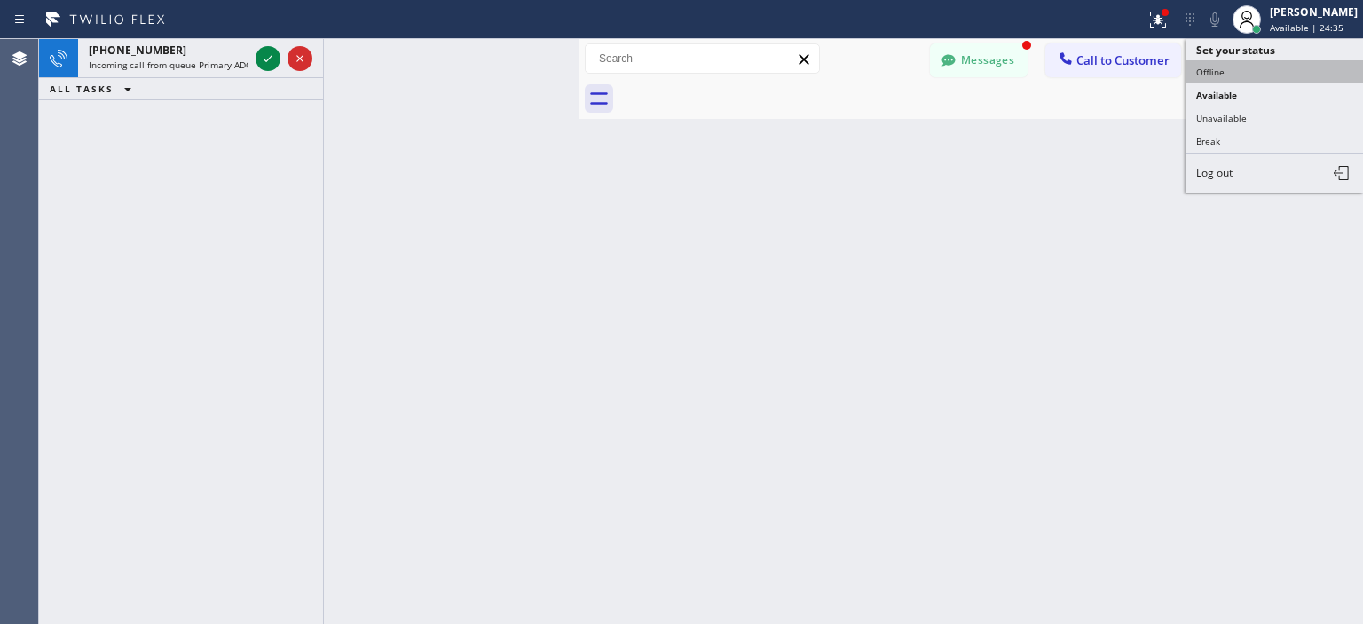
click at [1247, 74] on button "Offline" at bounding box center [1274, 71] width 177 height 23
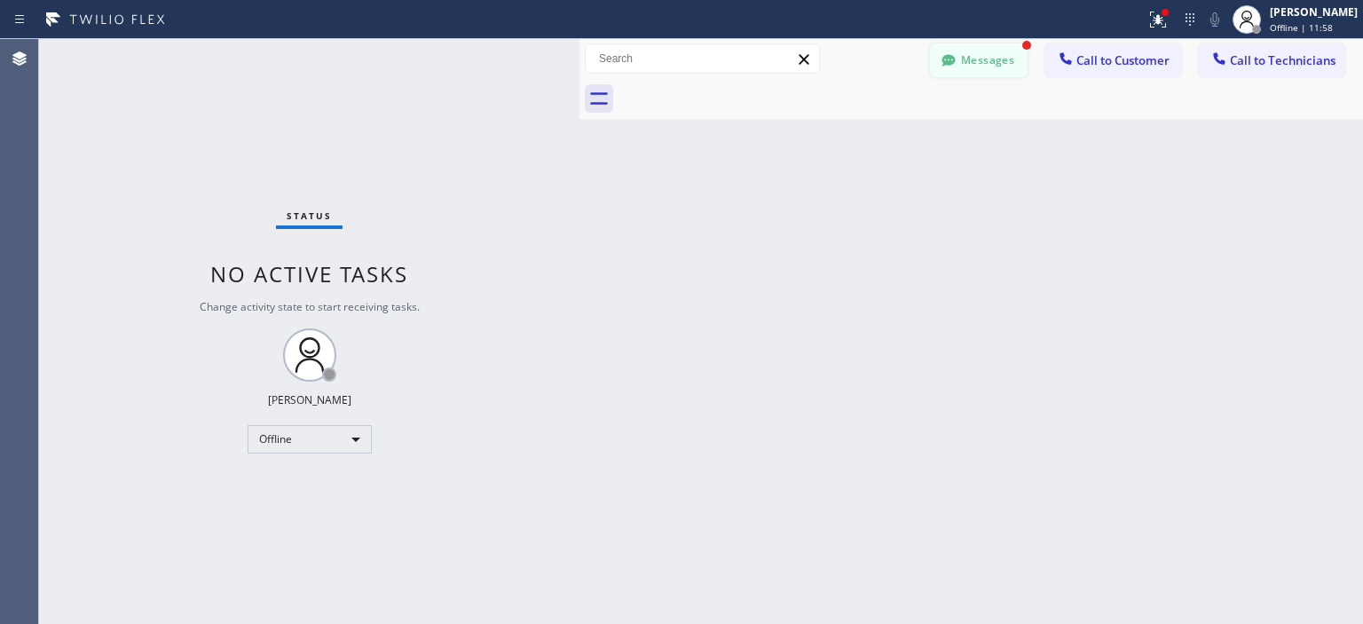
click at [995, 58] on button "Messages" at bounding box center [979, 60] width 98 height 34
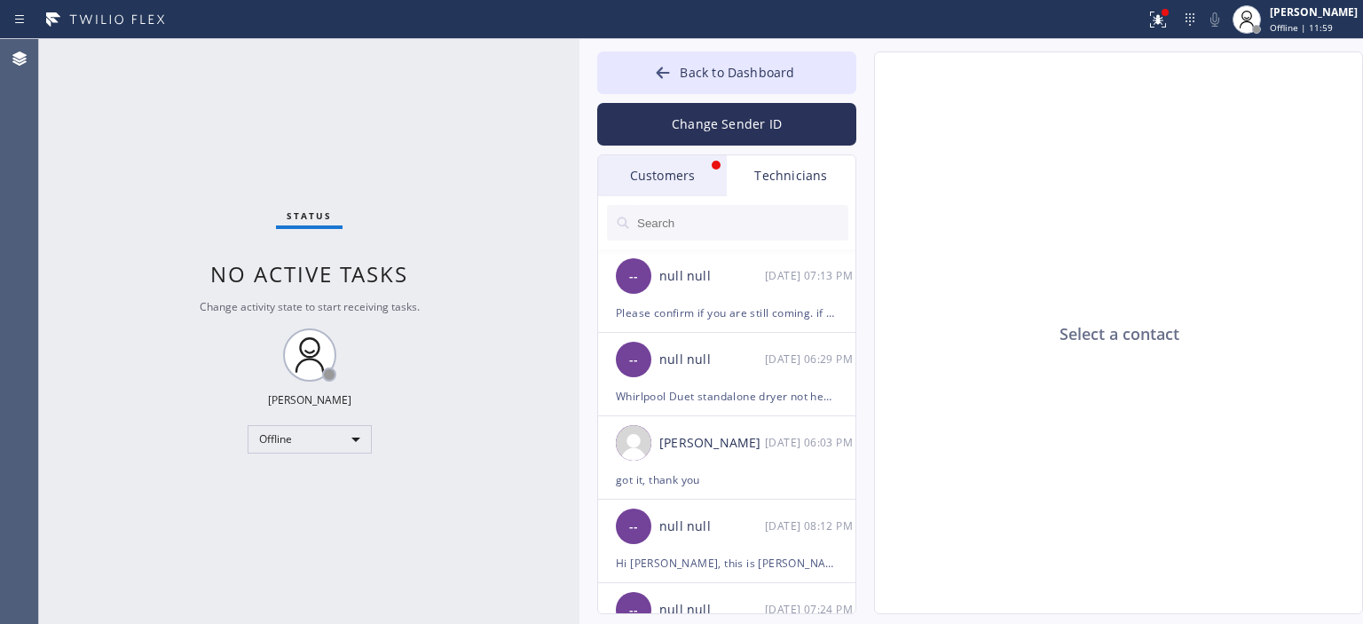
click at [696, 176] on div "Customers" at bounding box center [662, 175] width 129 height 41
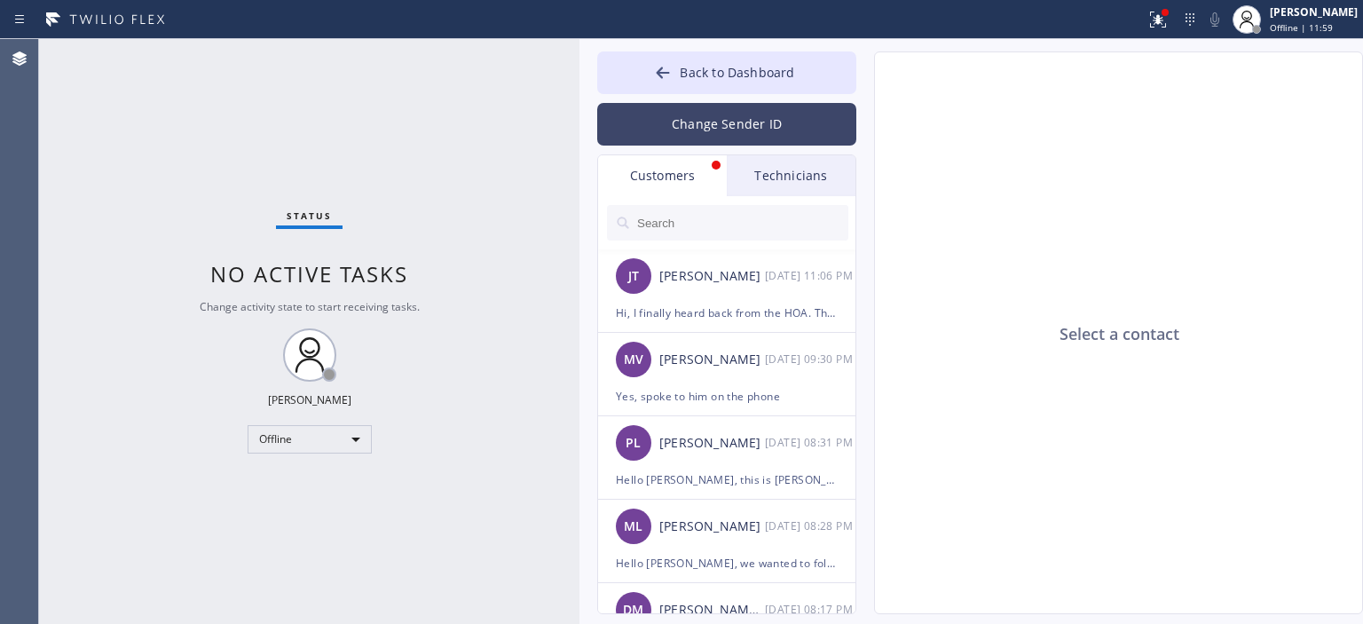
click at [711, 134] on button "Change Sender ID" at bounding box center [726, 124] width 259 height 43
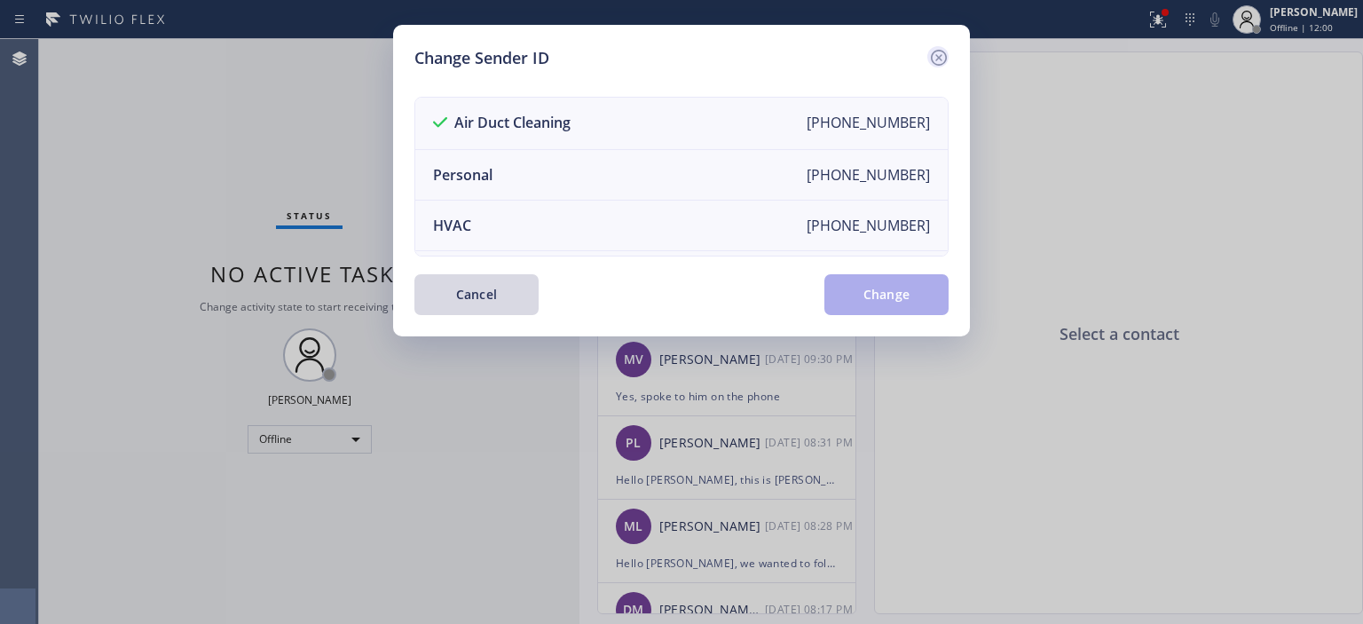
click at [940, 53] on icon at bounding box center [938, 57] width 21 height 21
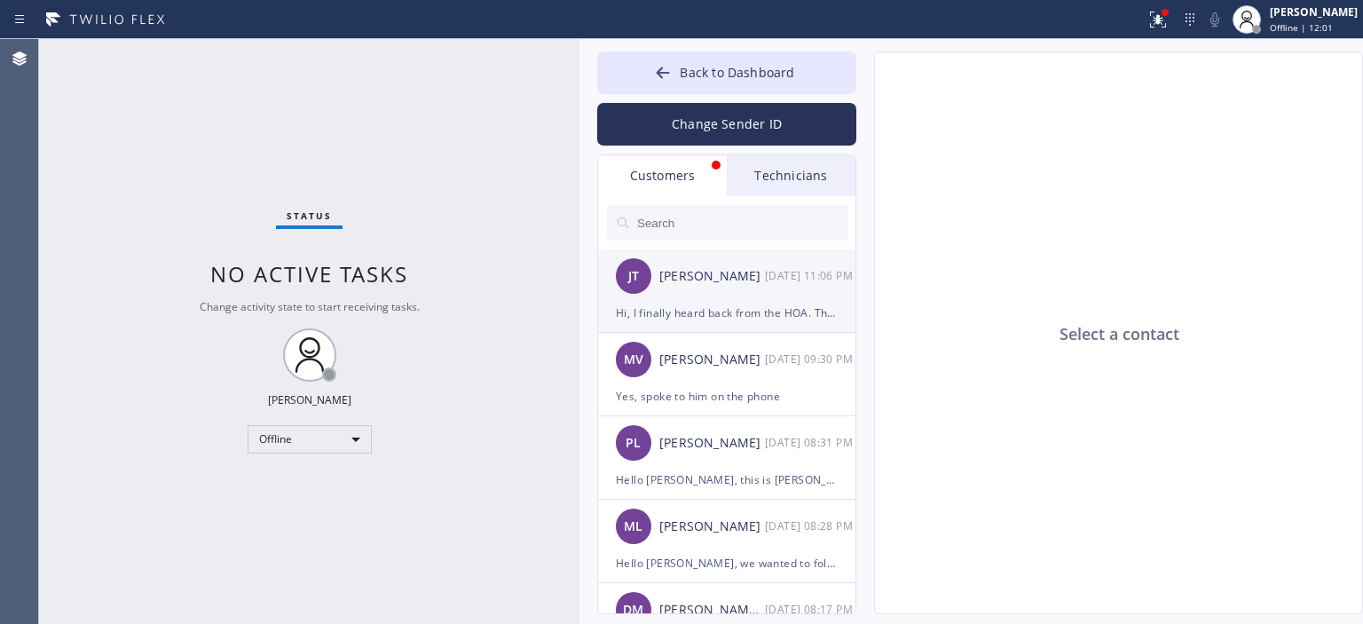
click at [769, 272] on div "[DATE] 11:06 PM" at bounding box center [811, 275] width 92 height 20
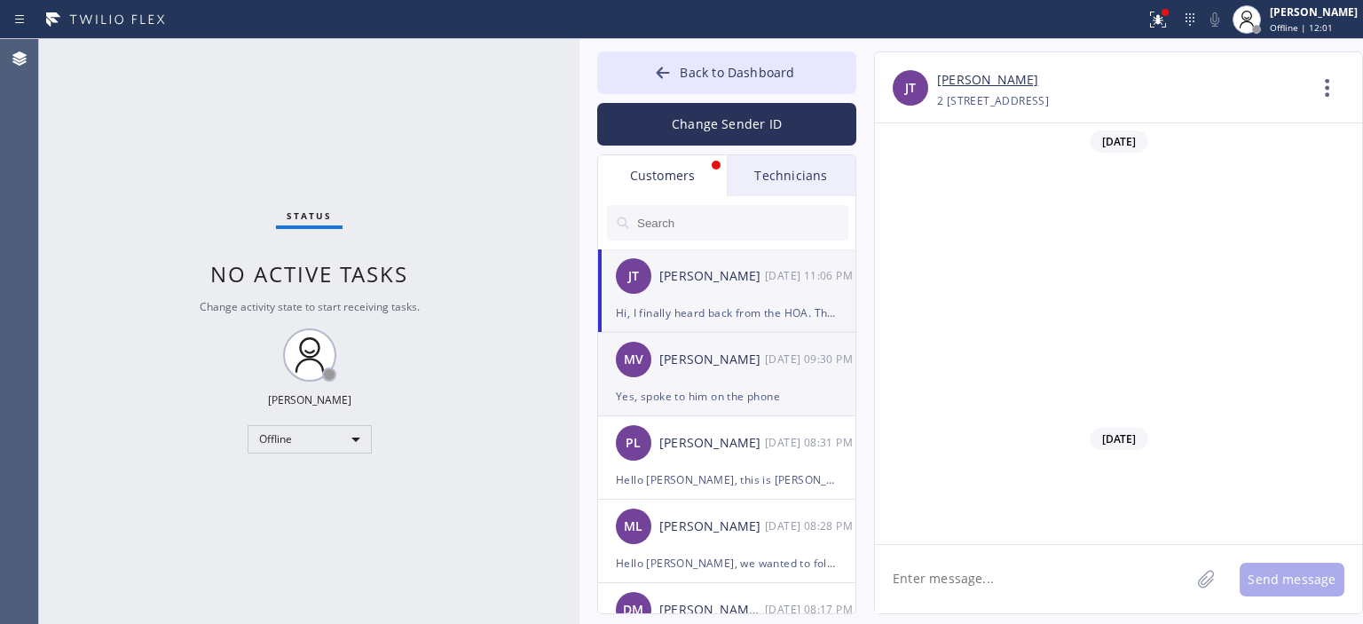
scroll to position [721, 0]
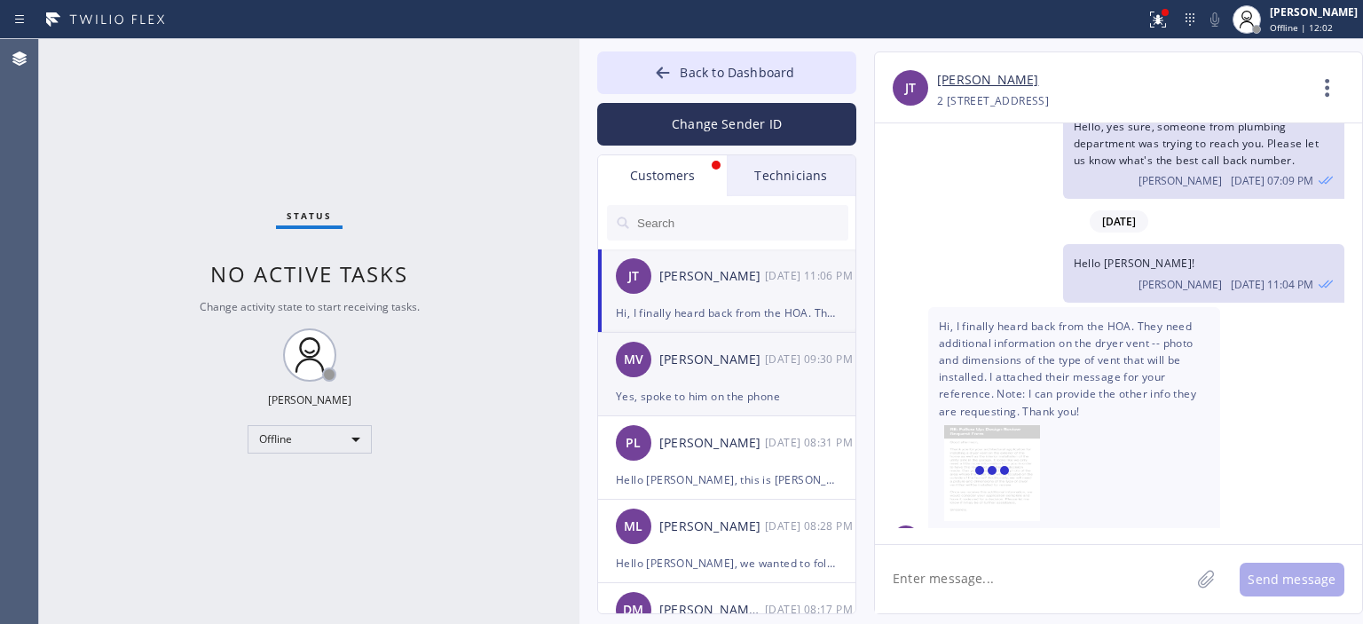
click at [765, 369] on div "MV [PERSON_NAME] [DATE] 09:30 PM" at bounding box center [727, 359] width 259 height 53
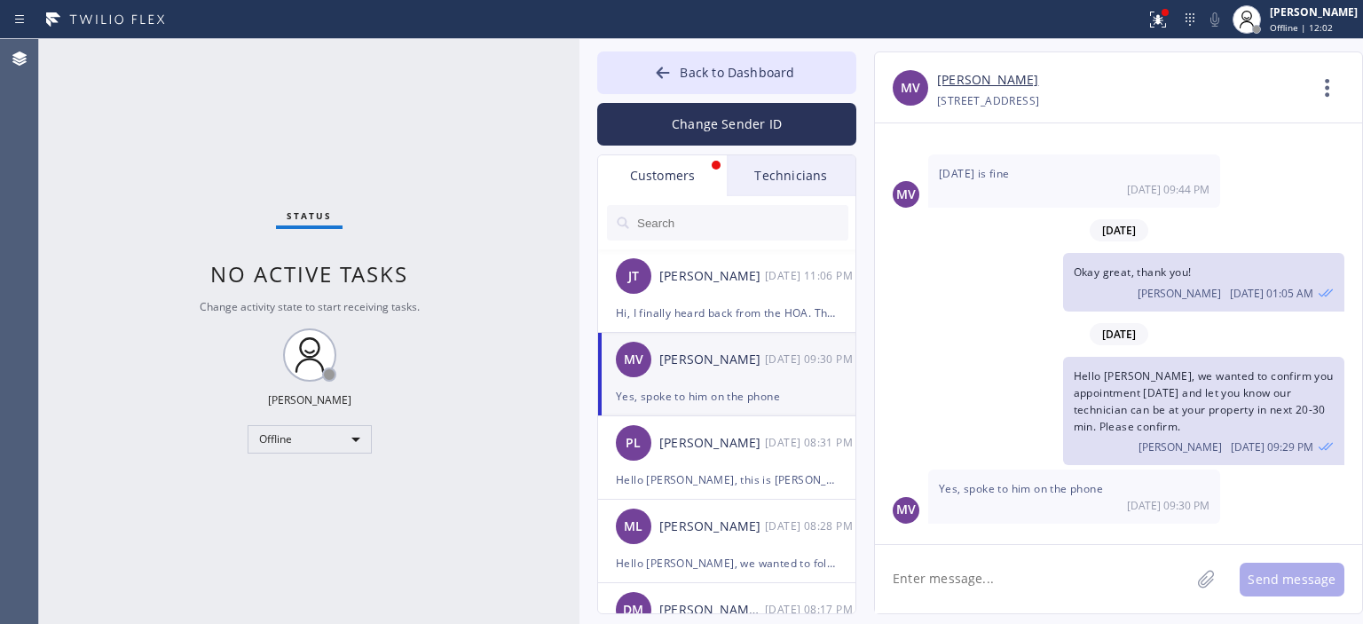
scroll to position [149, 0]
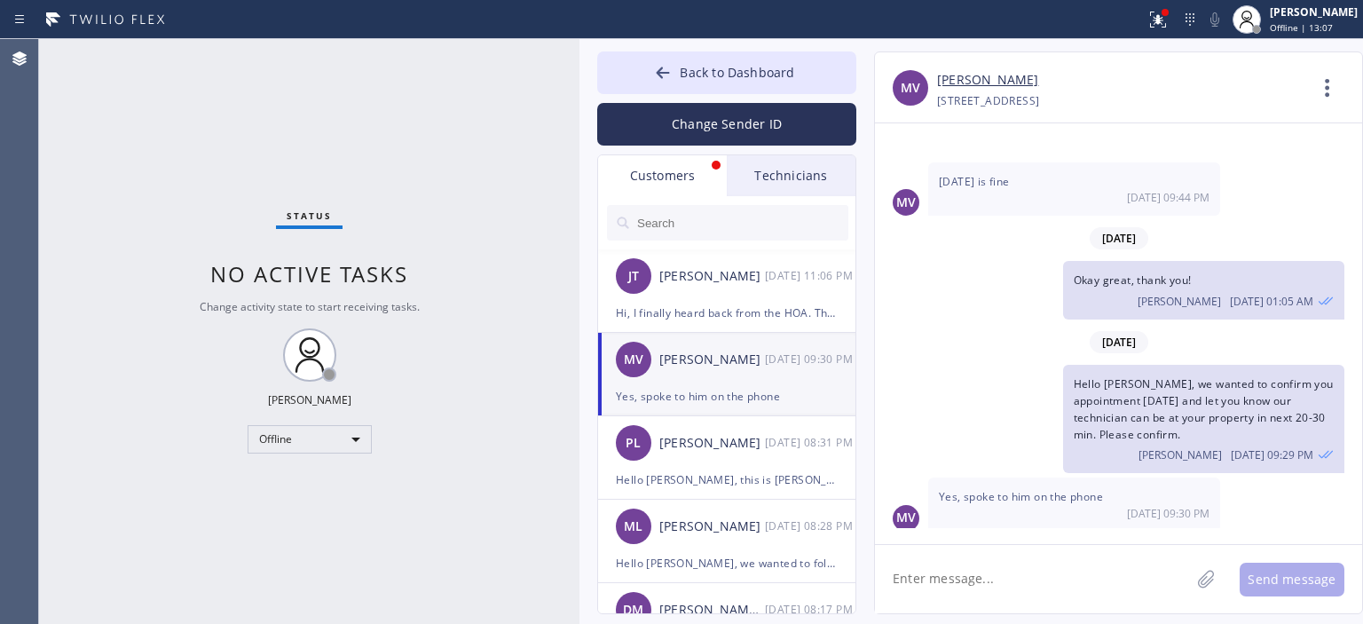
click at [71, 240] on div "Status No active tasks Change activity state to start receiving tasks. [PERSON_…" at bounding box center [309, 331] width 540 height 585
click at [724, 600] on div "[PERSON_NAME] Mr" at bounding box center [712, 610] width 106 height 20
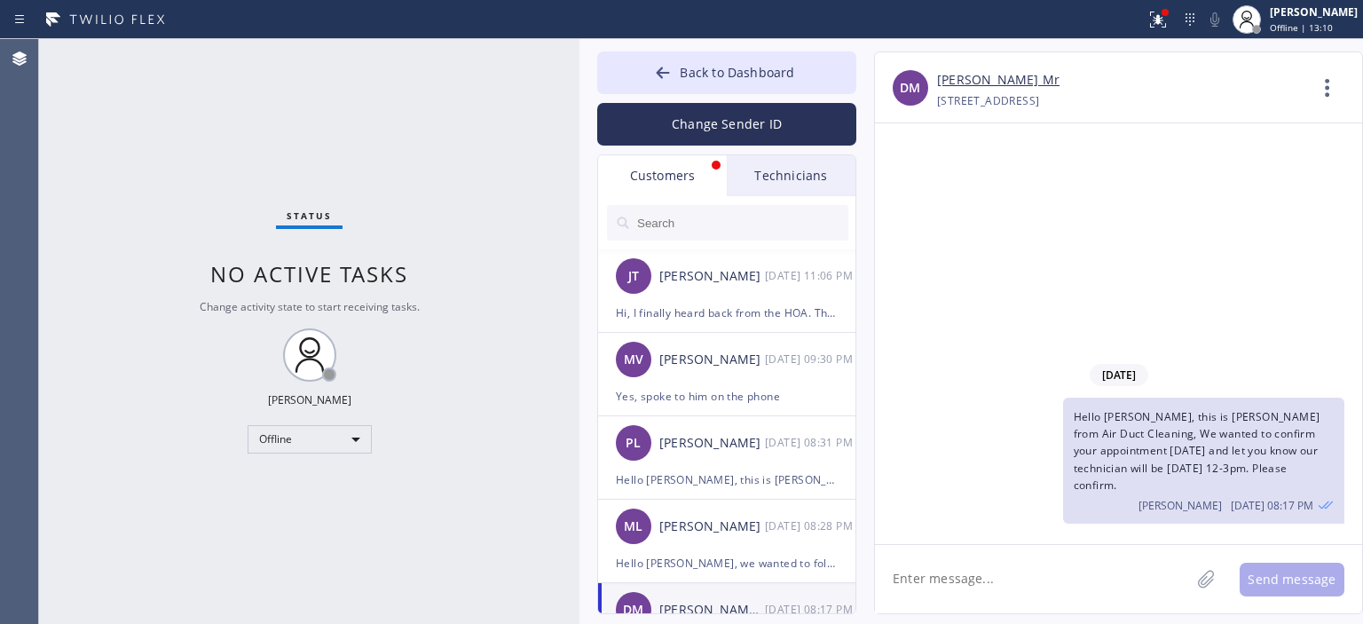
scroll to position [0, 0]
click at [284, 445] on div "Offline" at bounding box center [310, 439] width 124 height 28
drag, startPoint x: 305, startPoint y: 490, endPoint x: 324, endPoint y: 436, distance: 57.2
click at [305, 489] on li "Available" at bounding box center [308, 485] width 121 height 21
click at [639, 77] on button "Back to Dashboard" at bounding box center [726, 72] width 259 height 43
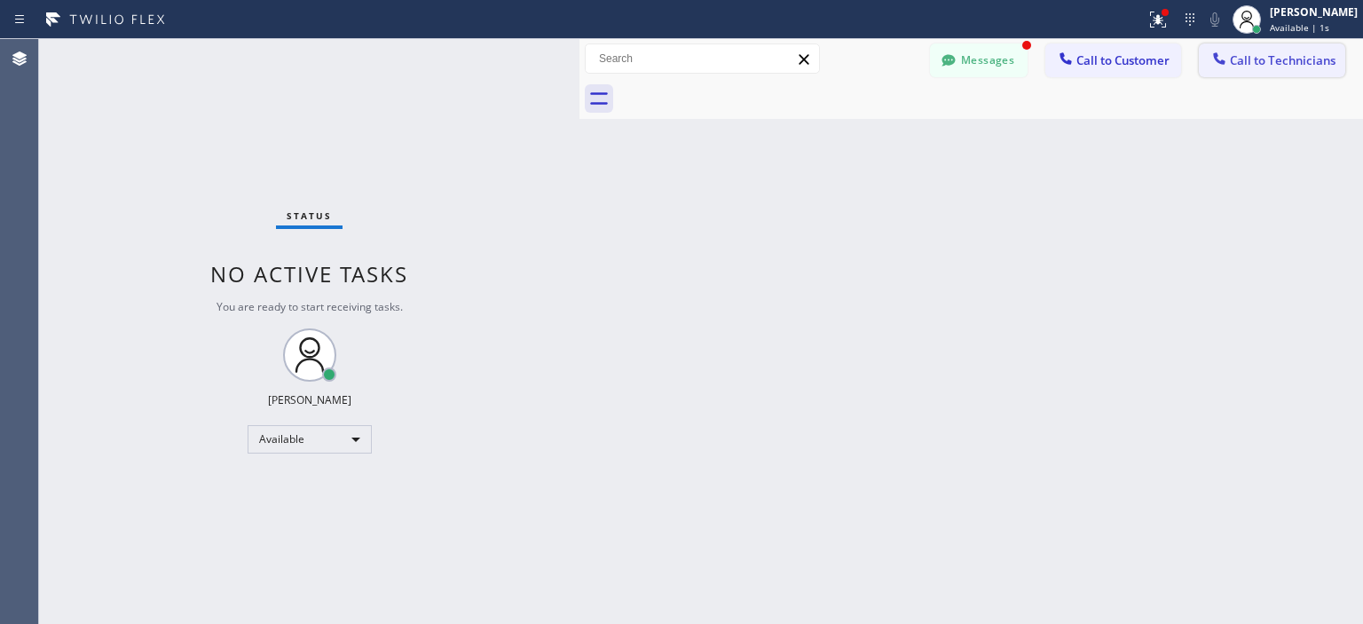
click at [1278, 67] on span "Call to Technicians" at bounding box center [1283, 60] width 106 height 16
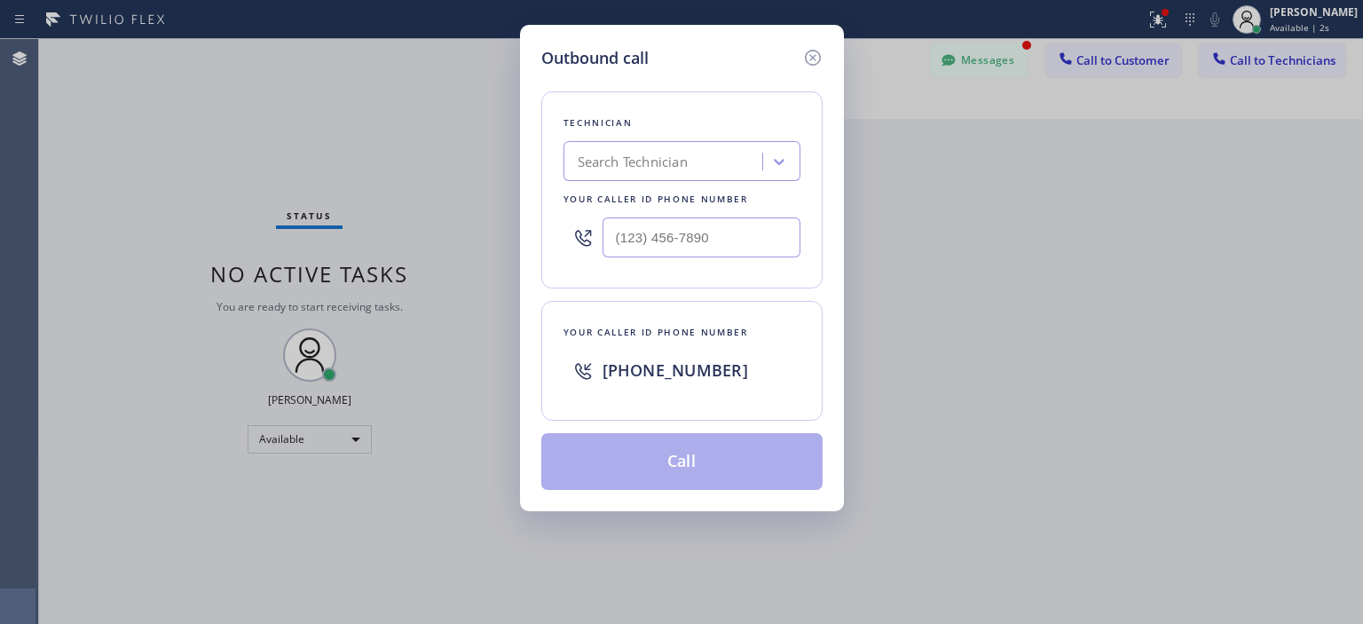
click at [638, 157] on div "Search Technician" at bounding box center [633, 162] width 110 height 20
type input "cri"
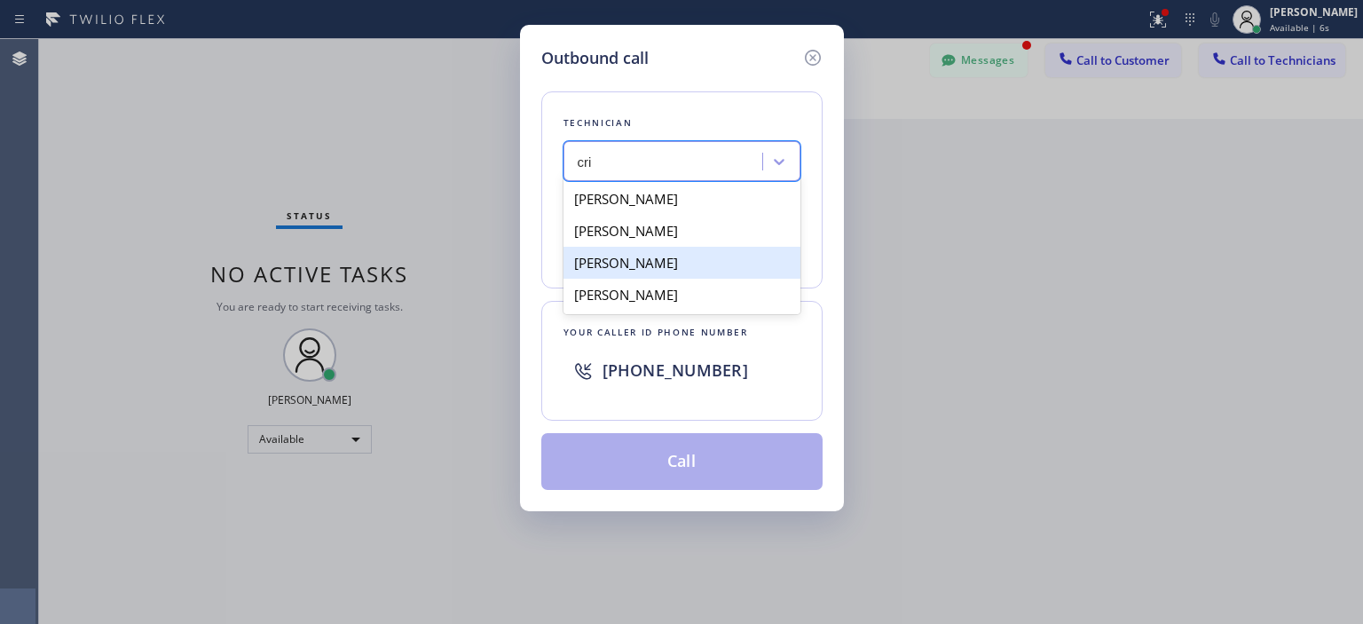
click at [674, 265] on div "[PERSON_NAME]" at bounding box center [681, 263] width 237 height 32
type input "[PHONE_NUMBER]"
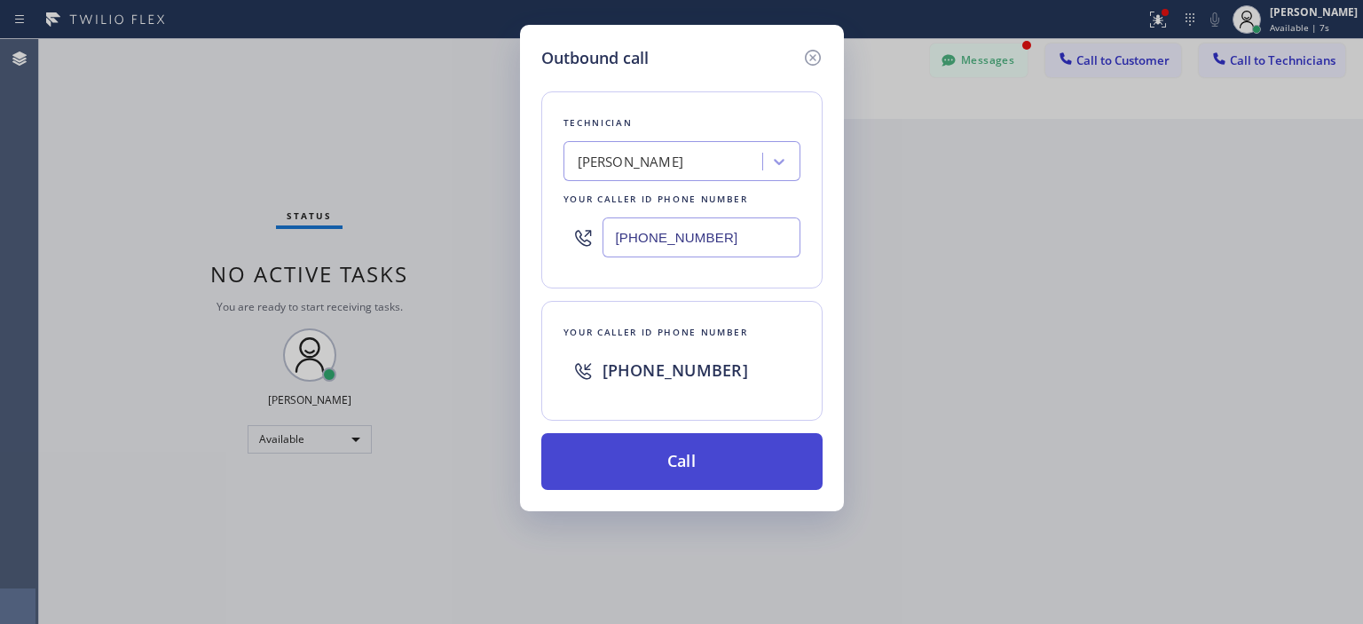
click at [724, 459] on button "Call" at bounding box center [681, 461] width 281 height 57
